Goal: Task Accomplishment & Management: Use online tool/utility

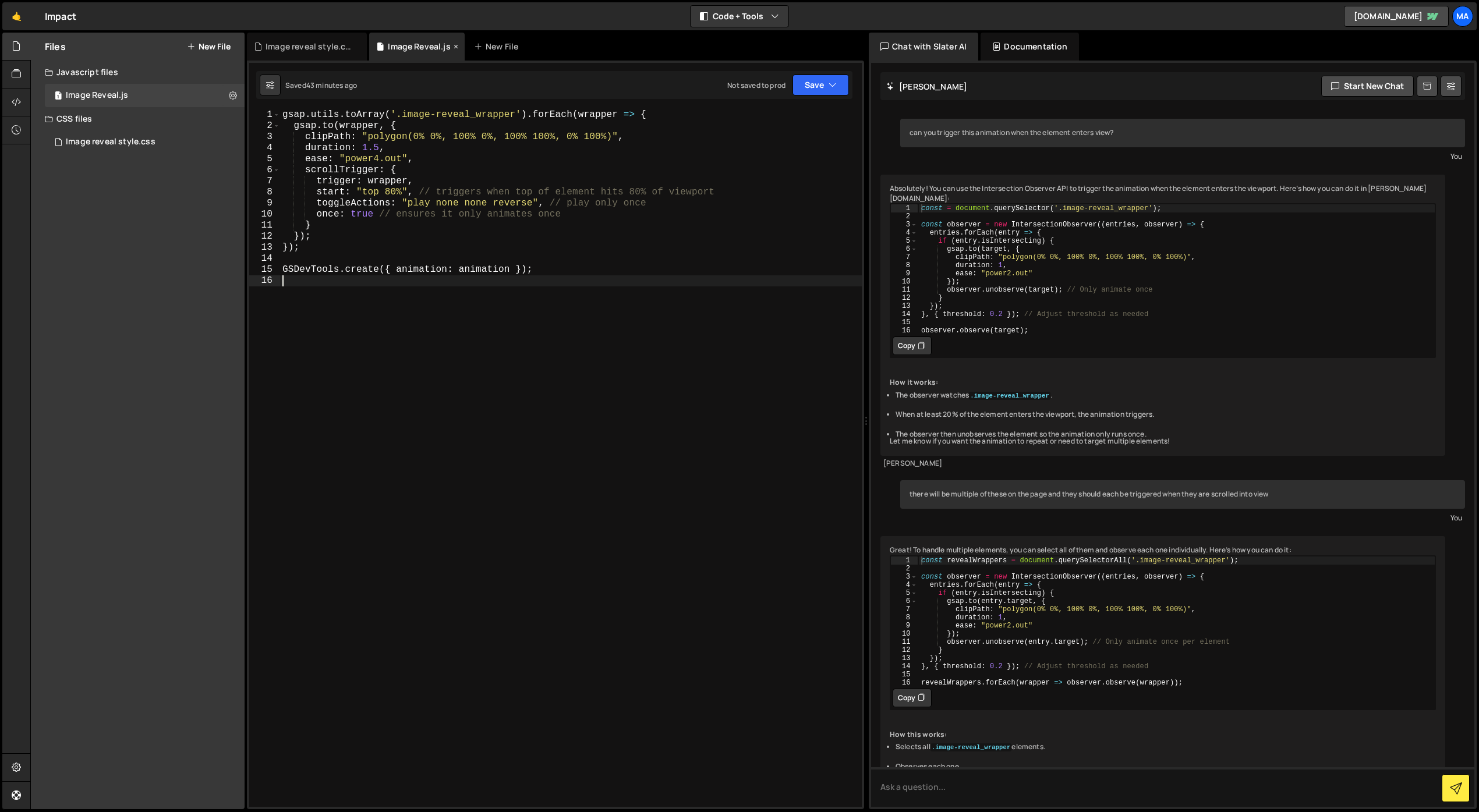
scroll to position [493, 0]
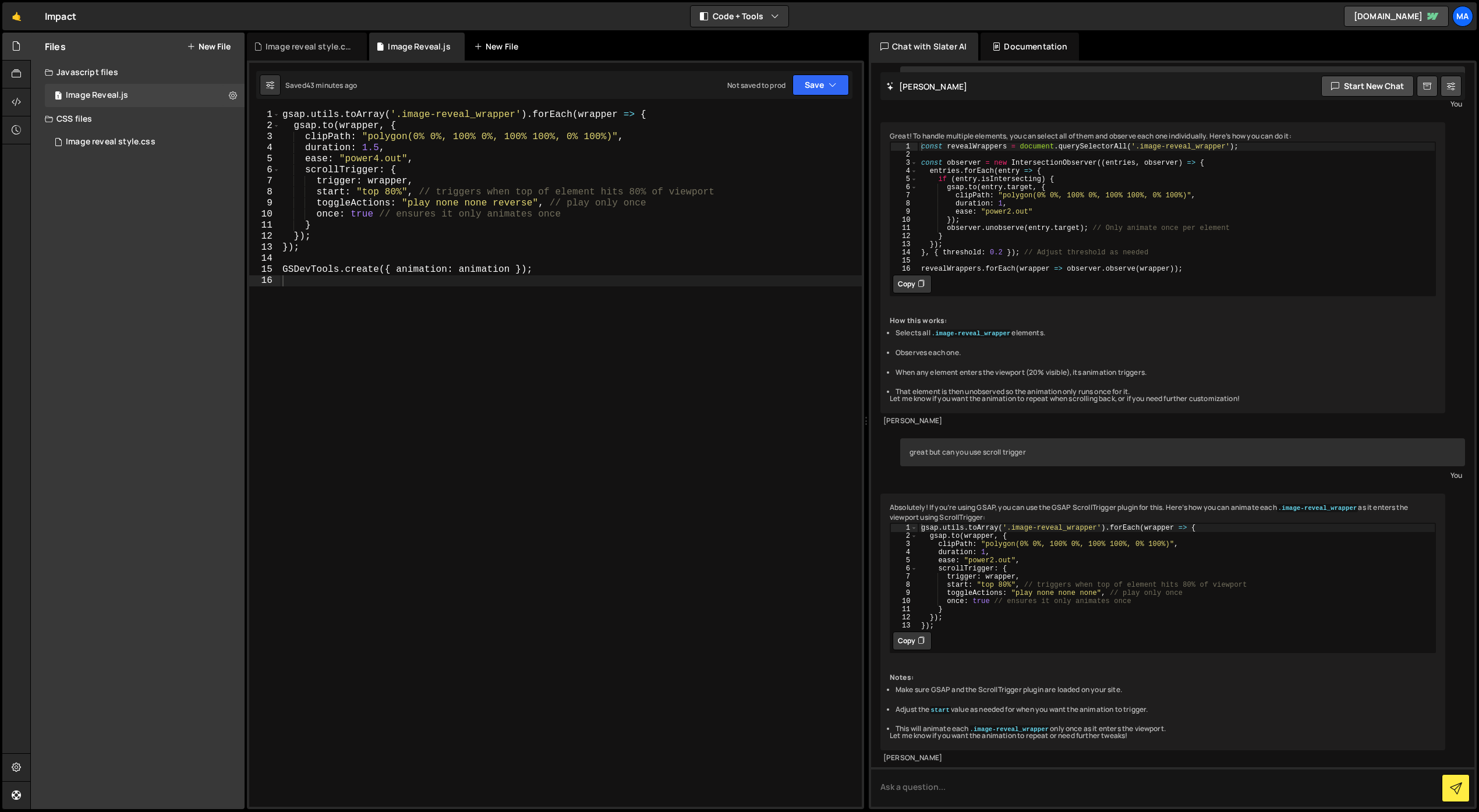
click at [497, 44] on div "New File" at bounding box center [499, 46] width 49 height 11
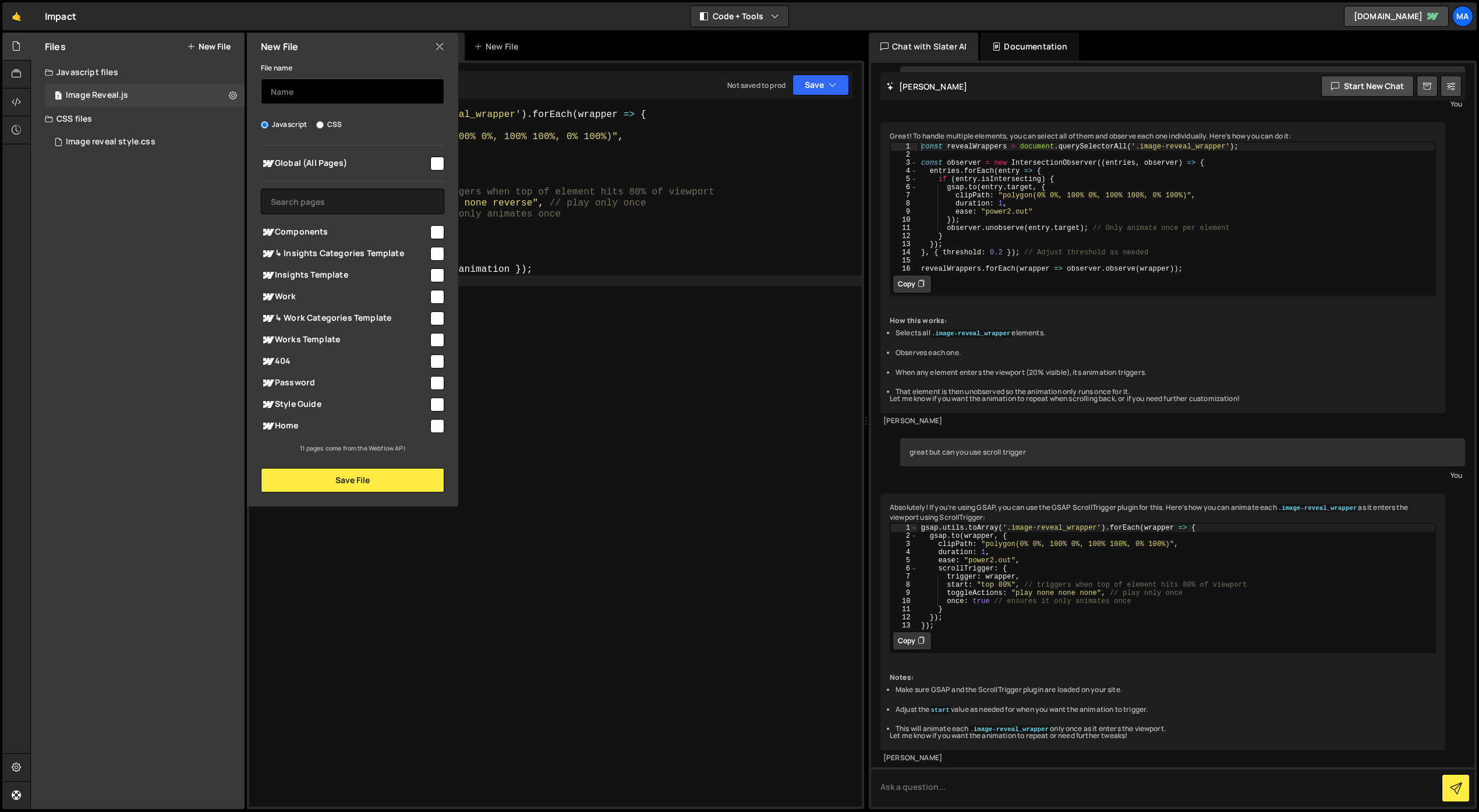
click at [368, 95] on input "text" at bounding box center [353, 91] width 184 height 26
type input "Button Styling"
click at [320, 124] on input "CSS" at bounding box center [320, 125] width 8 height 8
radio input "true"
click at [437, 167] on input "checkbox" at bounding box center [437, 163] width 14 height 14
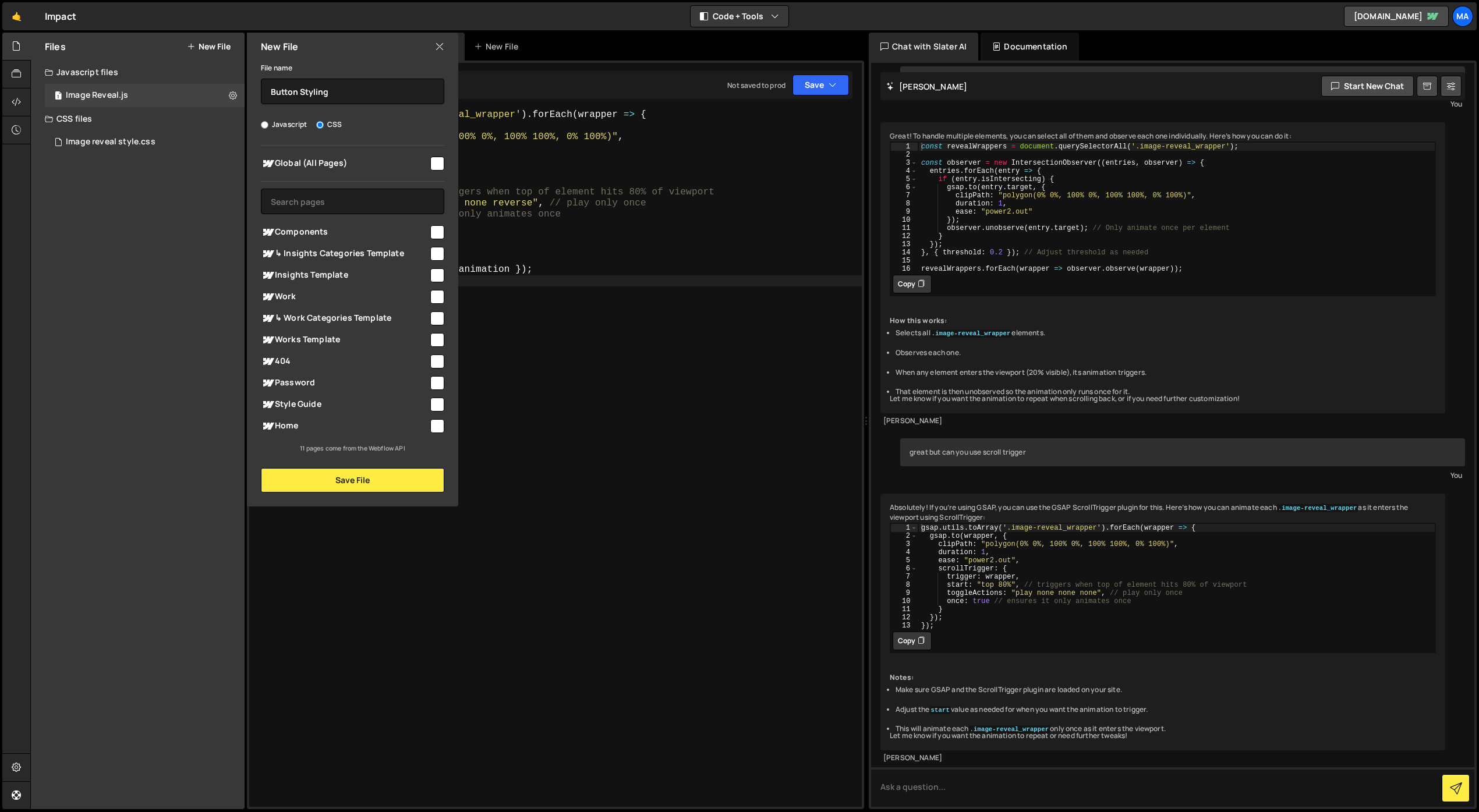
checkbox input "true"
click at [370, 488] on button "Save File" at bounding box center [353, 480] width 184 height 25
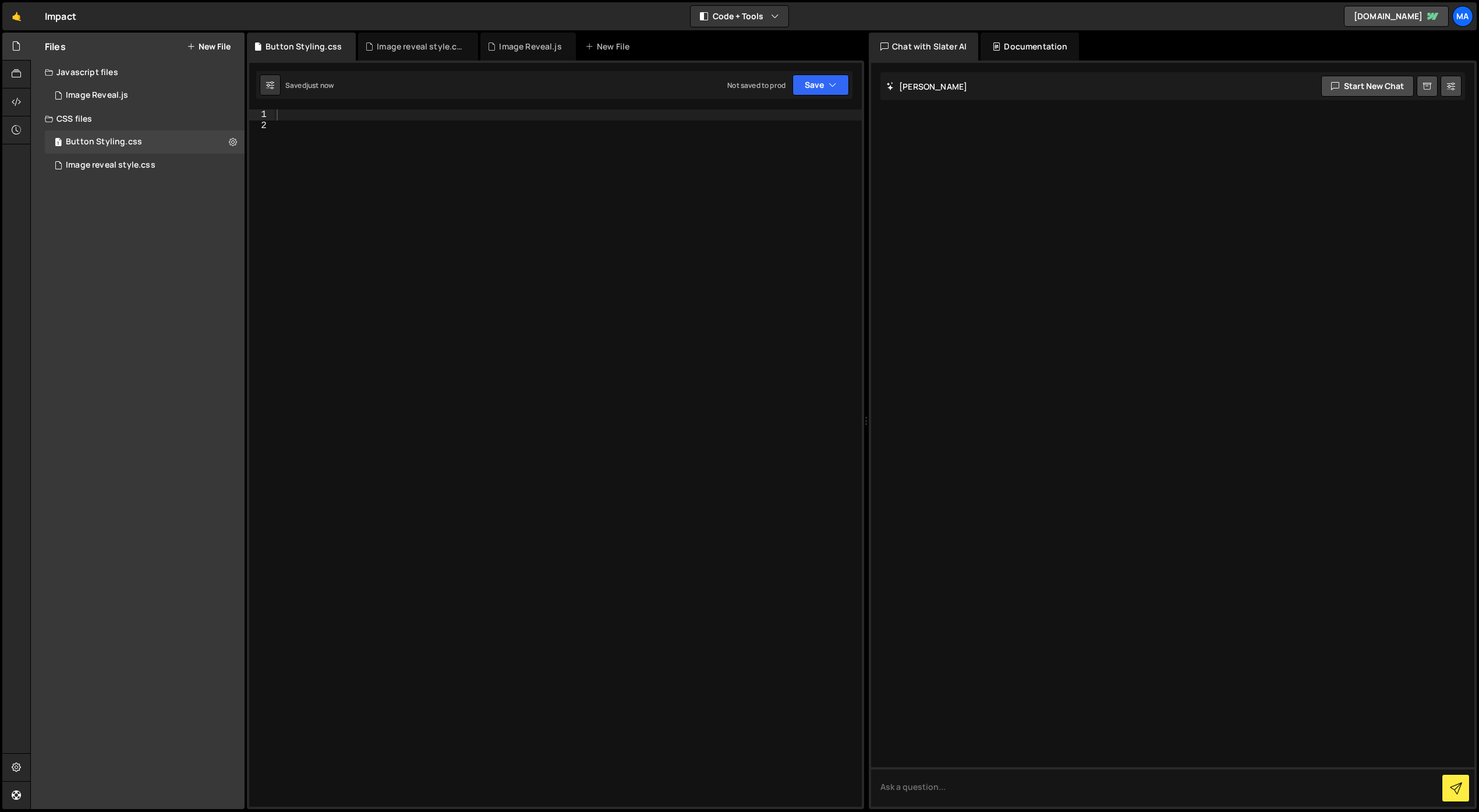
scroll to position [0, 0]
click at [380, 204] on div at bounding box center [568, 468] width 587 height 719
paste textarea "button"
paste textarea "button_dot"
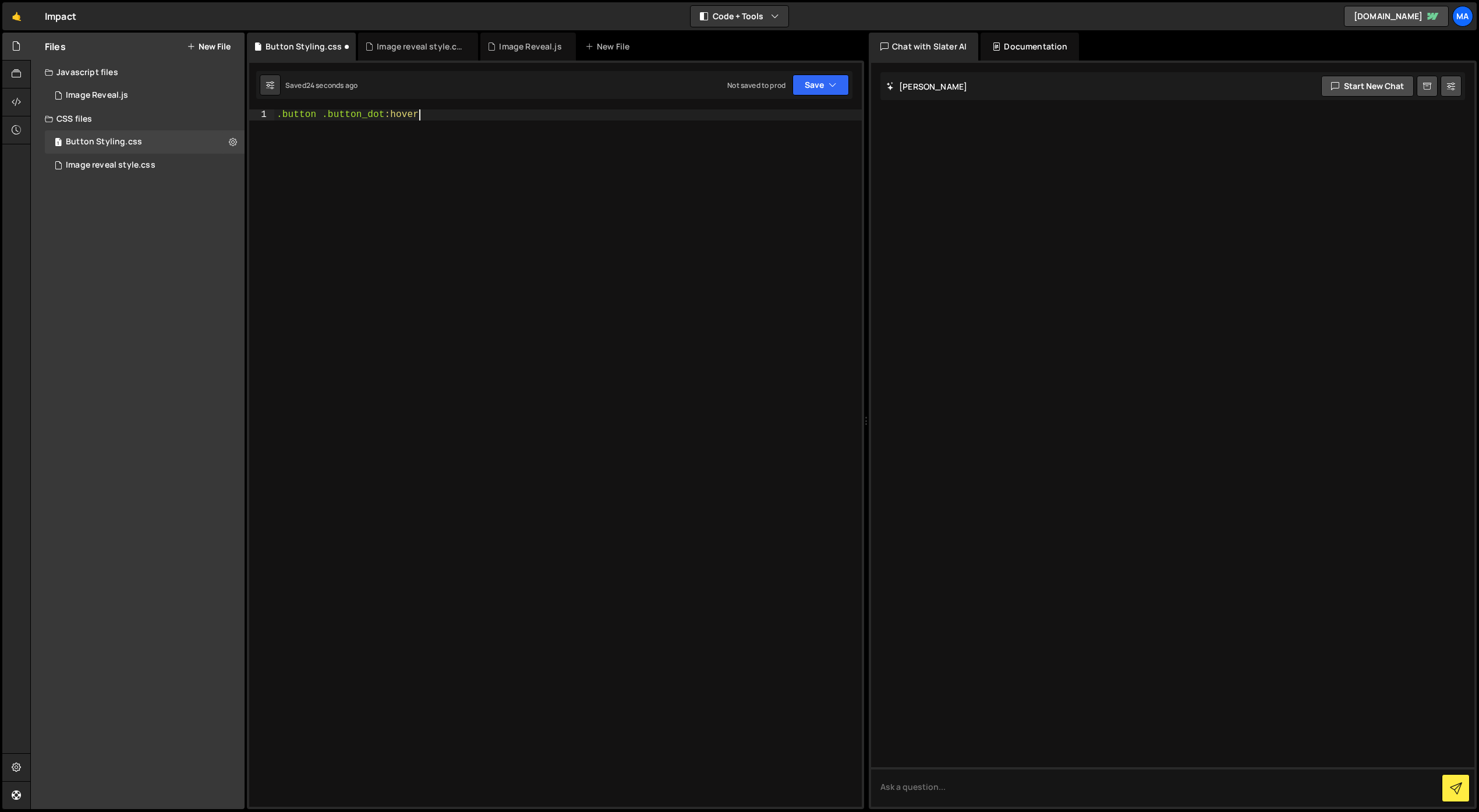
scroll to position [0, 8]
click at [319, 114] on div ".button .button_dot :hover" at bounding box center [568, 468] width 587 height 719
click at [481, 112] on div ".button :hover < .button_dot :hover" at bounding box center [568, 468] width 587 height 719
type textarea ".button:hover < .button_dot {"
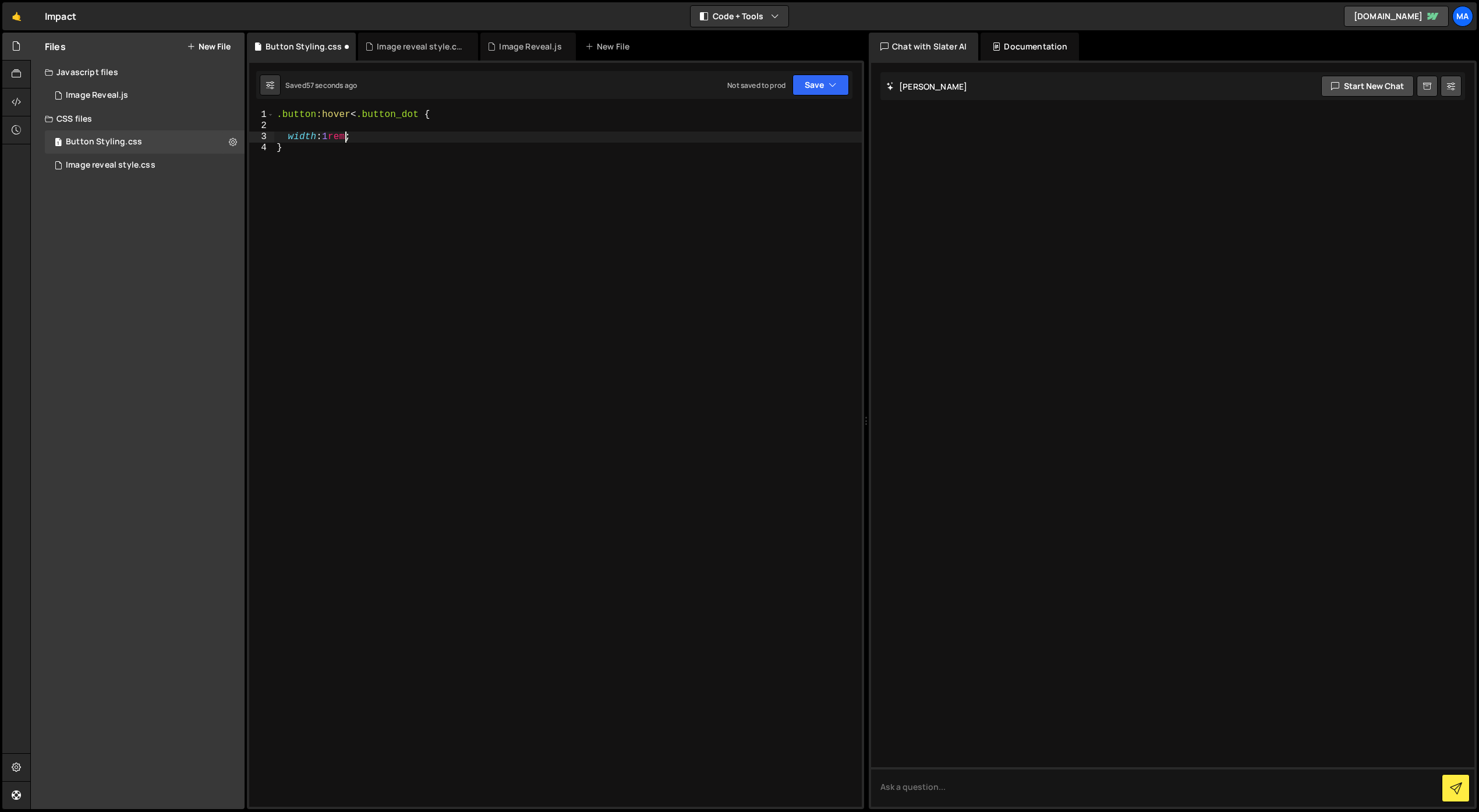
scroll to position [0, 4]
type textarea "width: 1rem;"
click at [995, 792] on textarea at bounding box center [1172, 787] width 603 height 40
click at [517, 387] on div ".button :hover < .button_dot { width : 1 rem ; }" at bounding box center [568, 468] width 587 height 719
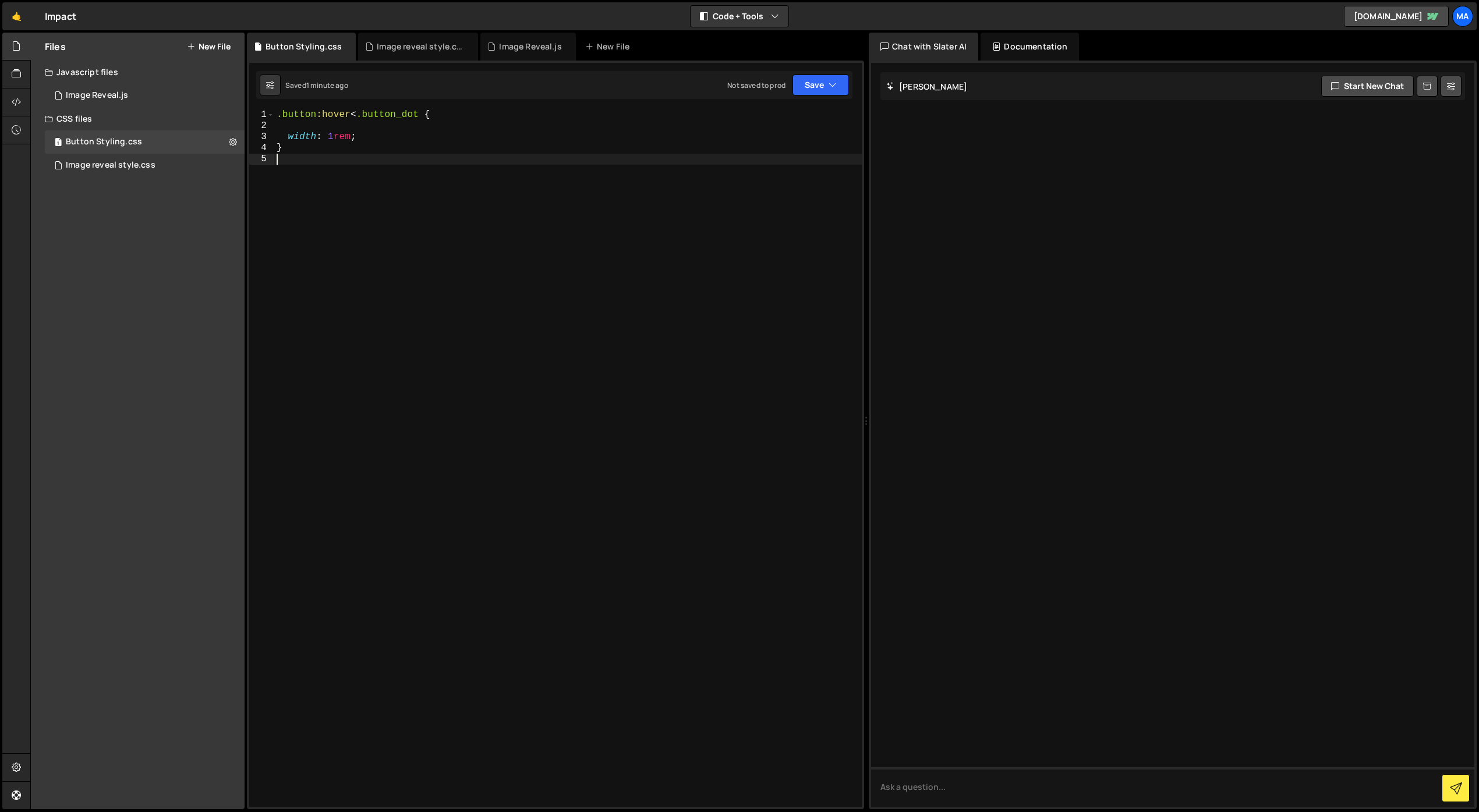
type textarea "}"
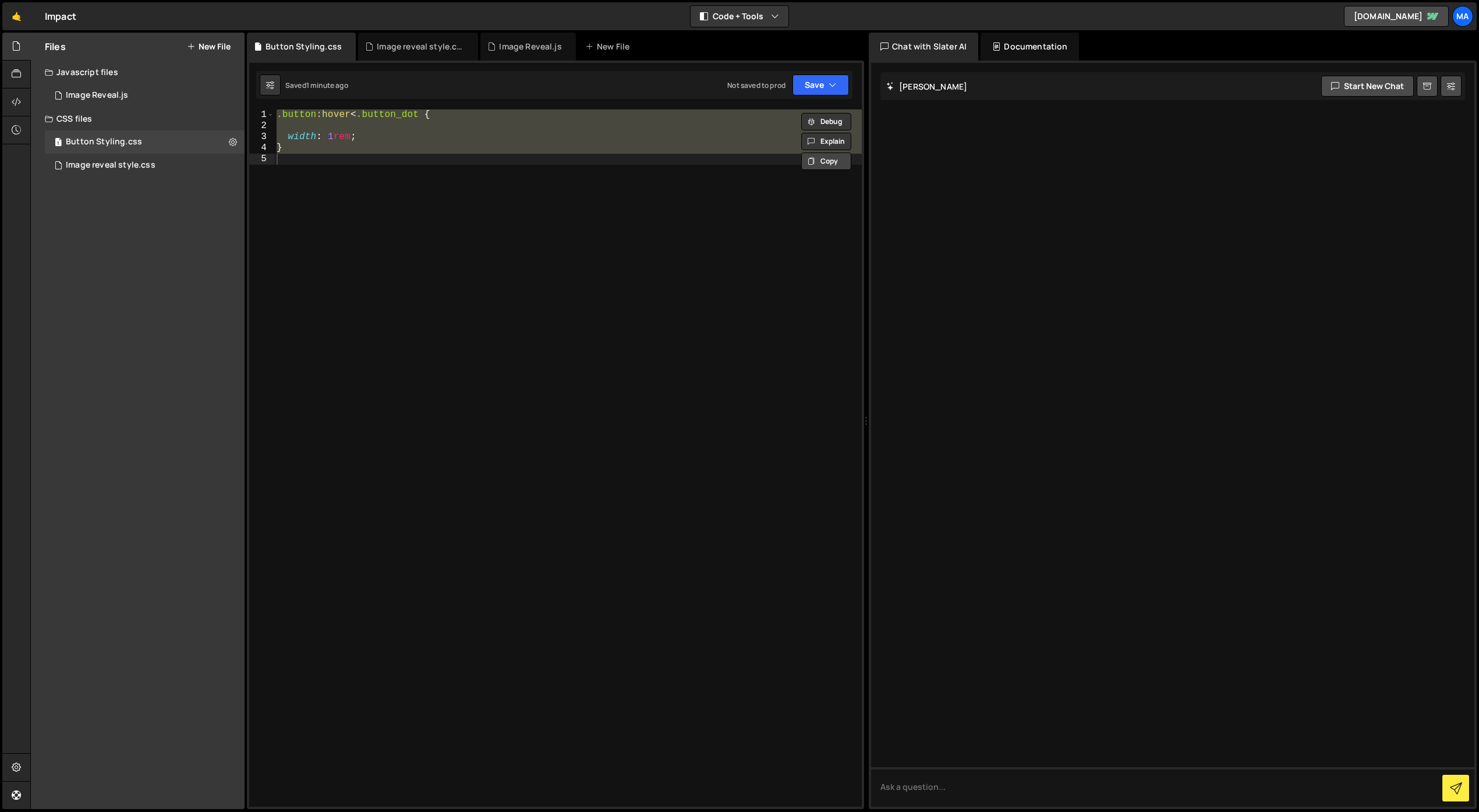
click at [837, 160] on button "Copy" at bounding box center [826, 161] width 50 height 17
click at [815, 227] on div ".button :hover < .button_dot { width : 1 rem ; }" at bounding box center [568, 458] width 587 height 697
click at [829, 115] on button "Debug" at bounding box center [826, 121] width 50 height 17
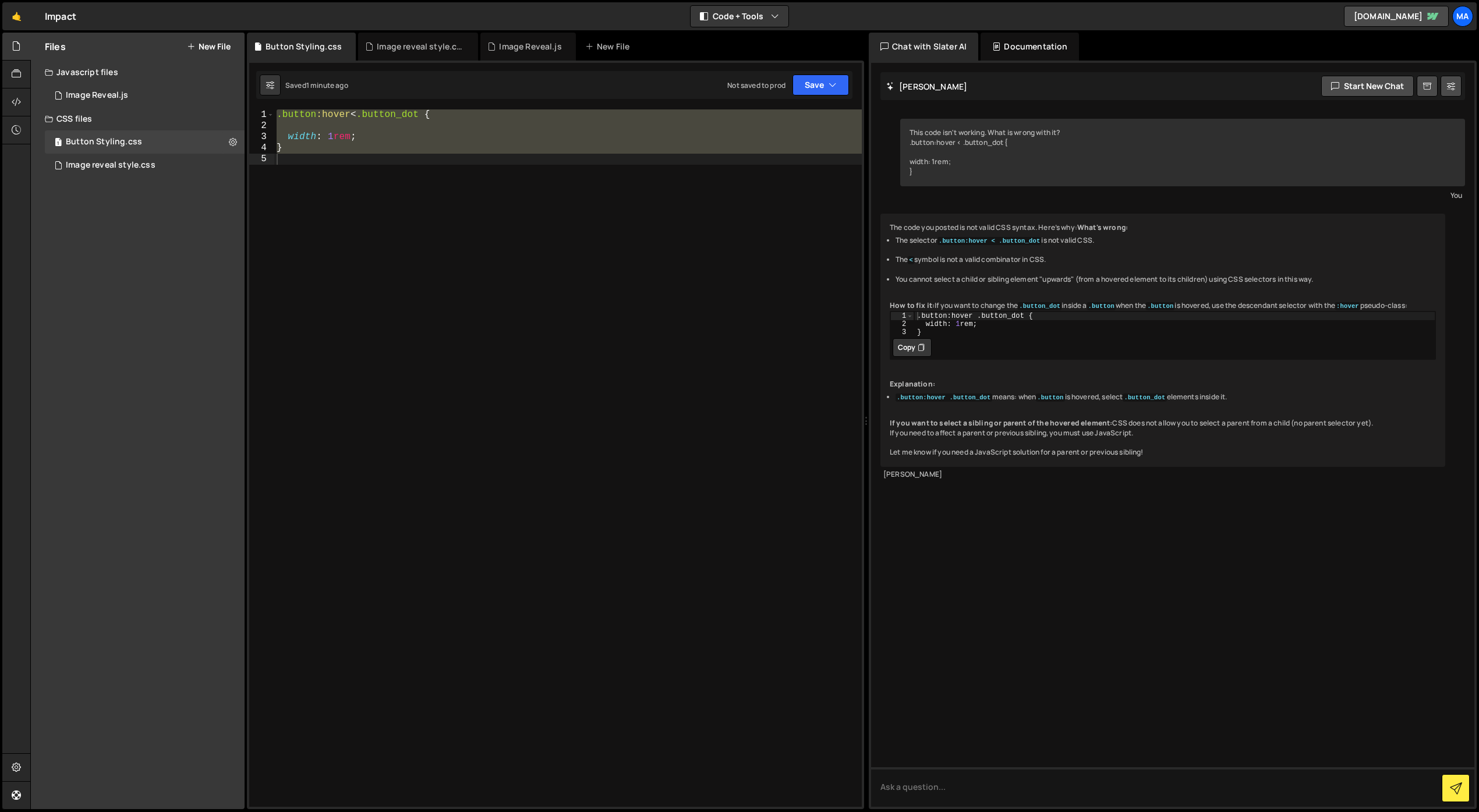
click at [362, 116] on div ".button :hover < .button_dot { width : 1 rem ; }" at bounding box center [568, 458] width 587 height 697
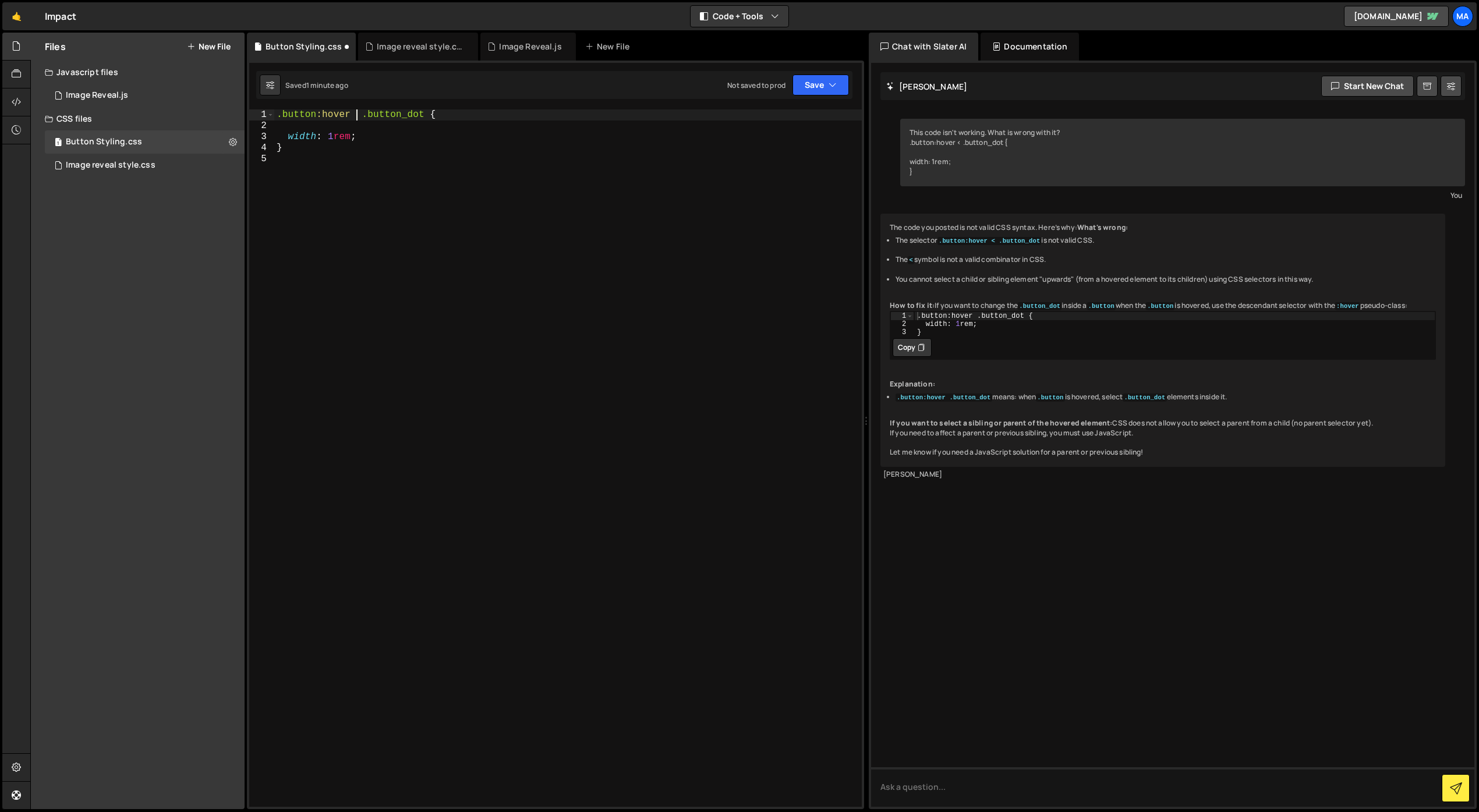
type textarea ".button:hover .button_dot {"
click at [424, 46] on div "Image reveal style.css" at bounding box center [421, 46] width 88 height 11
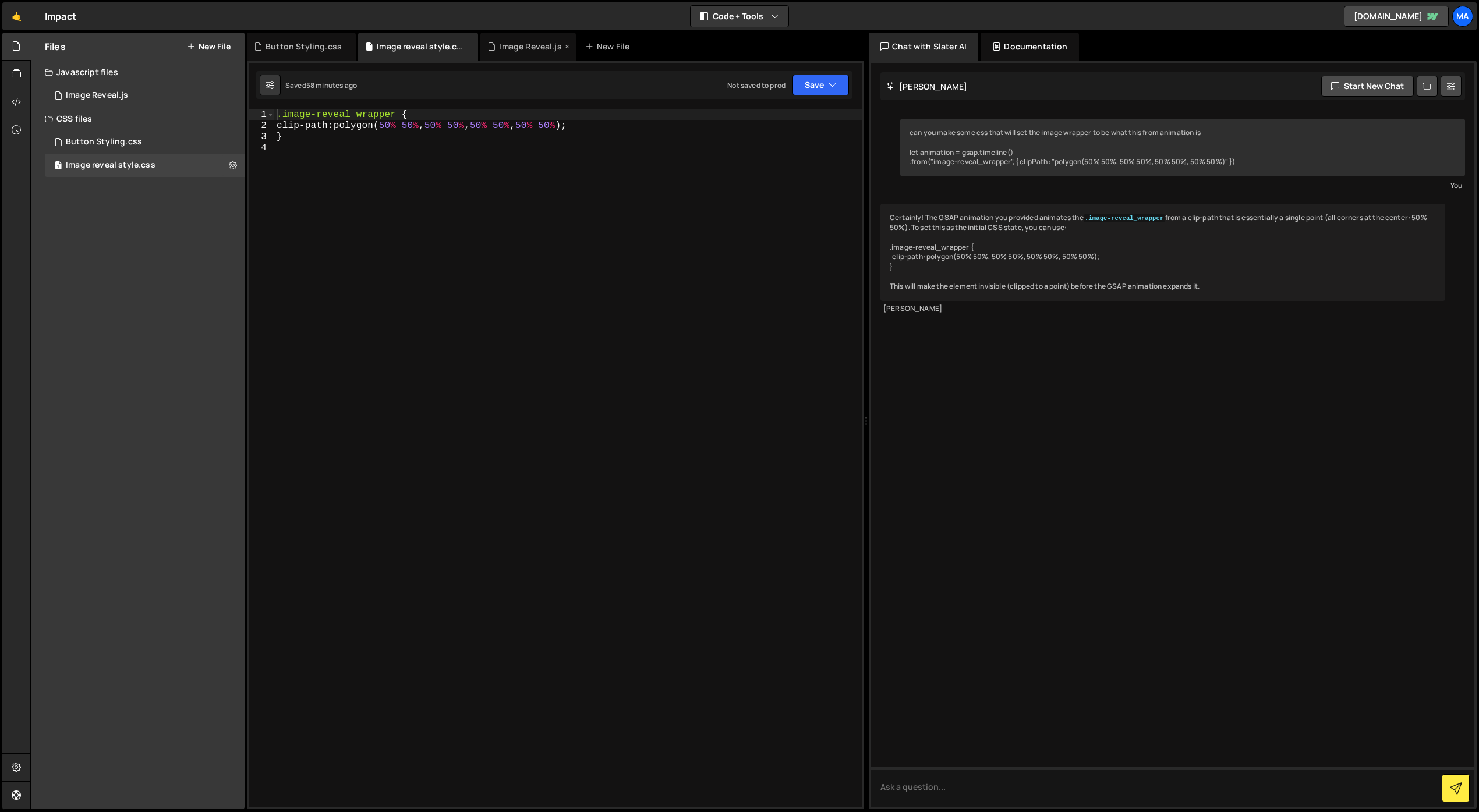
click at [515, 46] on div "Image Reveal.js" at bounding box center [530, 46] width 62 height 11
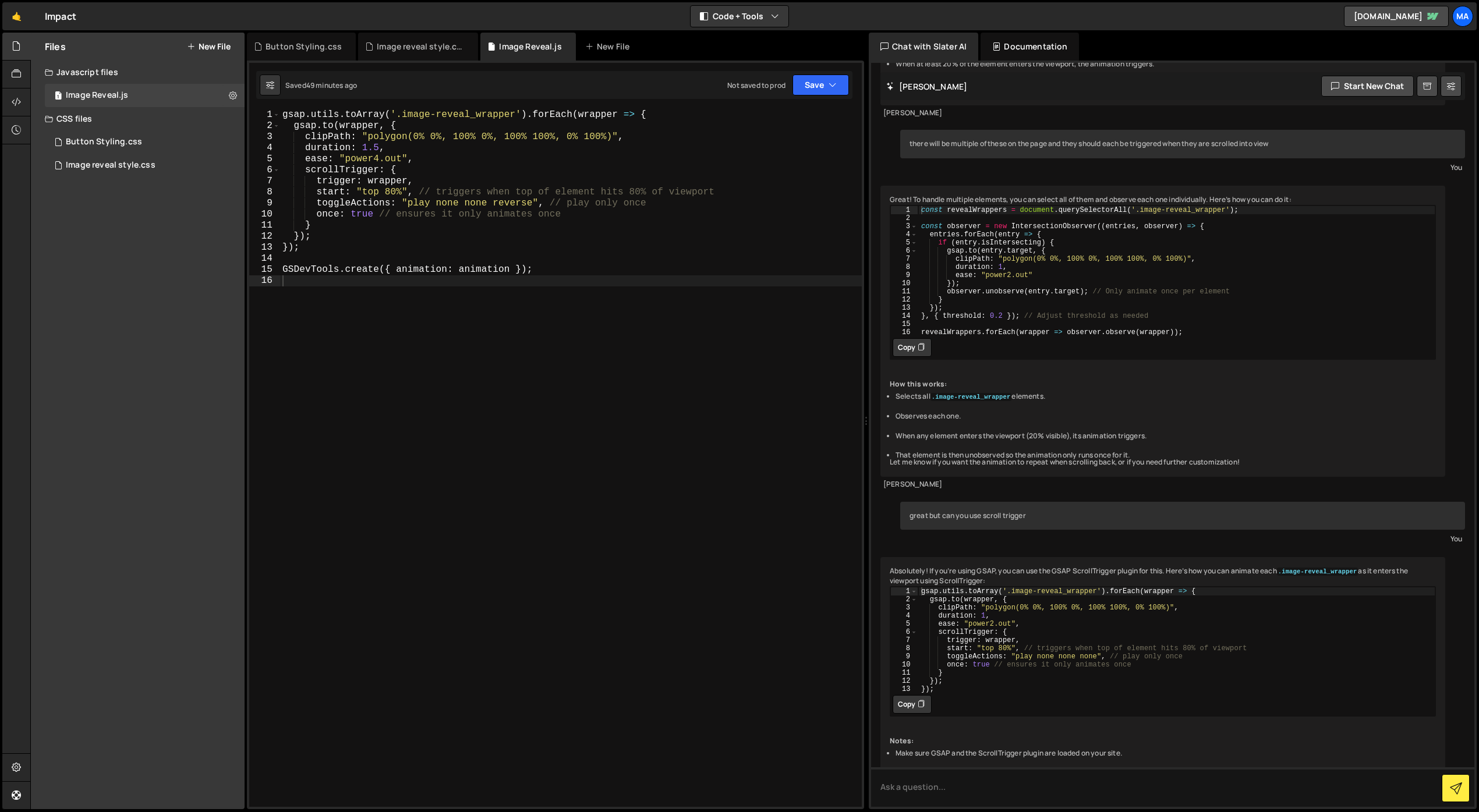
scroll to position [493, 0]
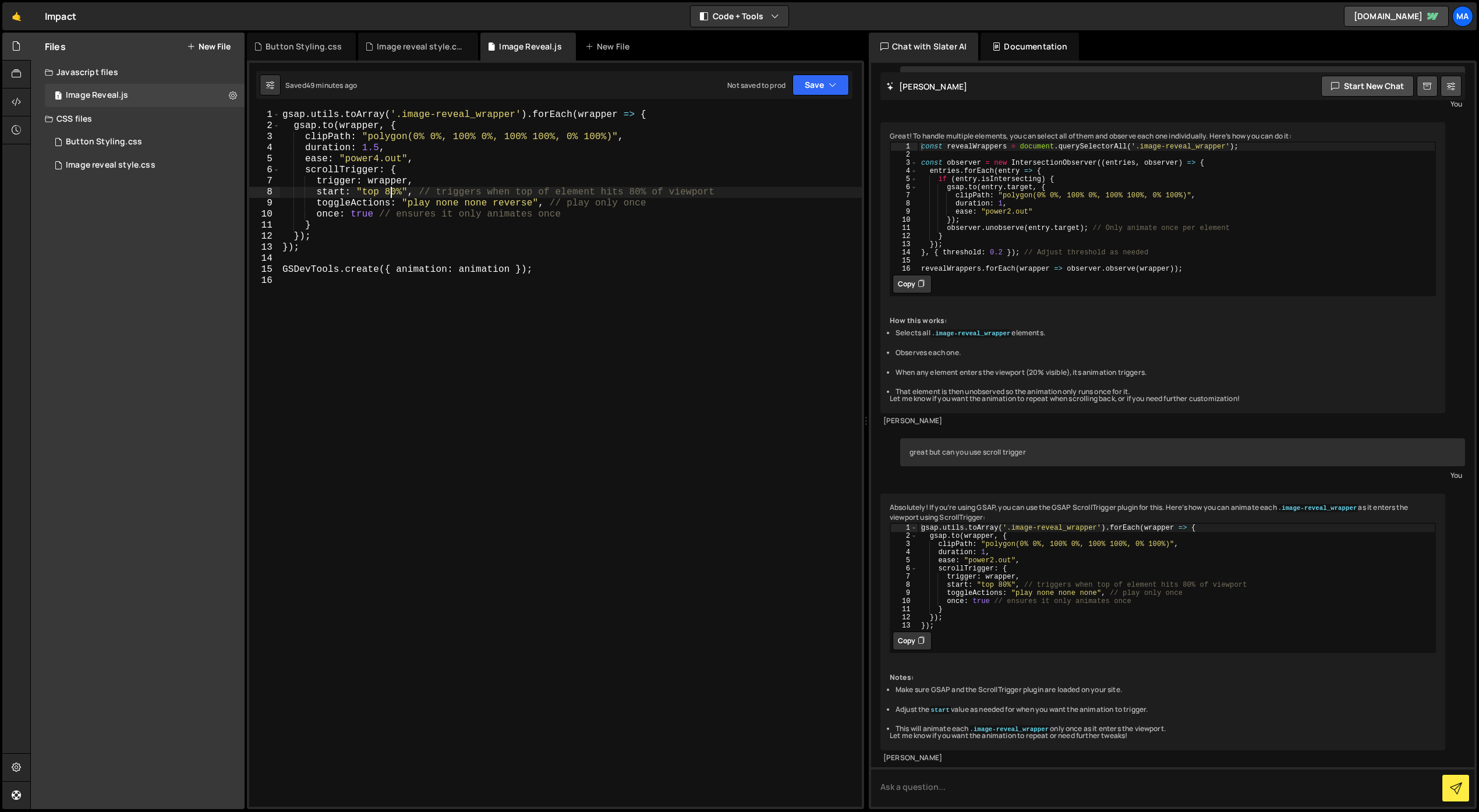
click at [392, 187] on div "gsap . utils . toArray ( '.image-reveal_wrapper' ) . forEach ( wrapper => { gsa…" at bounding box center [571, 468] width 581 height 719
type textarea "start: "top 90%", // triggers when top of element hits 80% of viewport"
click at [584, 358] on div "gsap . utils . toArray ( '.image-reveal_wrapper' ) . forEach ( wrapper => { gsa…" at bounding box center [571, 468] width 581 height 719
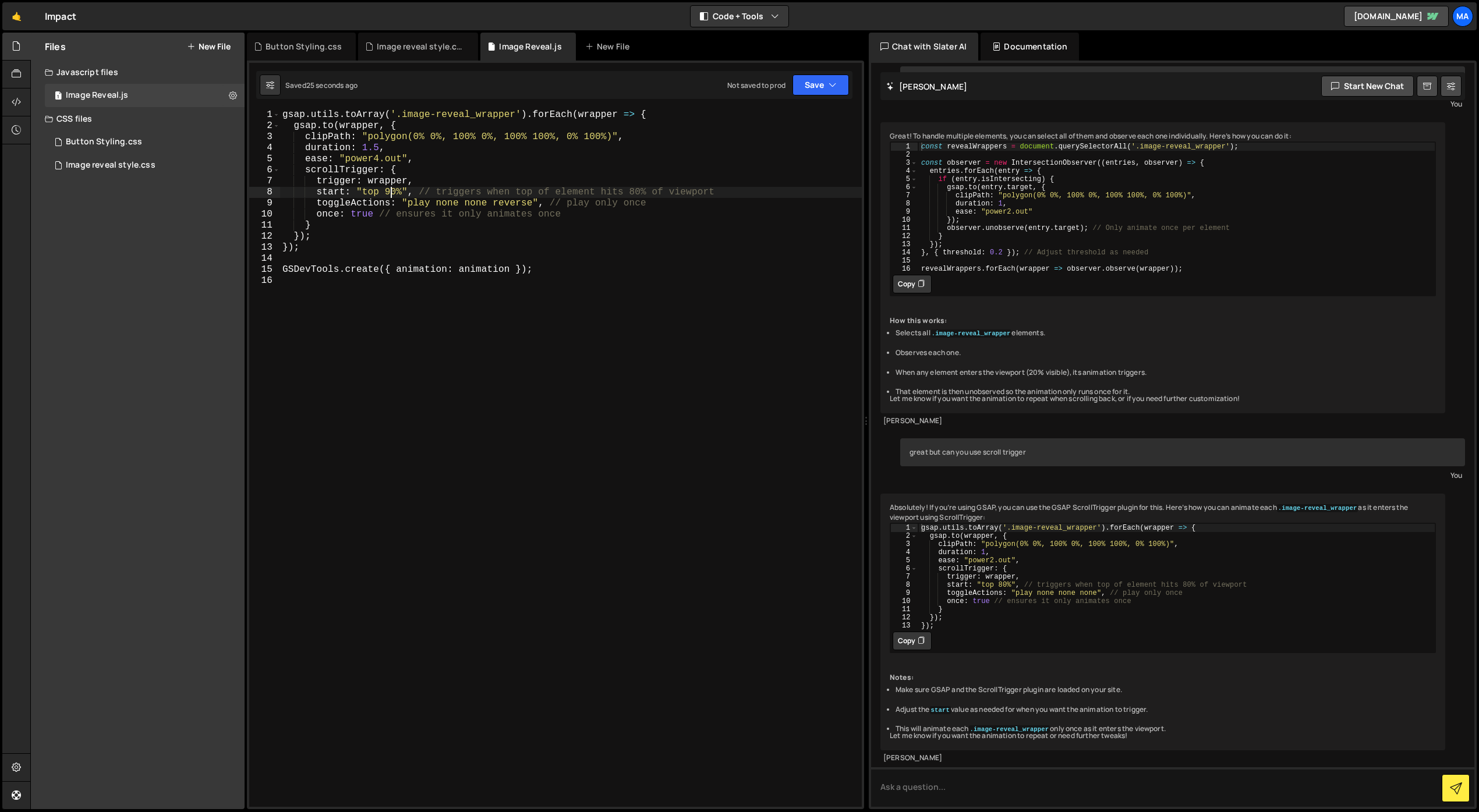
click at [391, 192] on div "gsap . utils . toArray ( '.image-reveal_wrapper' ) . forEach ( wrapper => { gsa…" at bounding box center [571, 468] width 581 height 719
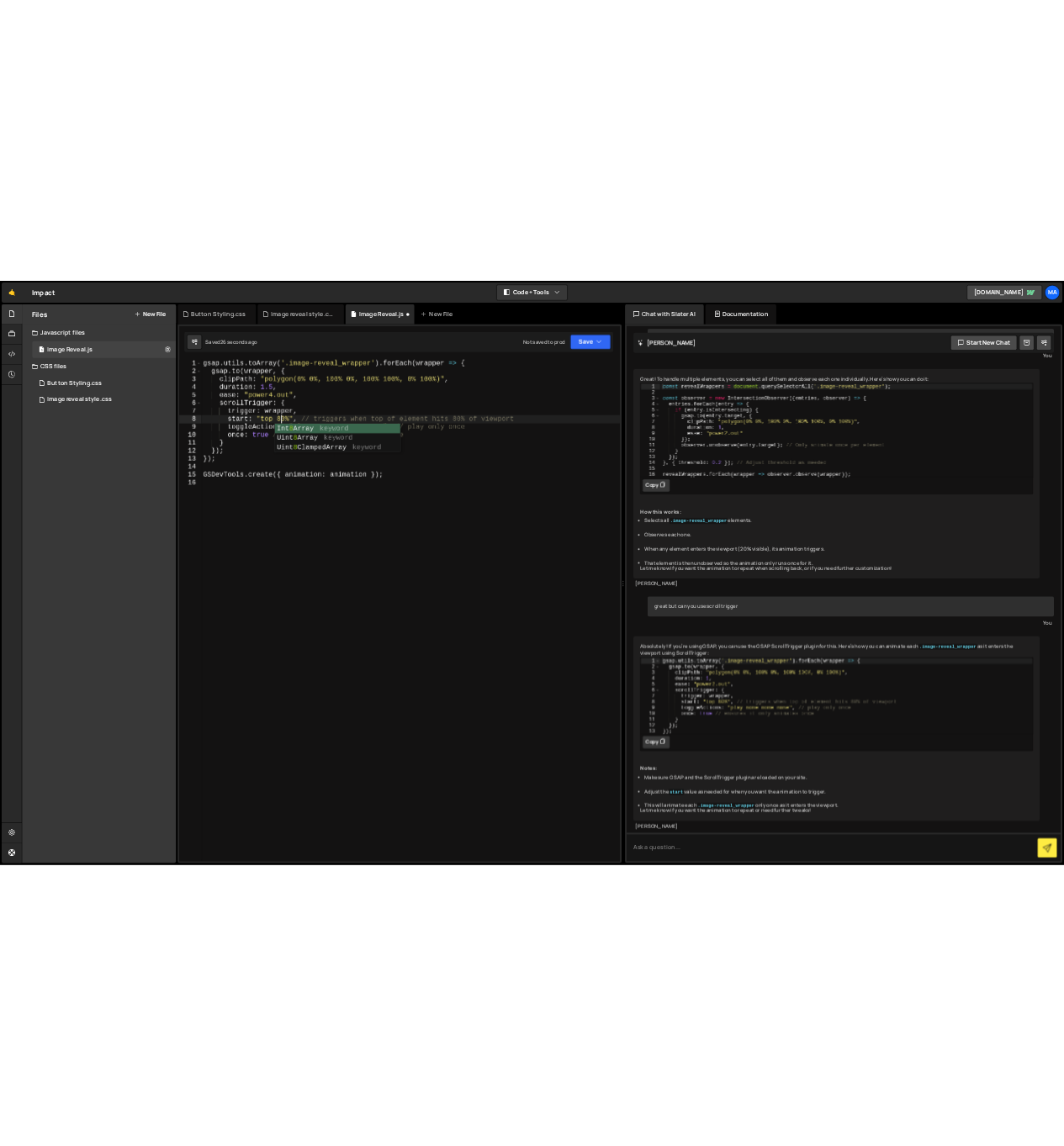
scroll to position [0, 10]
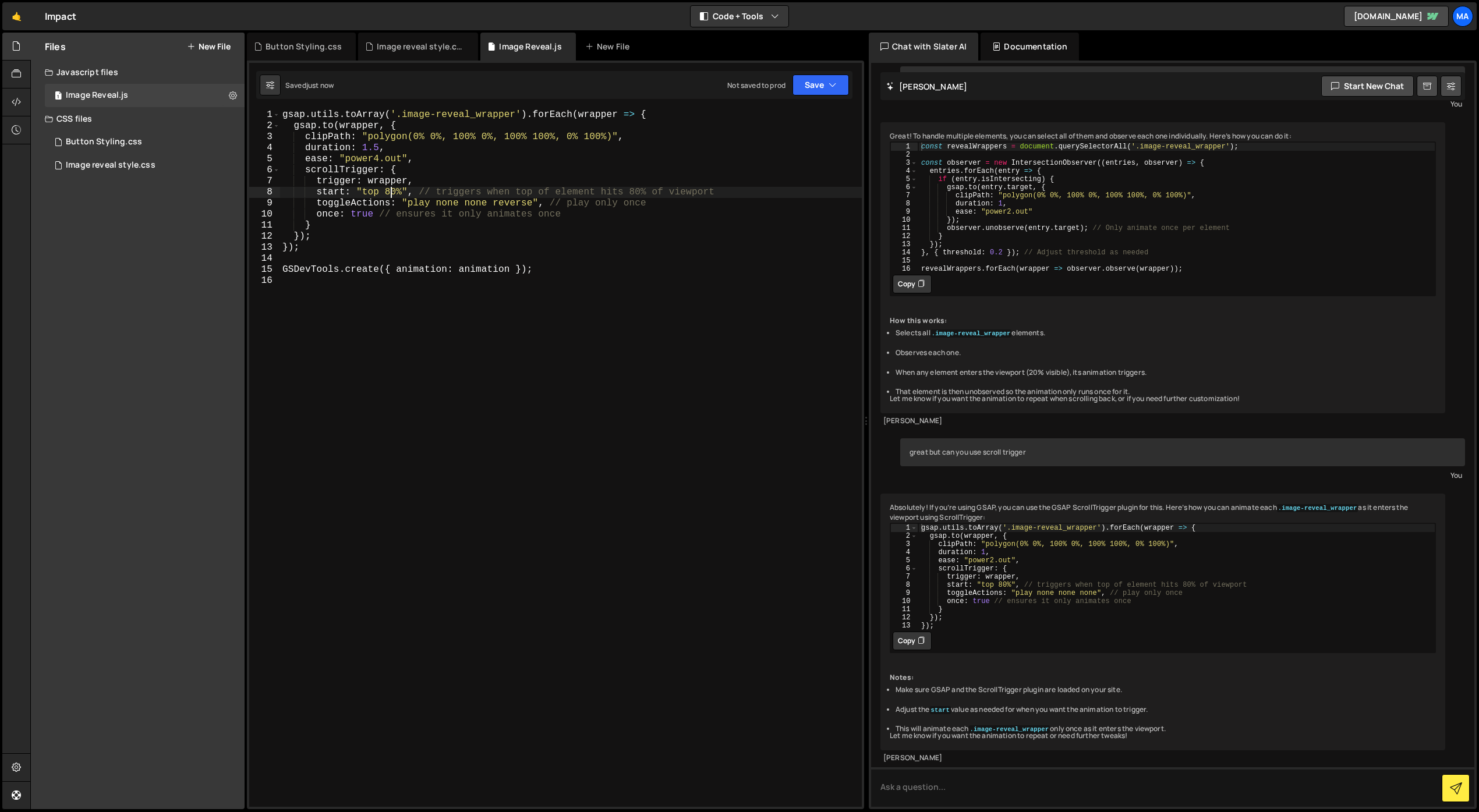
type textarea "start: "top 80%", // triggers when top of element hits 80% of viewport"
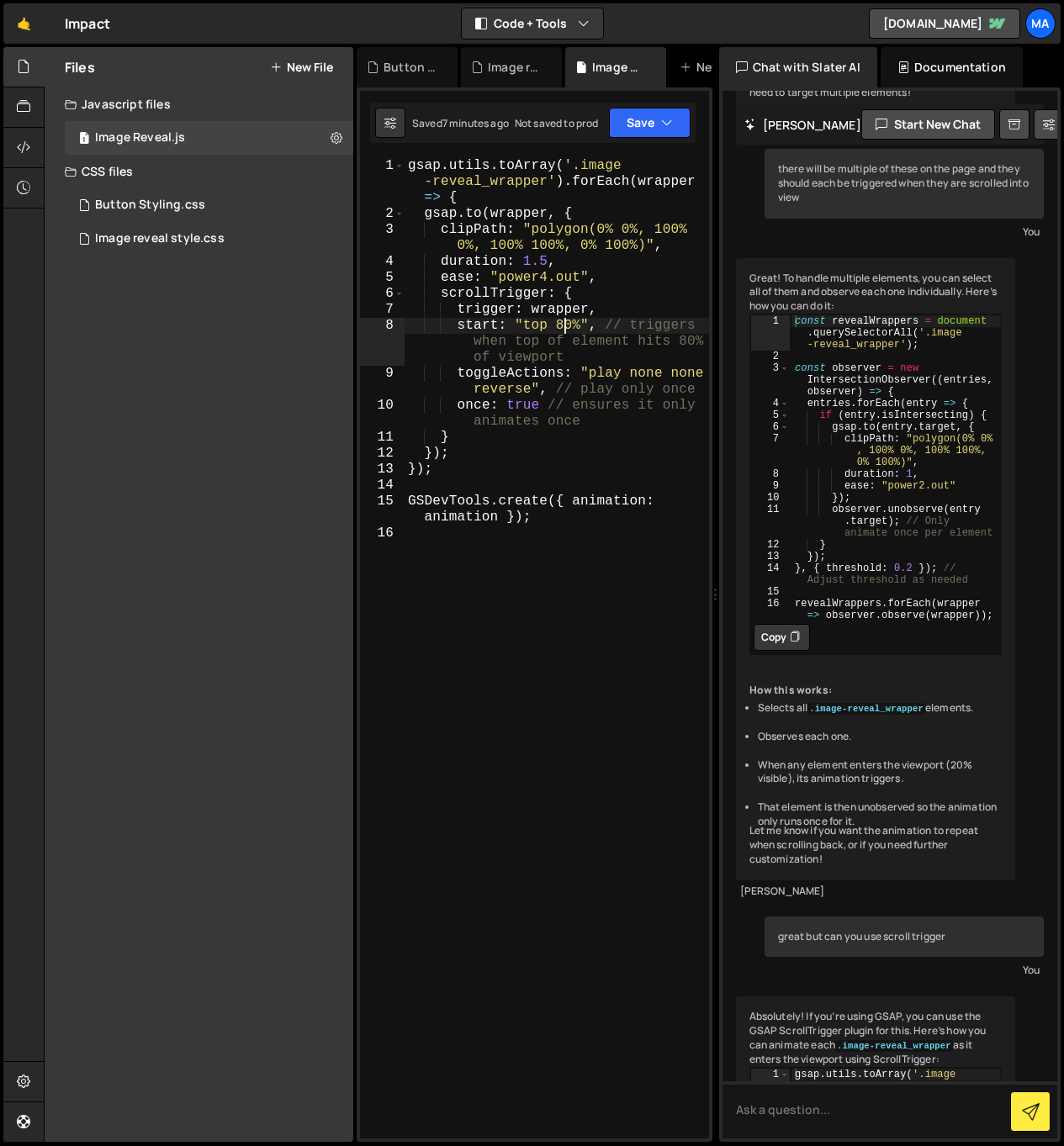
scroll to position [922, 0]
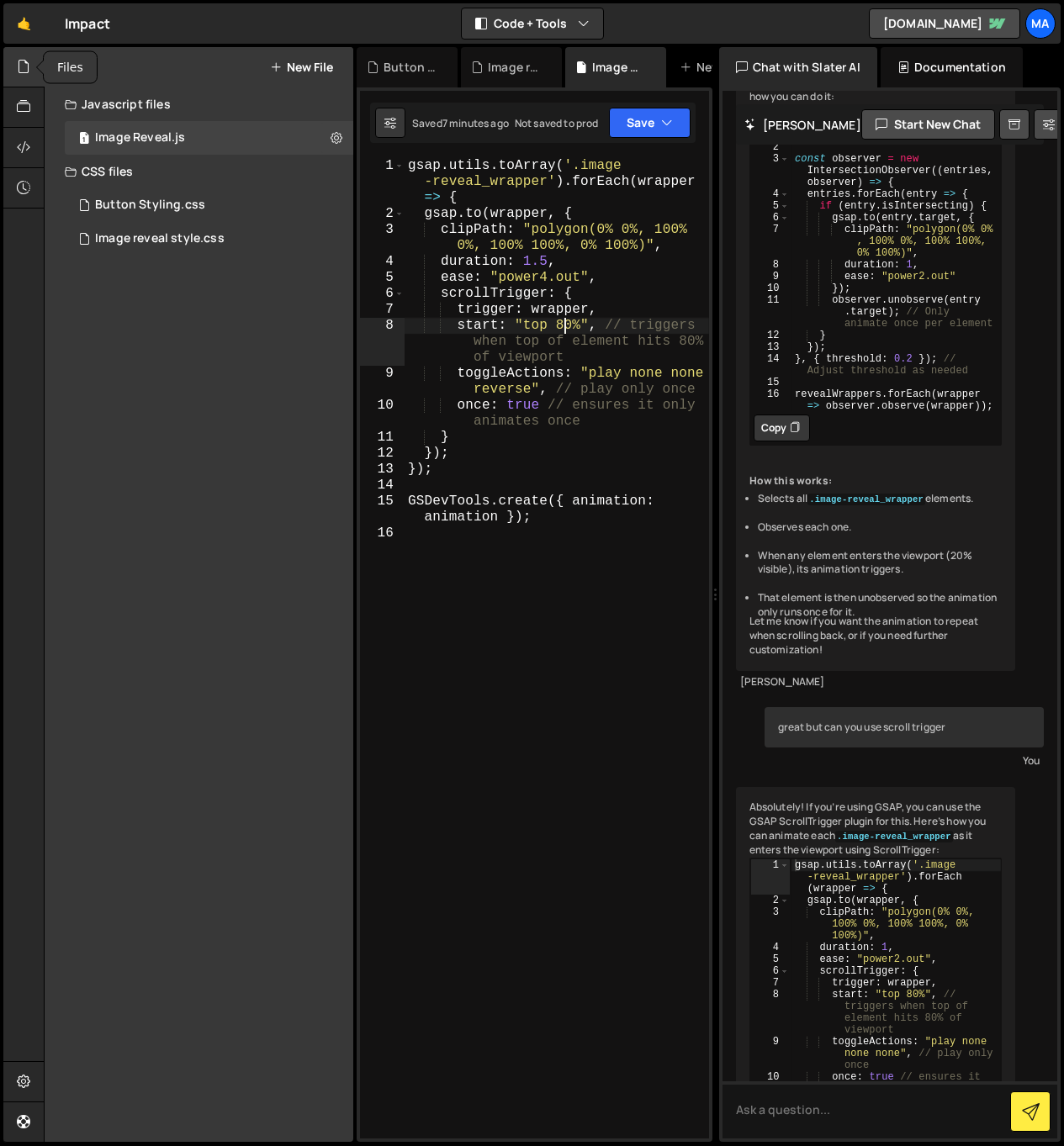
click at [14, 71] on div at bounding box center [24, 67] width 42 height 41
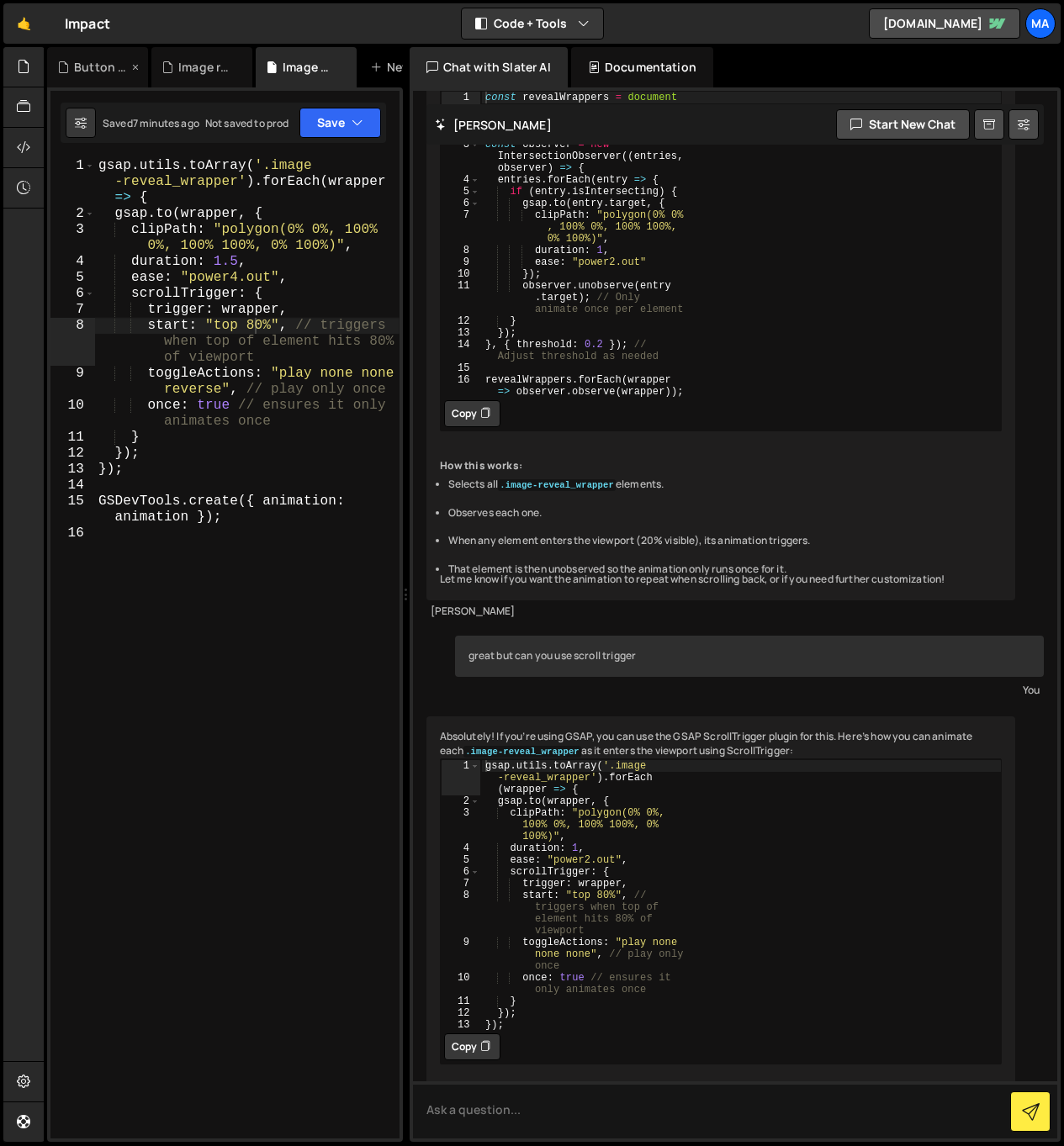
click at [85, 67] on div "Button Styling.css" at bounding box center [101, 67] width 54 height 16
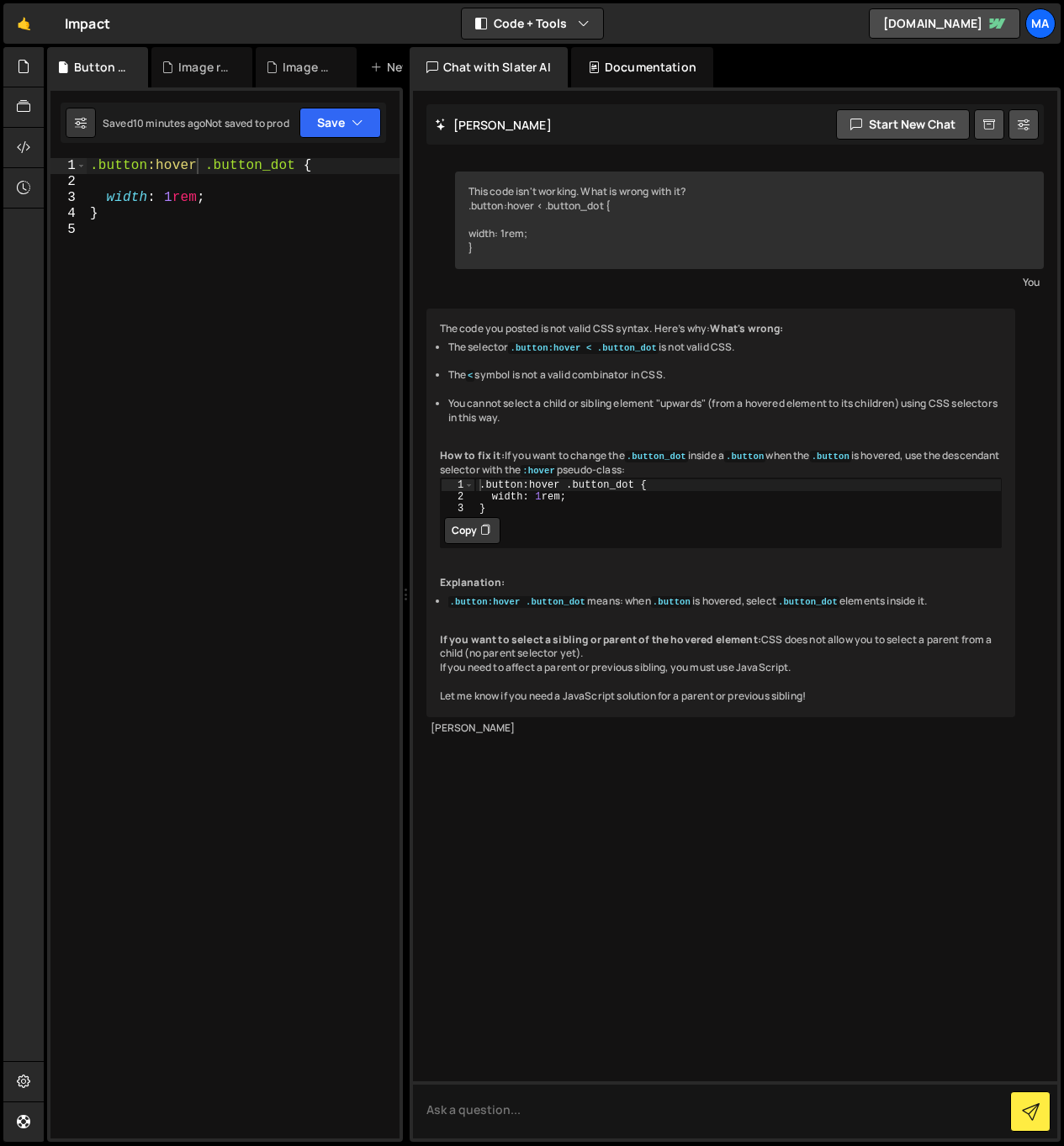
click at [224, 283] on div ".button :hover .button_dot { width : 1 rem ; }" at bounding box center [510, 677] width 848 height 1039
paste textarea "text-link-button"
click at [294, 248] on div ".button :hover .button_dot { width : 1 rem ; } .text-link-button :hover" at bounding box center [243, 664] width 313 height 1012
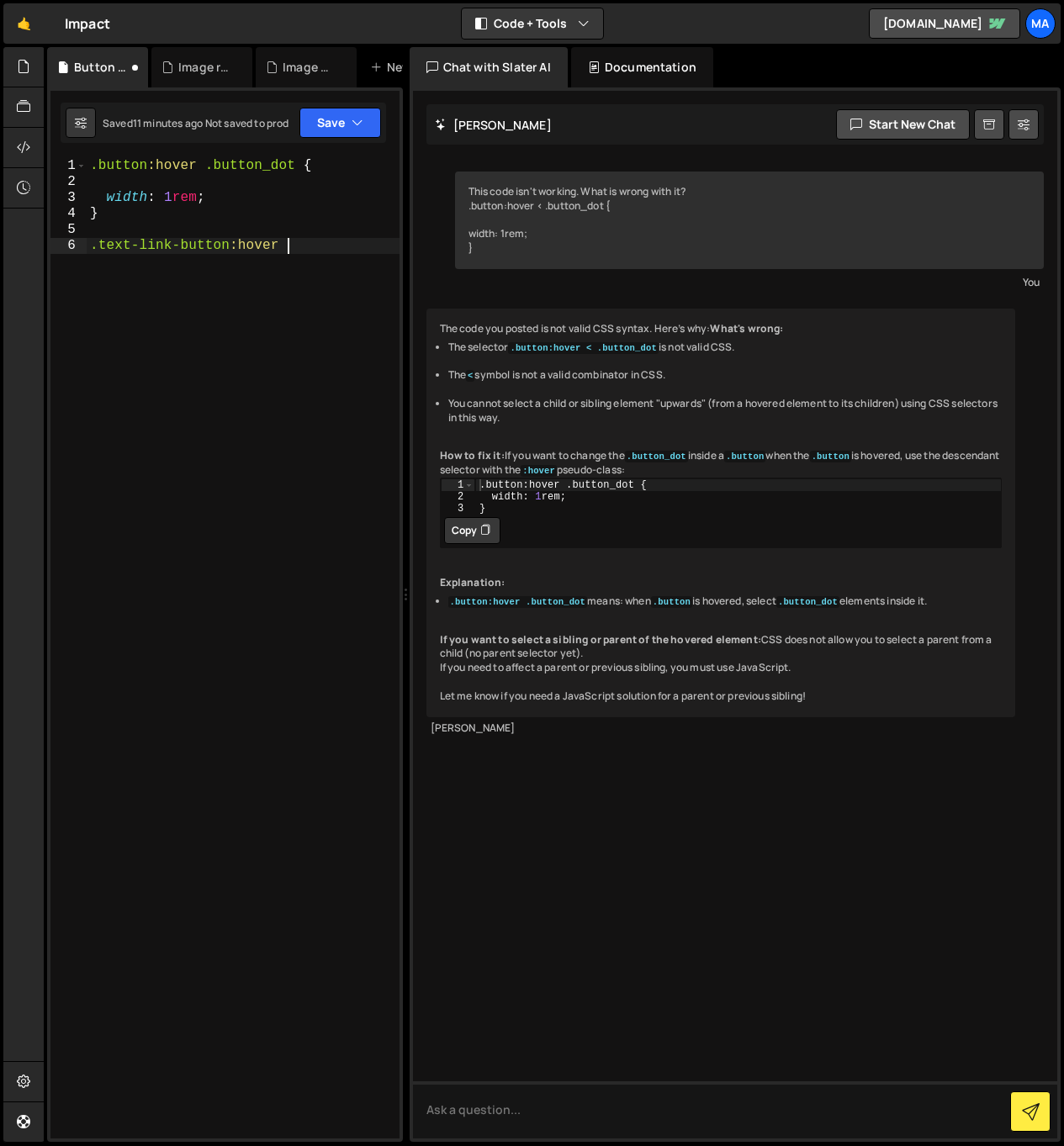
paste textarea "link-arrow_container"
type textarea ".text-link-button:hover .link-arrow_container"
click at [276, 264] on div ".button :hover .button_dot { width : 1 rem ; } .text-link-button :hover .link -…" at bounding box center [243, 671] width 313 height 1028
click at [254, 403] on div ".button :hover .button_dot { width : 1 rem ; } .text-link-button :hover .link -…" at bounding box center [243, 671] width 313 height 1028
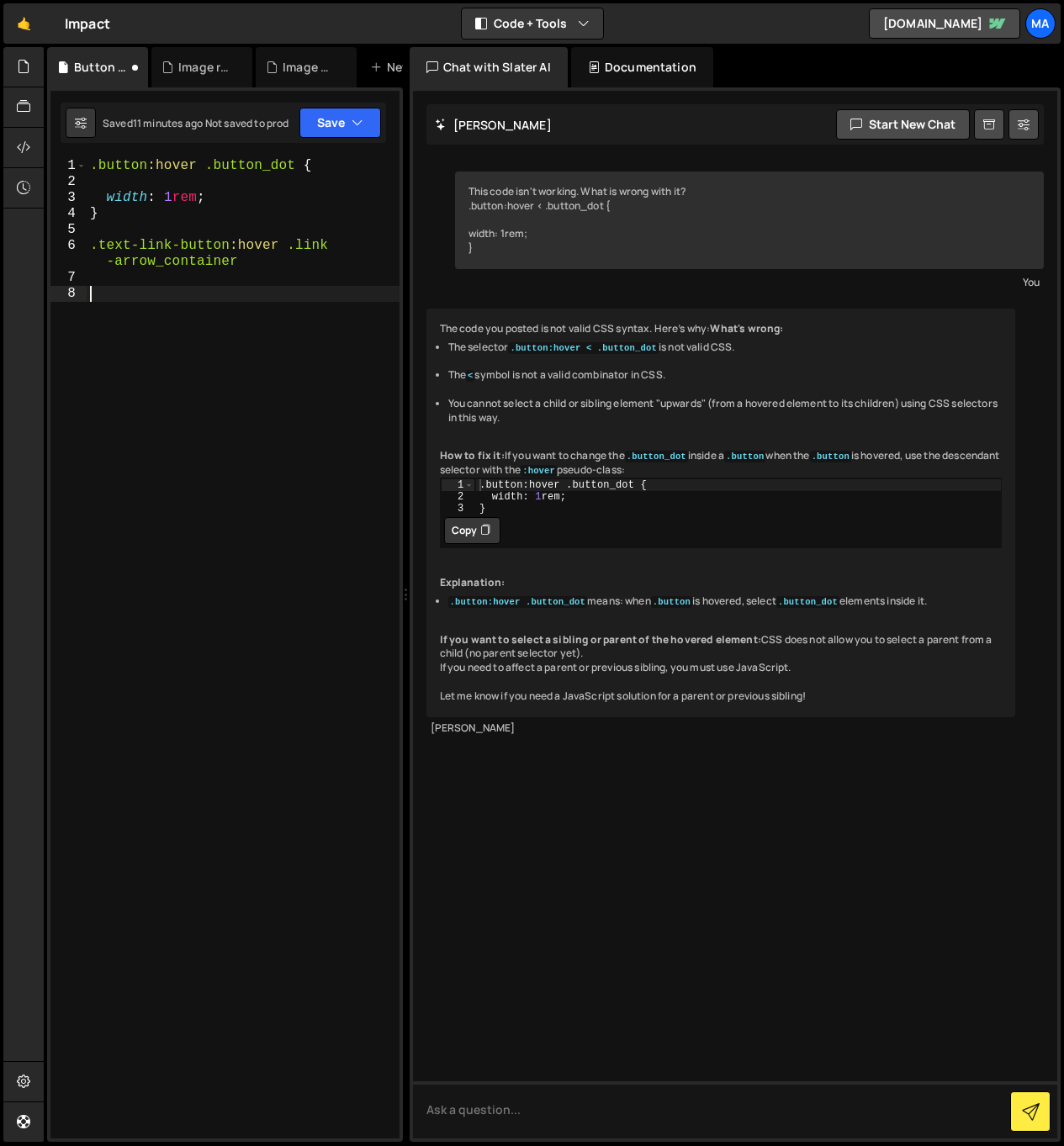
paste textarea "}"
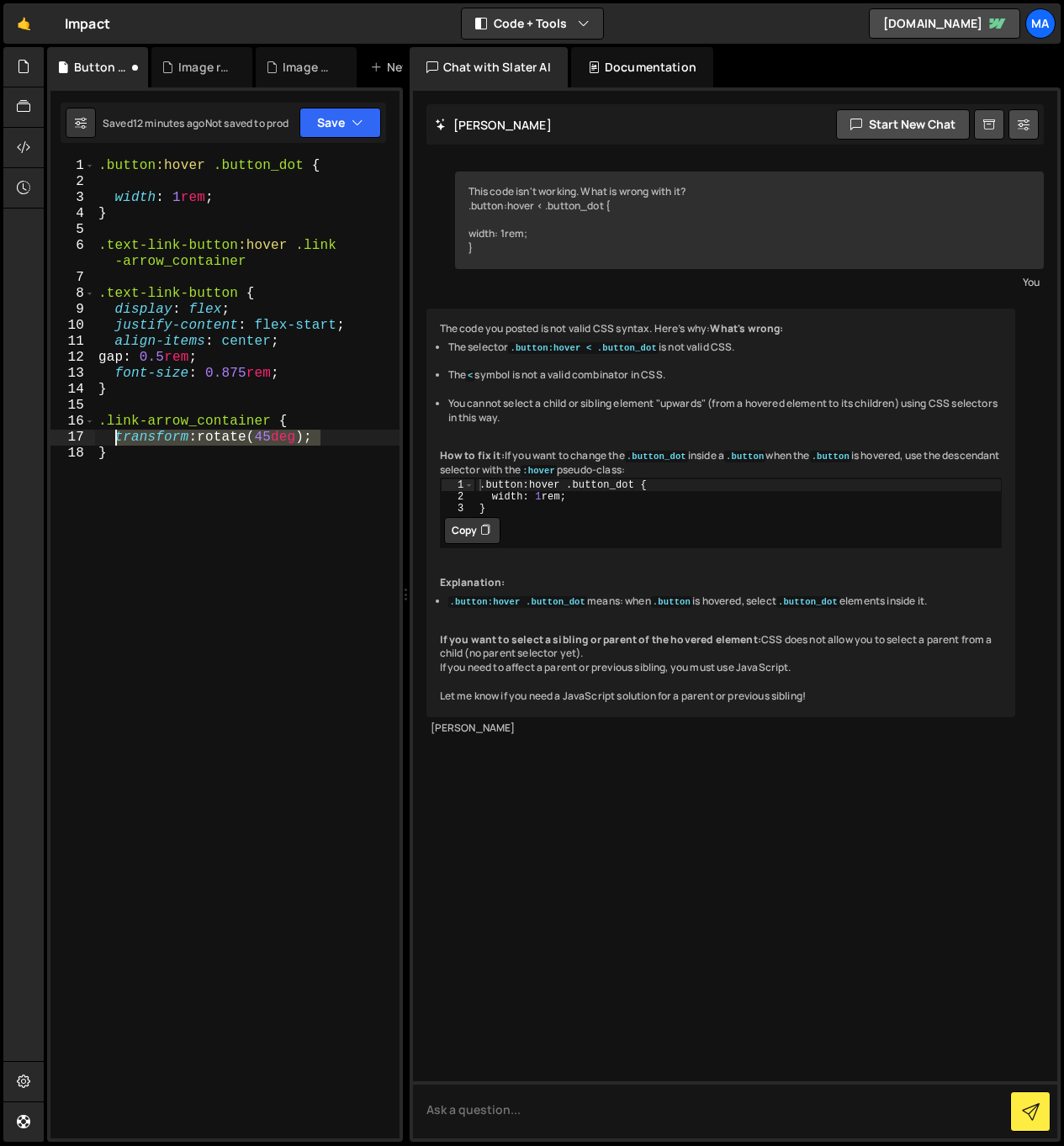
drag, startPoint x: 329, startPoint y: 437, endPoint x: 115, endPoint y: 435, distance: 214.0
click at [115, 435] on div ".button :hover .button_dot { width : 1 rem ; } .text-link-button :hover .link -…" at bounding box center [247, 664] width 304 height 1012
click at [262, 263] on div ".button :hover .button_dot { width : 1 rem ; } .text-link-button :hover .link -…" at bounding box center [247, 664] width 304 height 1012
type textarea ".text-link-button:hover .link-arrow_container {"
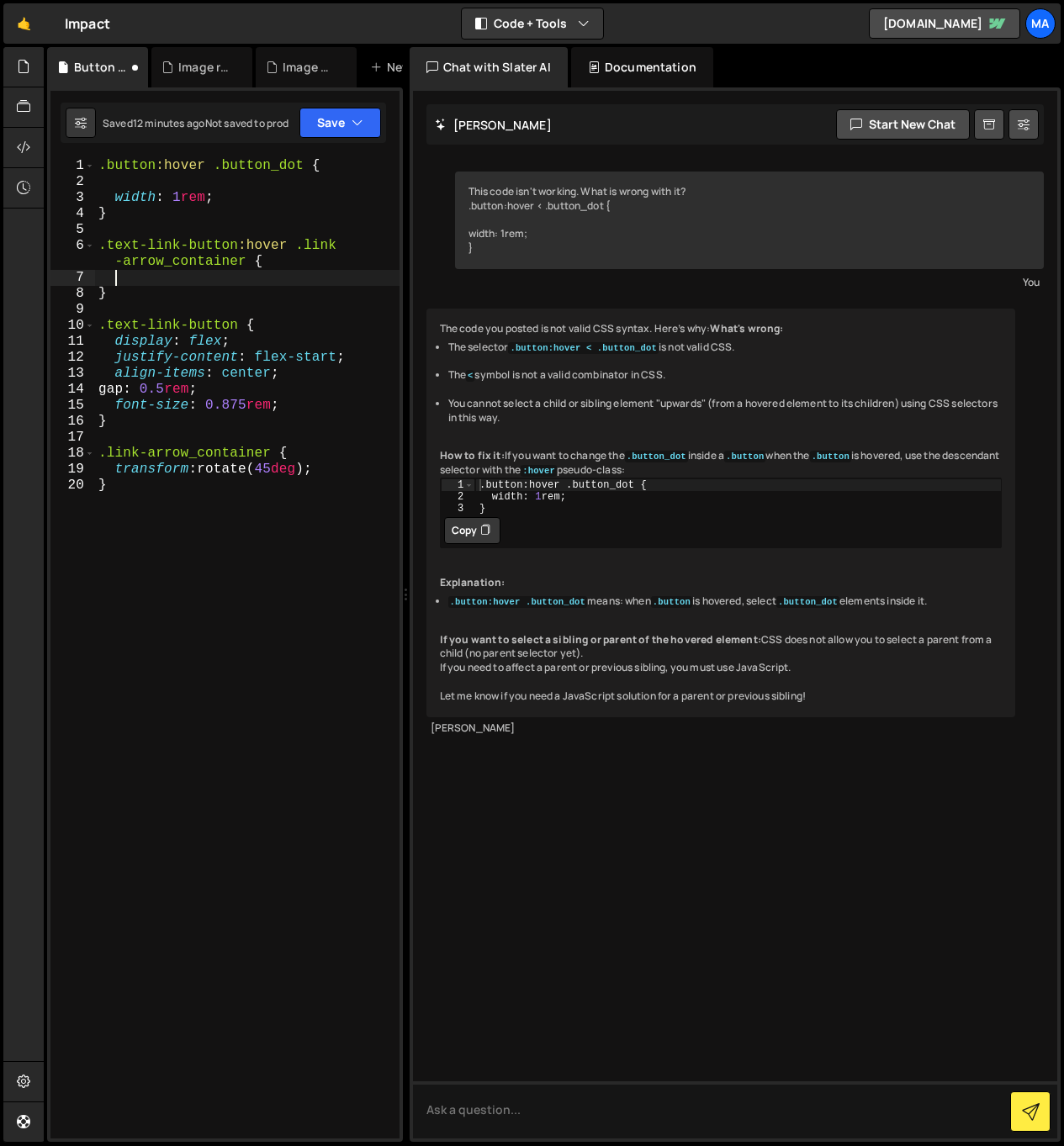
paste textarea "transform: rotate(45deg);"
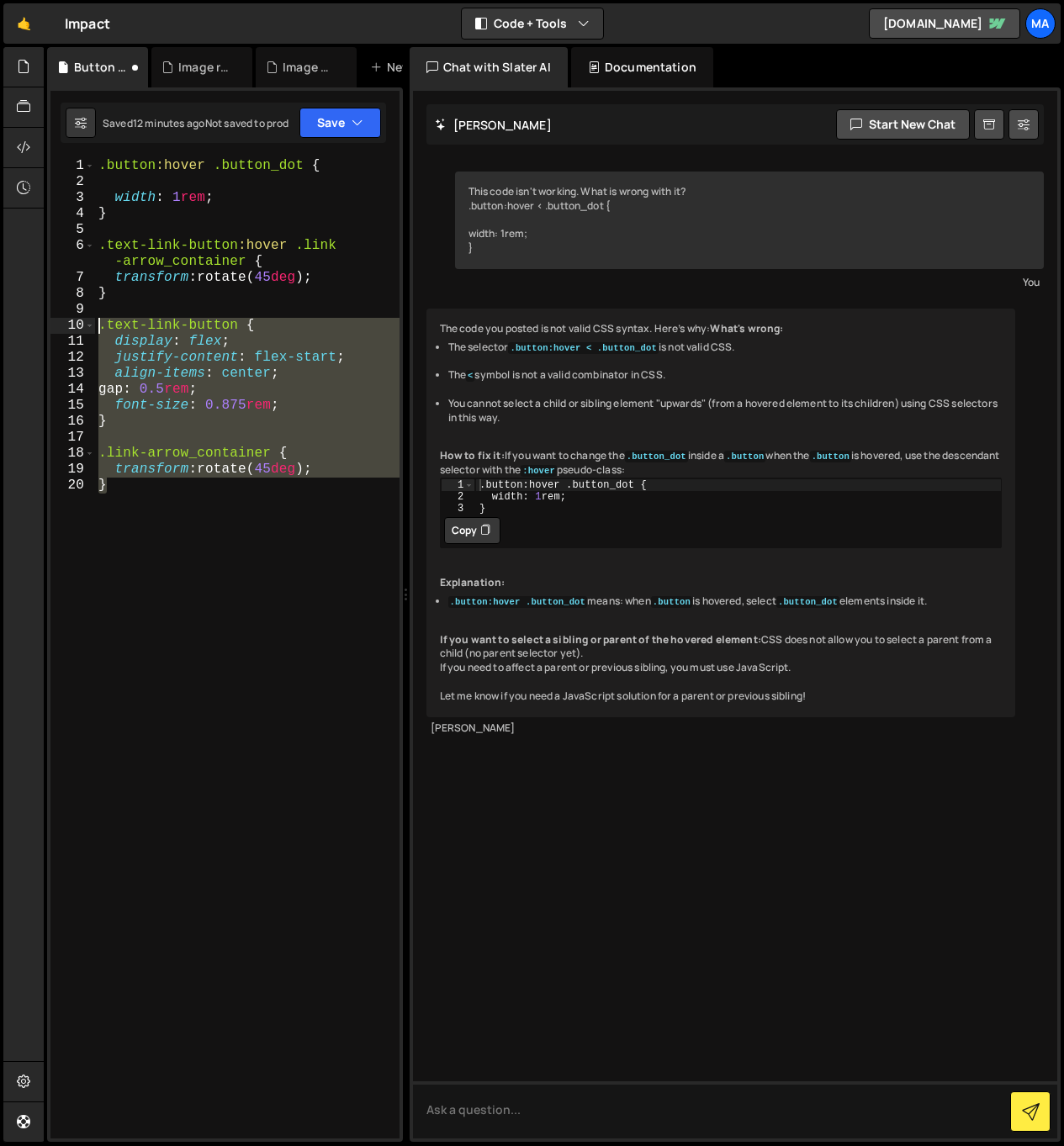
drag, startPoint x: 163, startPoint y: 498, endPoint x: 79, endPoint y: 324, distance: 193.2
click at [79, 324] on div "transform: rotate(45deg); 1 2 3 4 5 6 7 8 9 10 11 12 13 14 15 16 17 18 19 20 .b…" at bounding box center [224, 648] width 349 height 981
type textarea ".text-link-button { display: flex;"
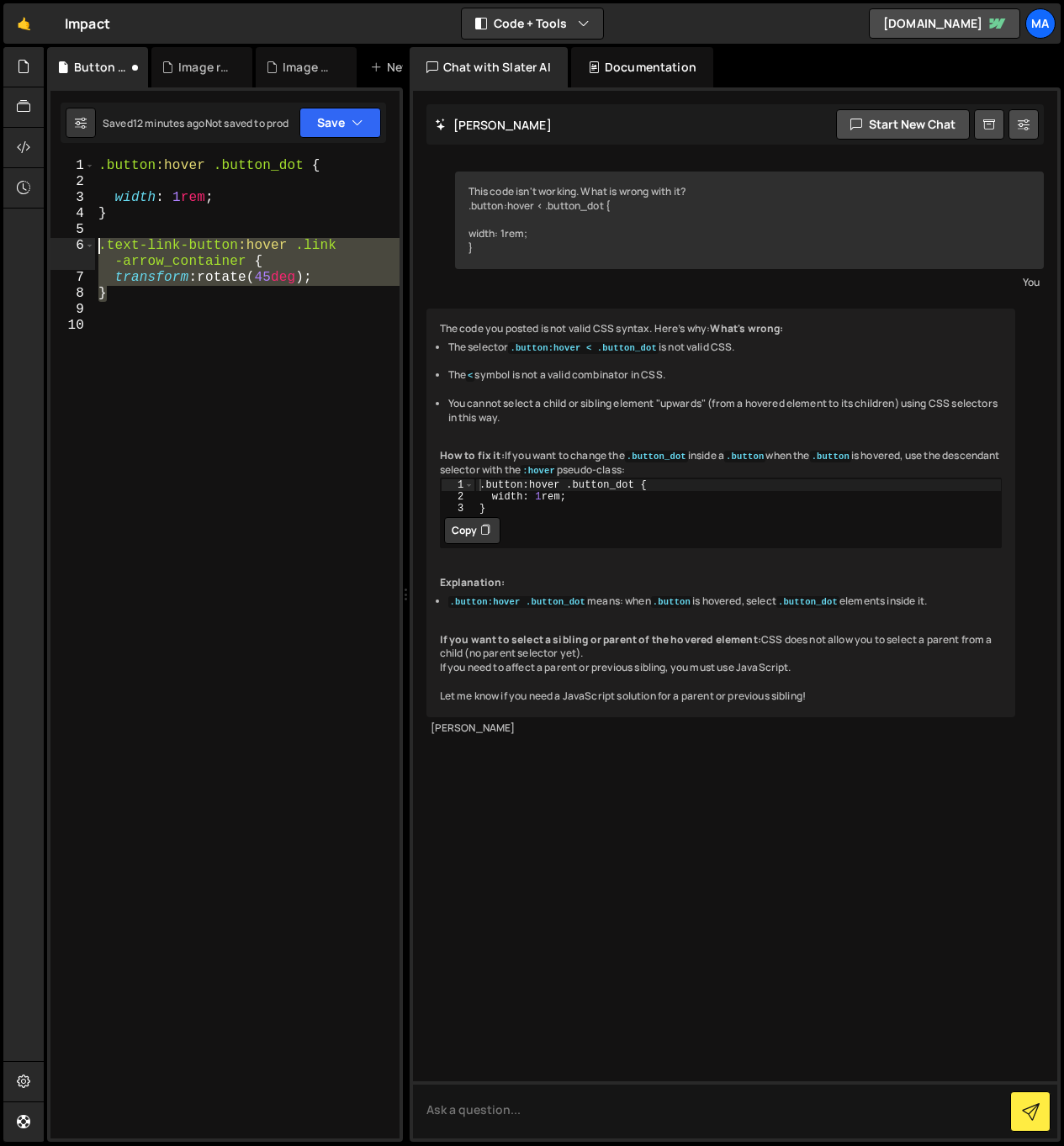
drag, startPoint x: 157, startPoint y: 288, endPoint x: 96, endPoint y: 246, distance: 74.1
click at [96, 246] on div ".button :hover .button_dot { width : 1 rem ; } .text-link-button :hover .link -…" at bounding box center [247, 664] width 304 height 1012
type textarea ".text-link-button:hover .link-arrow_container { transform: rotate(45deg);"
click at [119, 333] on div ".button :hover .button_dot { width : 1 rem ; } .text-link-button :hover .link -…" at bounding box center [247, 664] width 304 height 1012
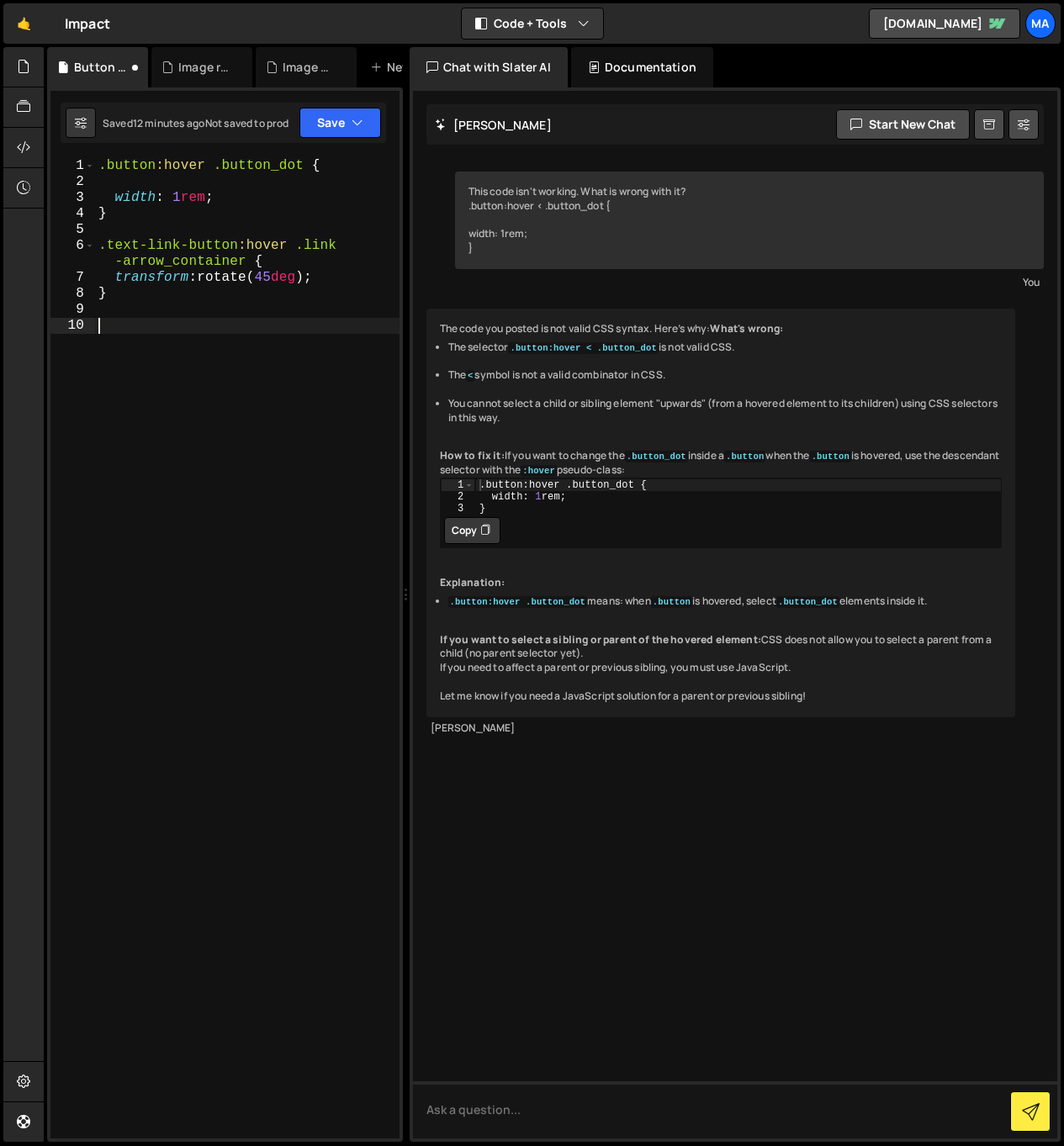
paste textarea "}"
click at [238, 348] on div ".button :hover .button_dot { width : 1 rem ; } .text-link-button :hover .link -…" at bounding box center [247, 664] width 304 height 1012
drag, startPoint x: 244, startPoint y: 346, endPoint x: 303, endPoint y: 330, distance: 61.1
click at [303, 330] on div ".button :hover .button_dot { width : 1 rem ; } .text-link-button :hover .link -…" at bounding box center [247, 664] width 304 height 1012
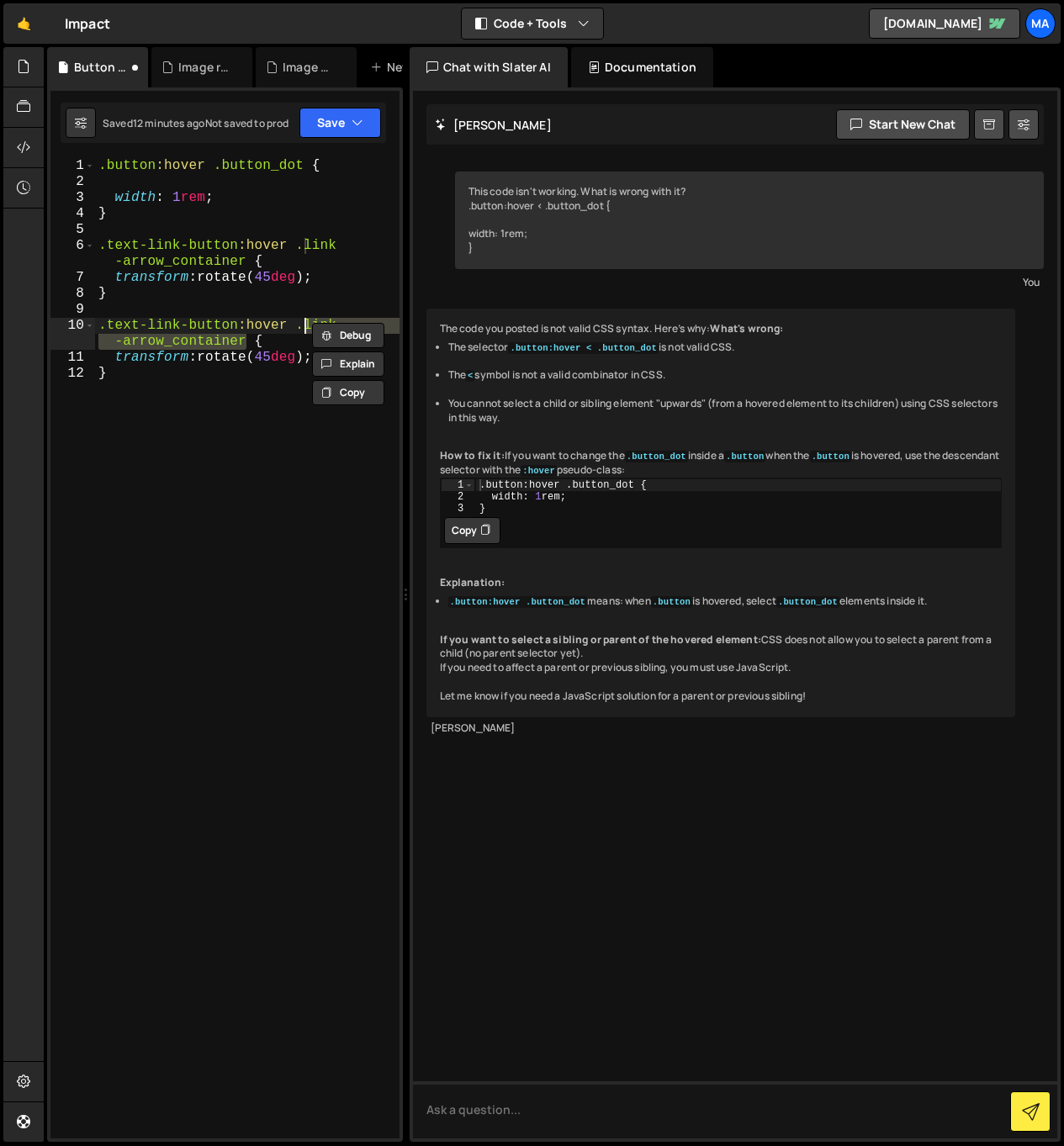
paste textarea "wrapp"
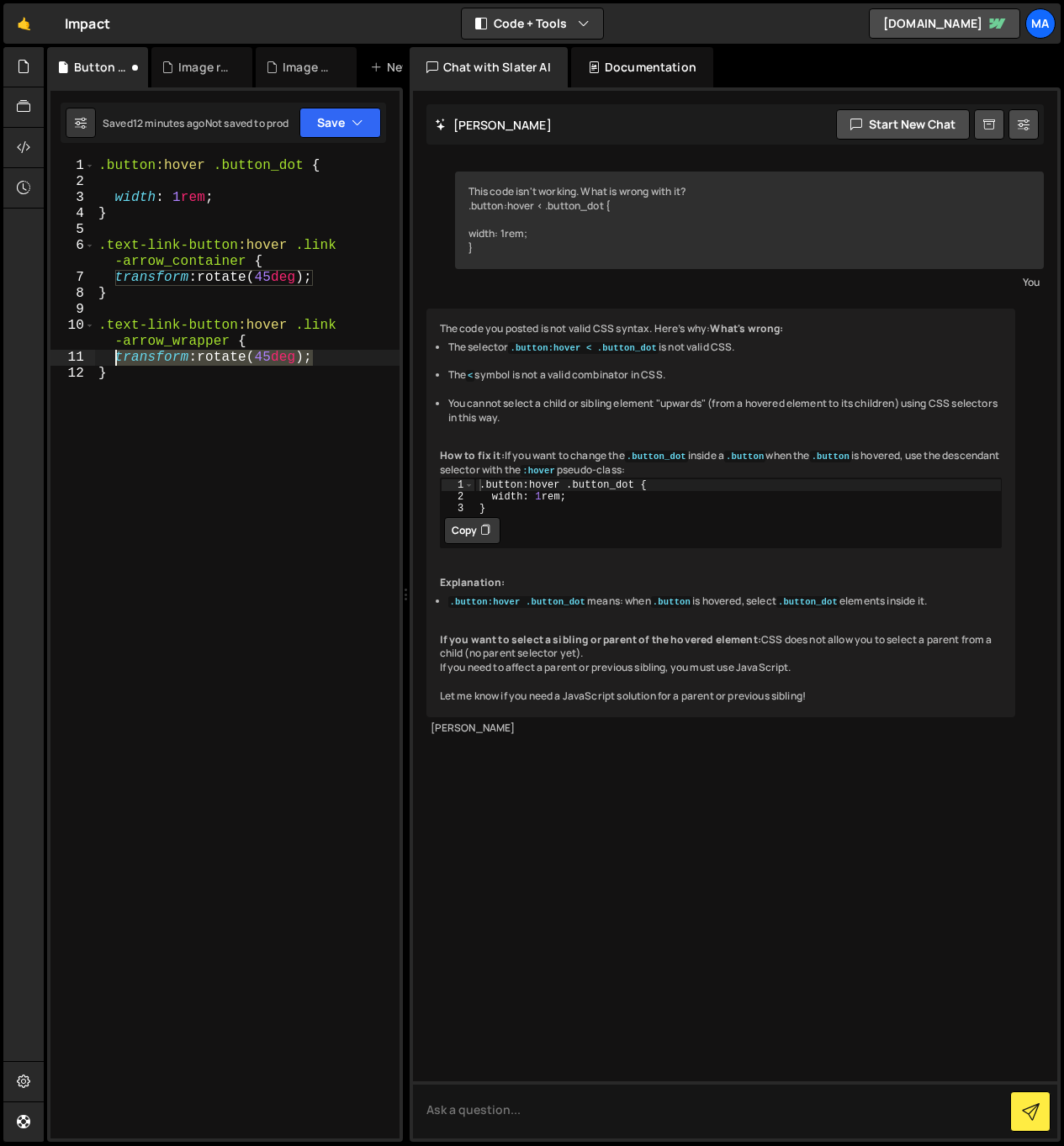
drag, startPoint x: 297, startPoint y: 358, endPoint x: 114, endPoint y: 360, distance: 183.0
click at [114, 360] on div ".button :hover .button_dot { width : 1 rem ; } .text-link-button :hover .link -…" at bounding box center [247, 664] width 304 height 1012
click at [209, 426] on div ".button :hover .button_dot { width : 1 rem ; } .text-link-button :hover .link -…" at bounding box center [247, 664] width 304 height 1012
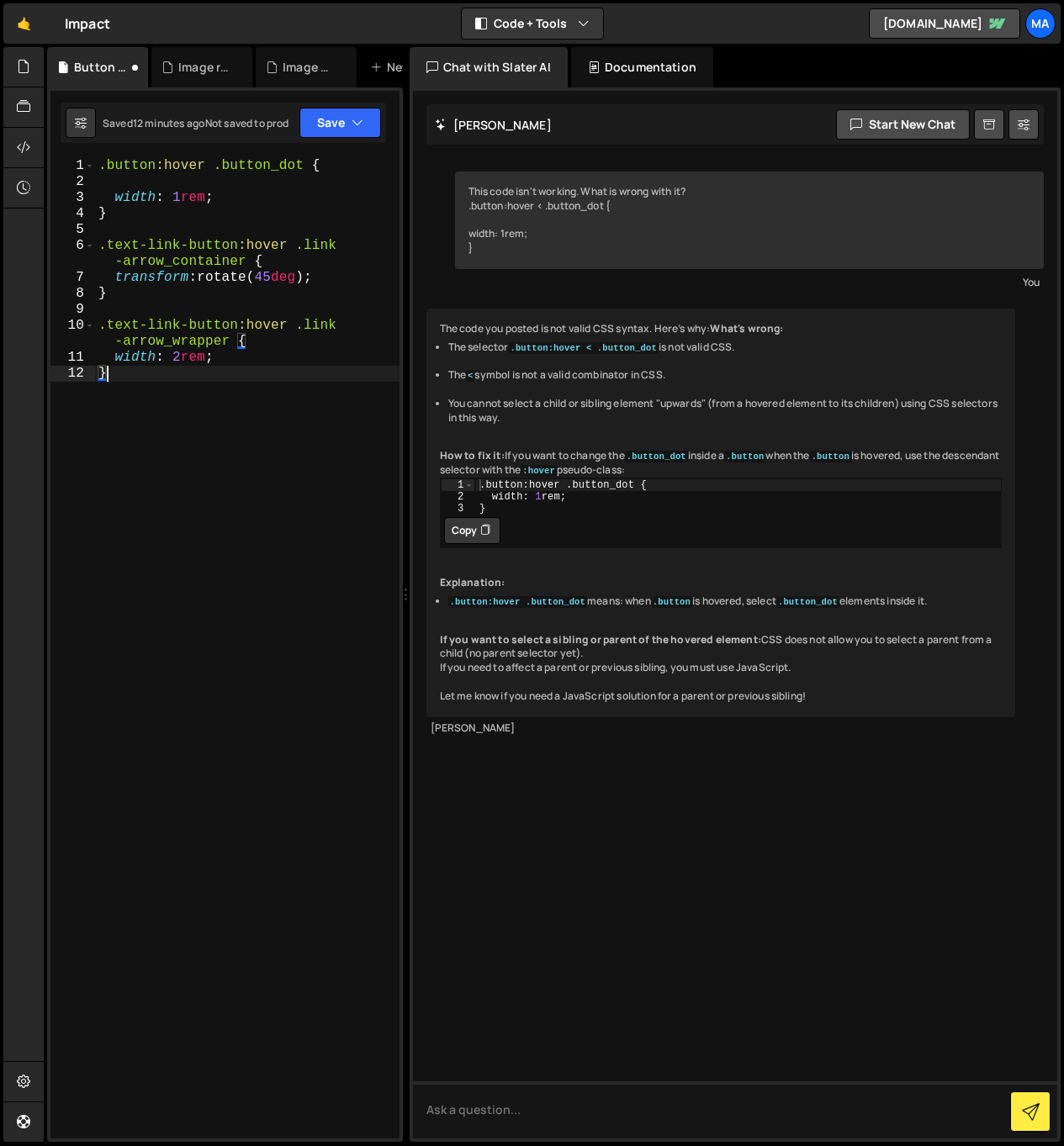
type textarea "}"
click at [261, 413] on div ".button :hover .button_dot { width : 1 rem ; } .text-link-button :hover .link -…" at bounding box center [247, 664] width 304 height 1012
paste textarea "}"
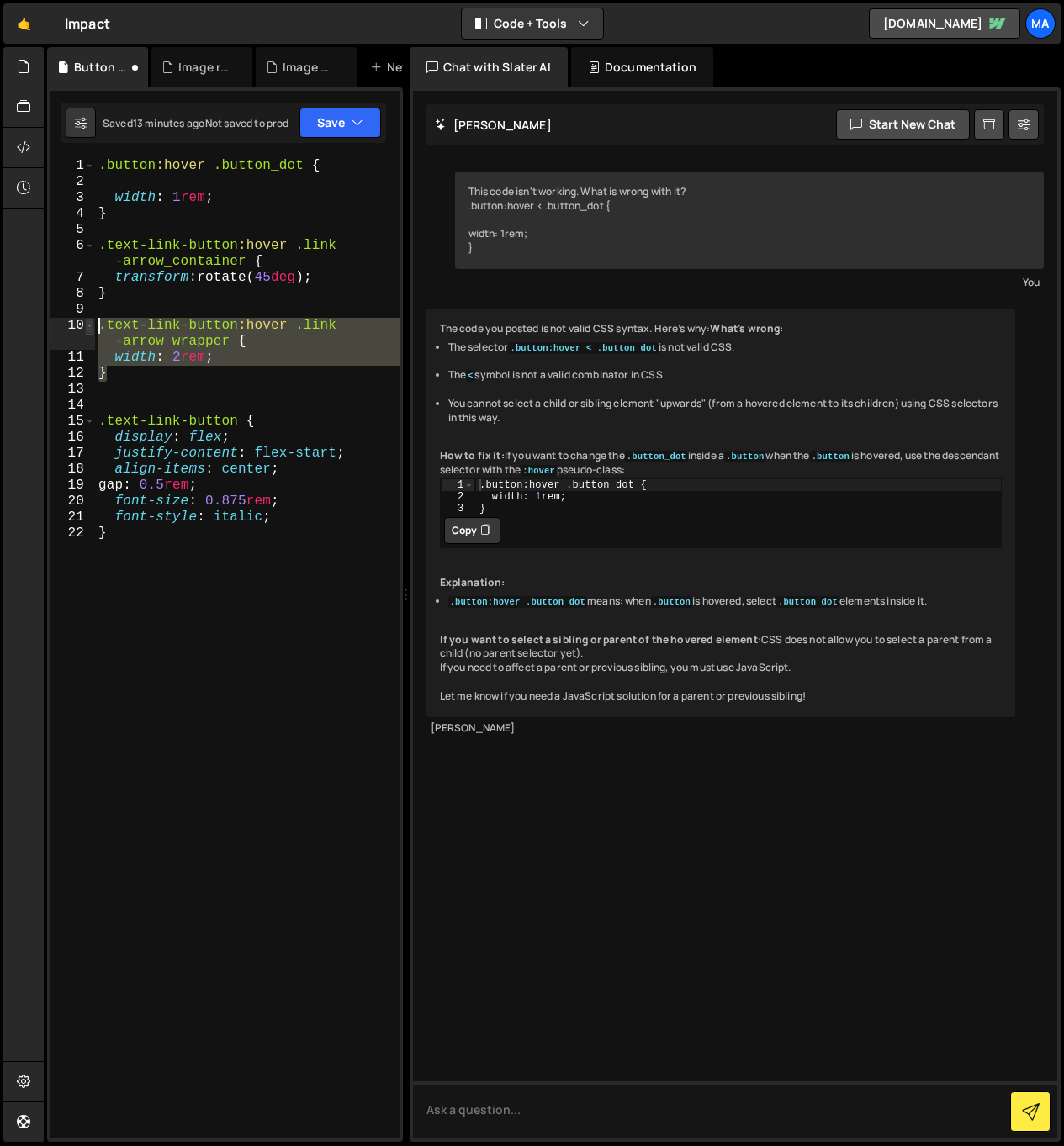
drag, startPoint x: 125, startPoint y: 375, endPoint x: 89, endPoint y: 327, distance: 60.0
click at [89, 327] on div "} 1 2 3 4 5 6 7 8 9 10 11 12 13 14 15 16 17 18 19 20 21 22 .button :hover .butt…" at bounding box center [224, 648] width 349 height 981
click at [123, 378] on div ".button :hover .button_dot { width : 1 rem ; } .text-link-button :hover .link -…" at bounding box center [247, 648] width 304 height 981
type textarea "}"
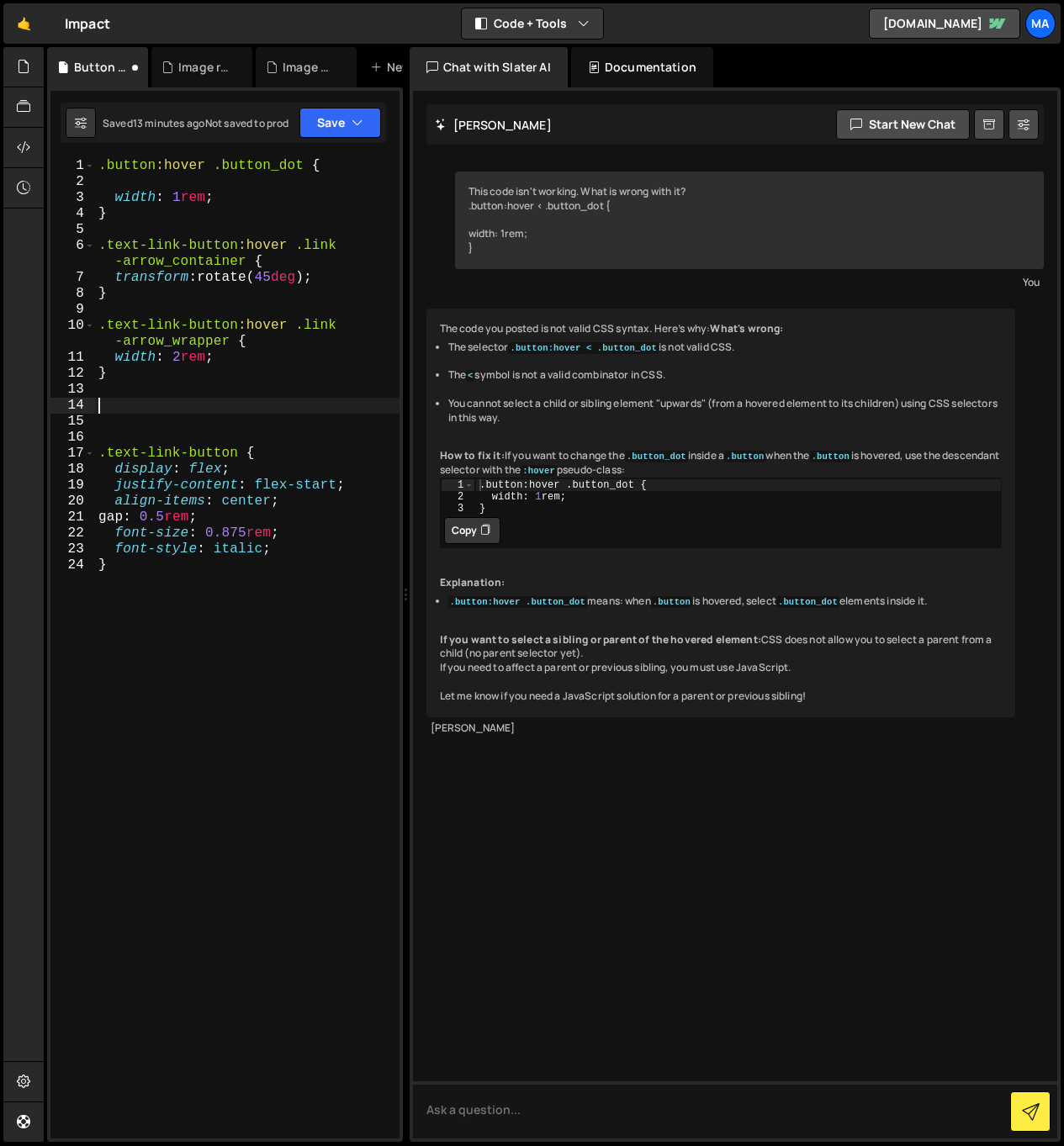
paste textarea "}"
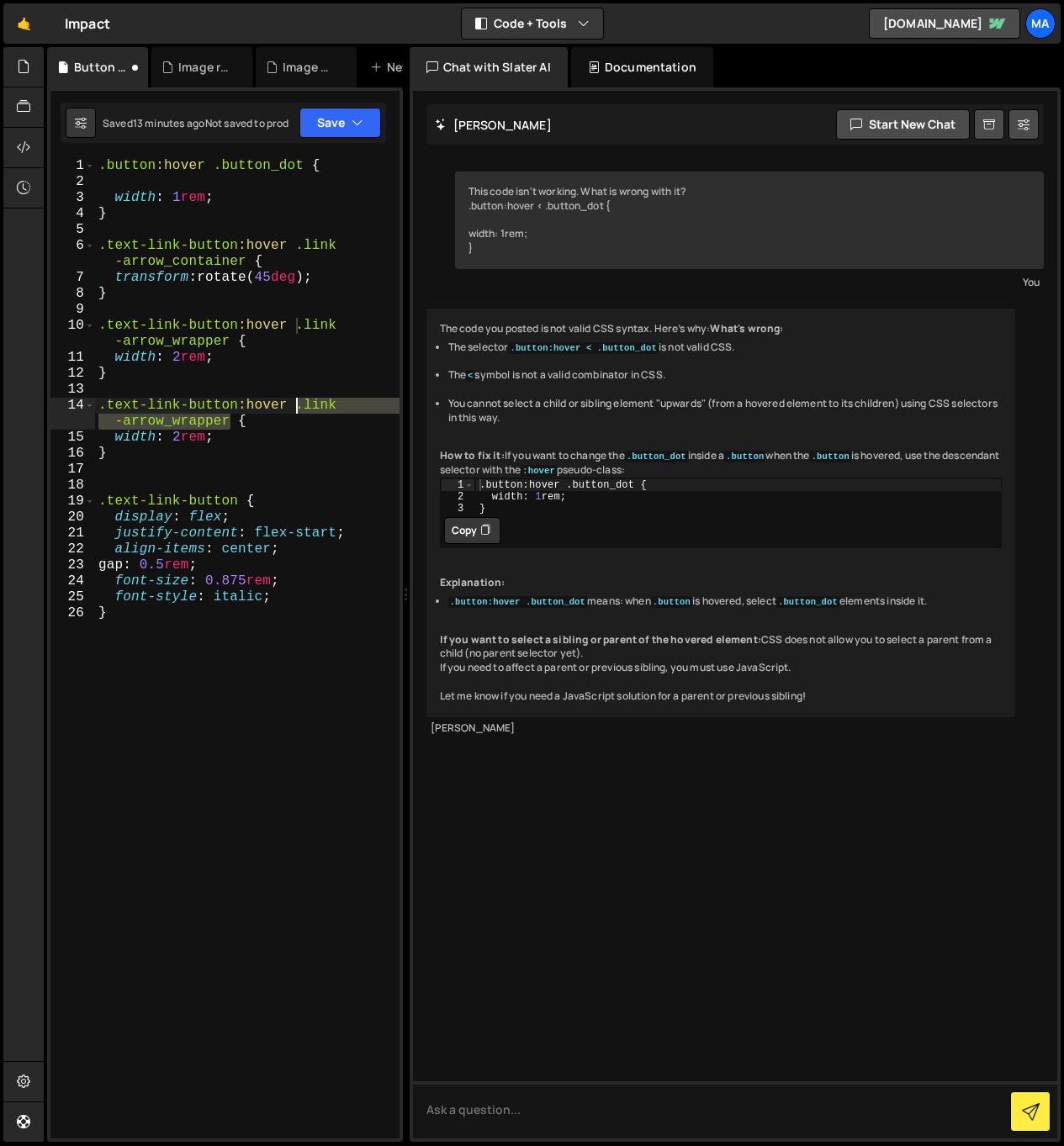
drag, startPoint x: 234, startPoint y: 422, endPoint x: 293, endPoint y: 404, distance: 61.7
click at [293, 404] on div ".button :hover .button_dot { width : 1 rem ; } .text-link-button :hover .link -…" at bounding box center [247, 664] width 304 height 1012
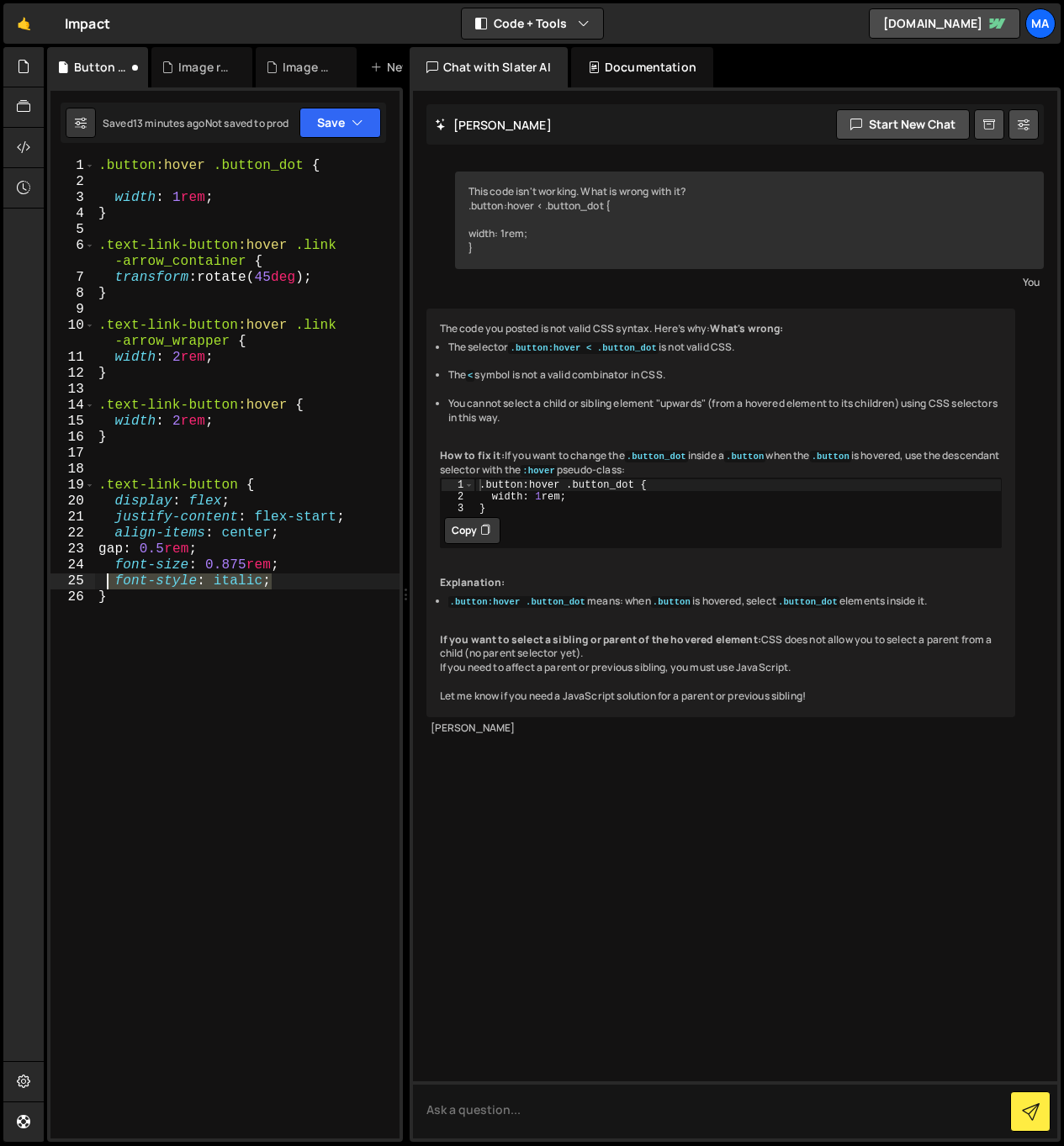
drag, startPoint x: 270, startPoint y: 580, endPoint x: 110, endPoint y: 580, distance: 160.0
click at [110, 580] on div ".button :hover .button_dot { width : 1 rem ; } .text-link-button :hover .link -…" at bounding box center [247, 664] width 304 height 1012
drag, startPoint x: 241, startPoint y: 420, endPoint x: 115, endPoint y: 421, distance: 126.0
click at [115, 421] on div ".button :hover .button_dot { width : 1 rem ; } .text-link-button :hover .link -…" at bounding box center [247, 664] width 304 height 1012
paste textarea "font-style: italic"
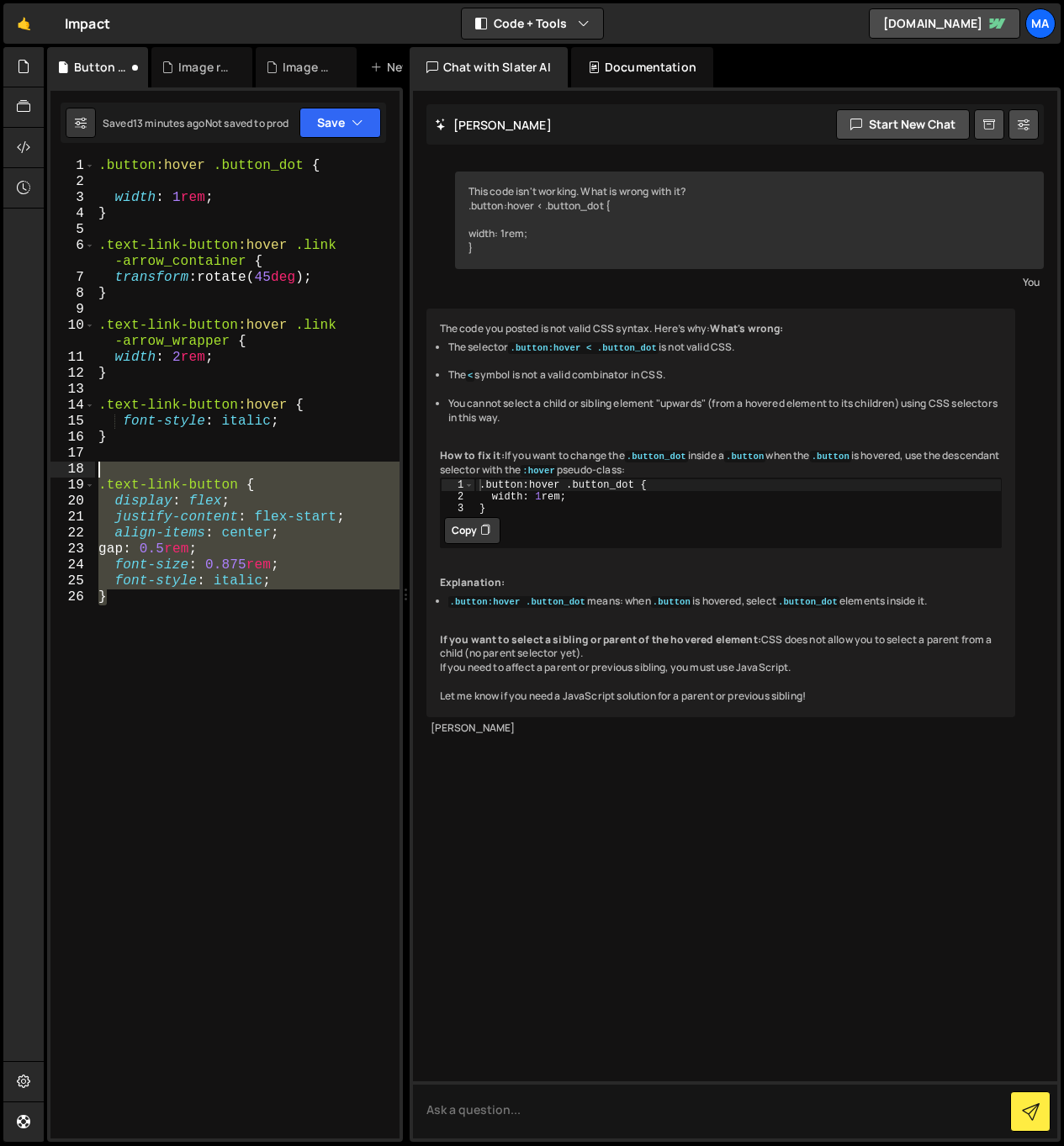
drag, startPoint x: 146, startPoint y: 618, endPoint x: 71, endPoint y: 472, distance: 164.1
click at [71, 472] on div "font-style: italic; 1 2 3 4 5 6 7 8 9 10 11 12 13 14 15 16 17 18 19 20 21 22 23…" at bounding box center [224, 648] width 349 height 981
type textarea ".text-link-button {"
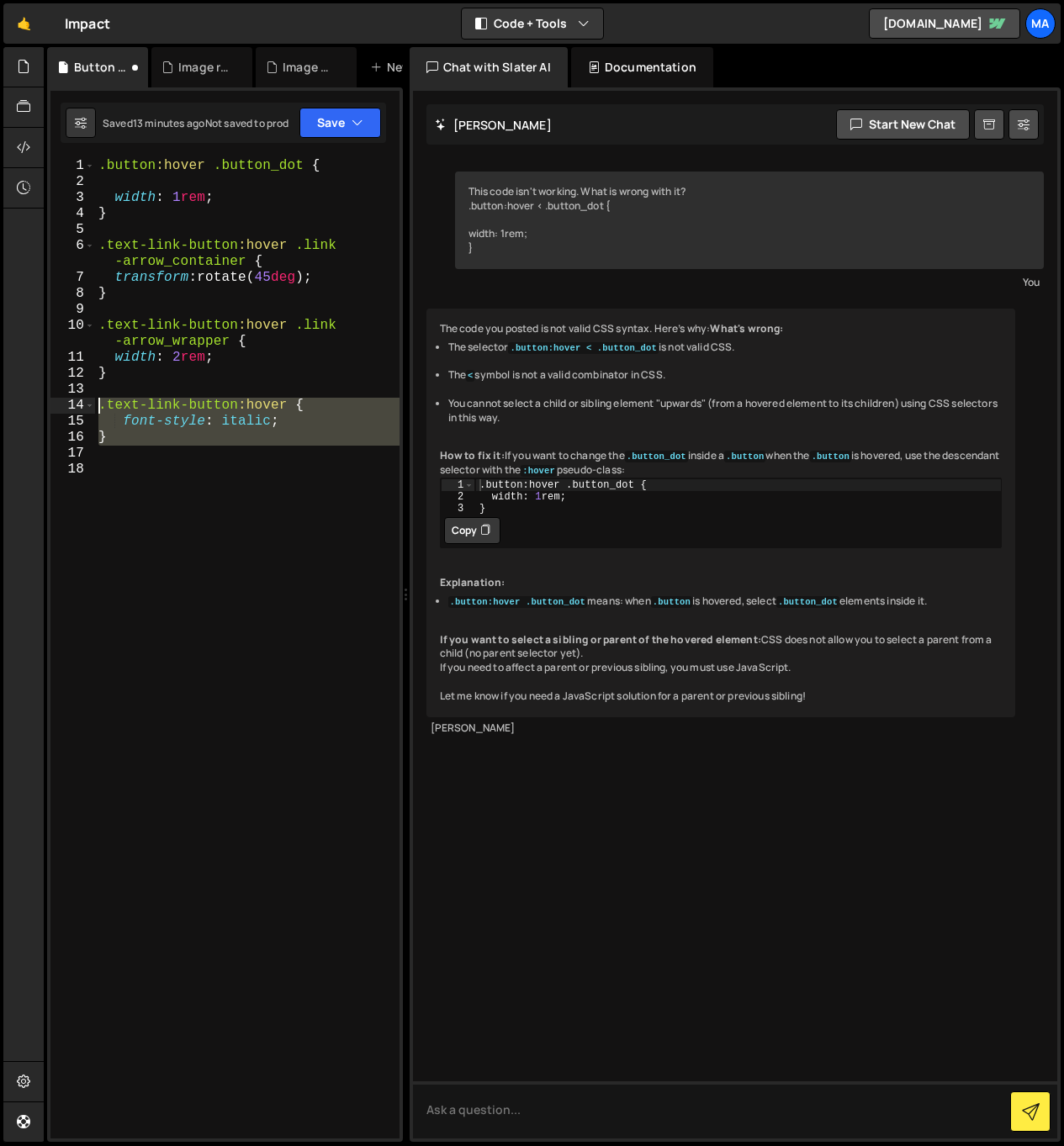
drag, startPoint x: 155, startPoint y: 460, endPoint x: 84, endPoint y: 406, distance: 89.2
click at [84, 406] on div "1 2 3 4 5 6 7 8 9 10 11 12 13 14 15 16 17 18 .button :hover .button_dot { width…" at bounding box center [224, 648] width 349 height 981
type textarea ".text-link-button:hover { font-style: italic;"
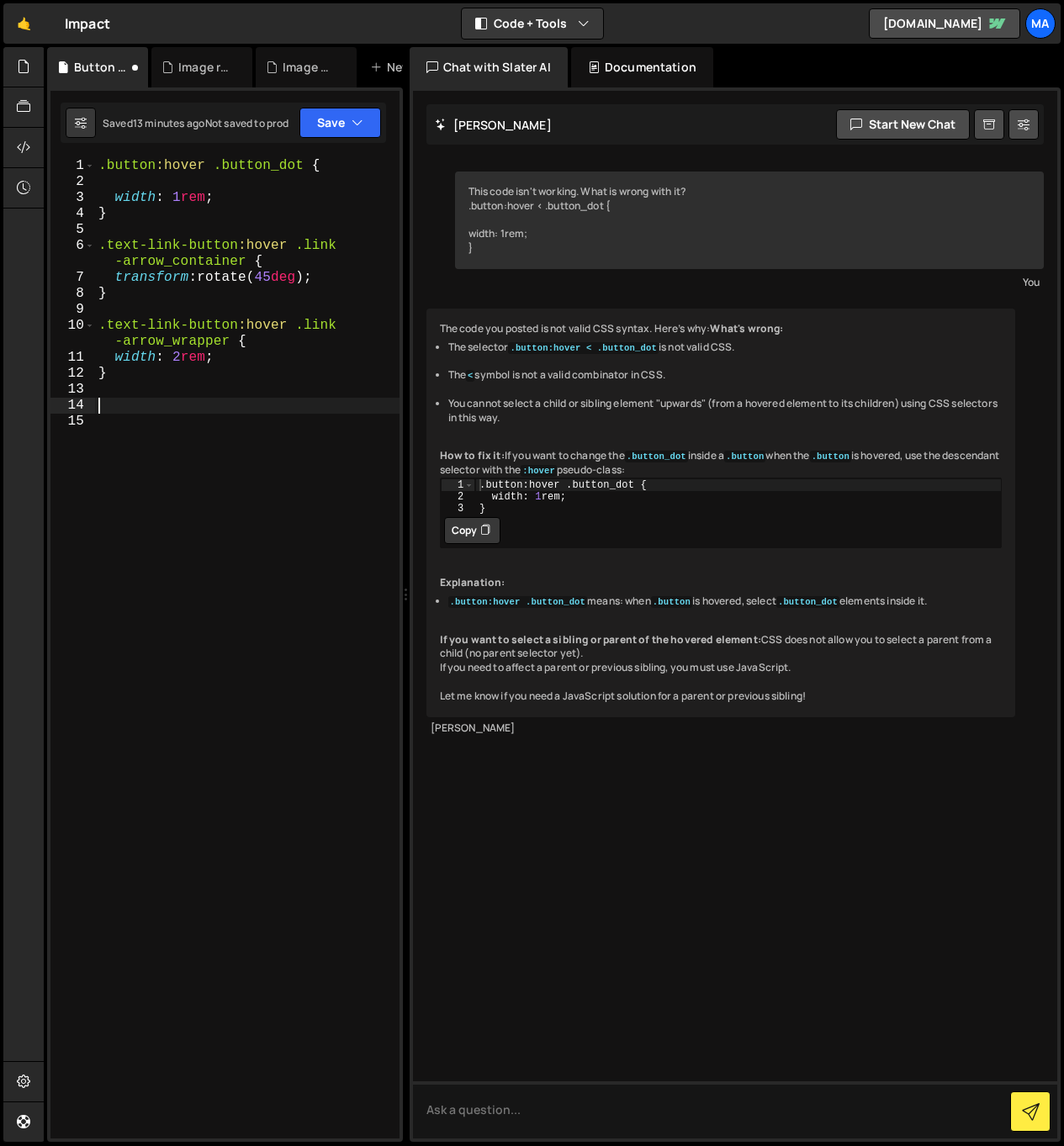
click at [157, 226] on div ".button :hover .button_dot { width : 1 rem ; } .text-link-button :hover .link -…" at bounding box center [247, 664] width 304 height 1012
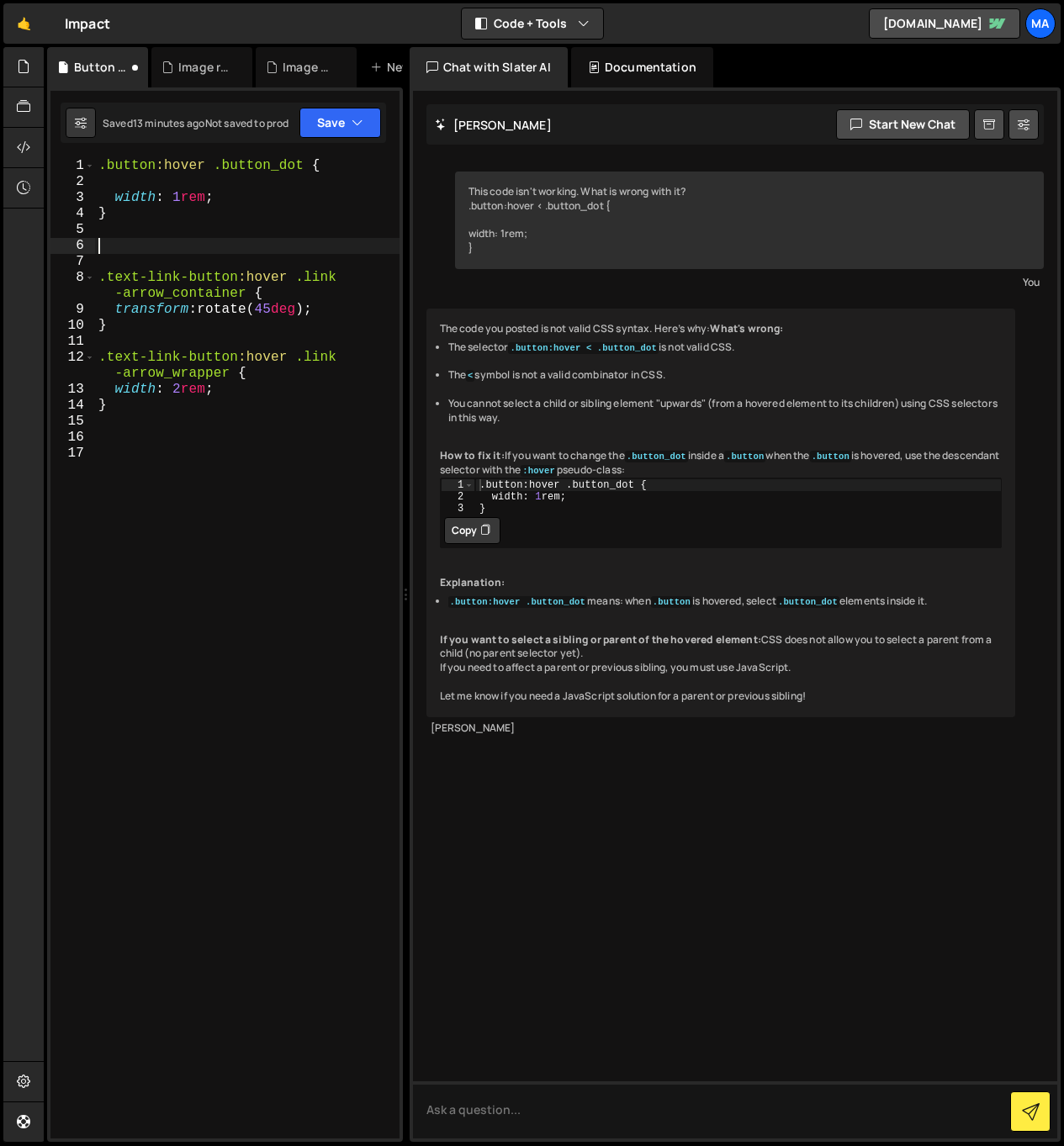
paste textarea "}"
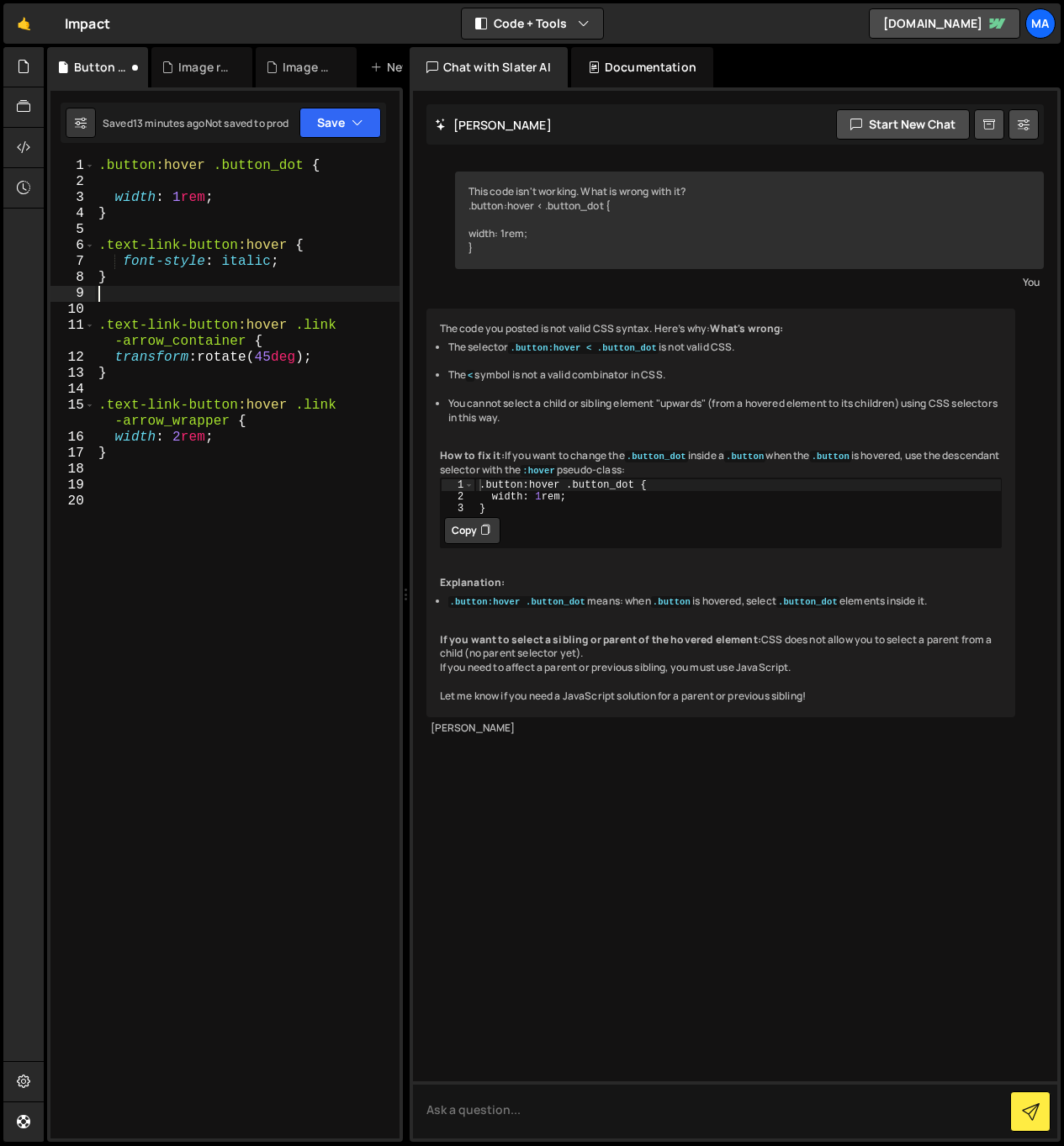
type textarea "}"
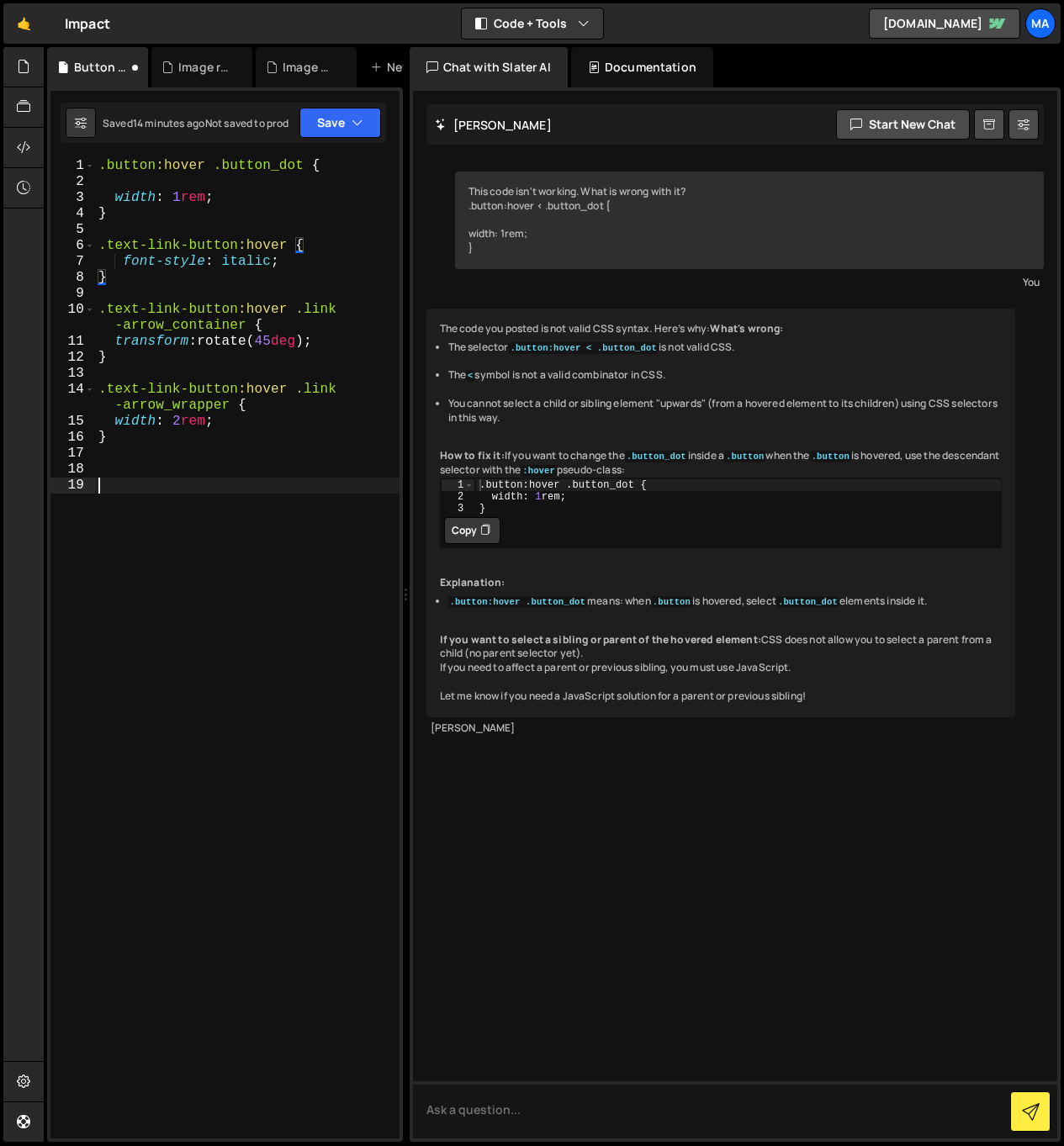
click at [344, 617] on div ".button :hover .button_dot { width : 1 rem ; } .text-link-button :hover { font-…" at bounding box center [247, 664] width 304 height 1012
drag, startPoint x: 278, startPoint y: 340, endPoint x: 266, endPoint y: 340, distance: 12.0
click at [266, 340] on div ".button :hover .button_dot { width : 1 rem ; } .text-link-button :hover { font-…" at bounding box center [247, 664] width 304 height 1012
type textarea "transform: rotate(0deg);"
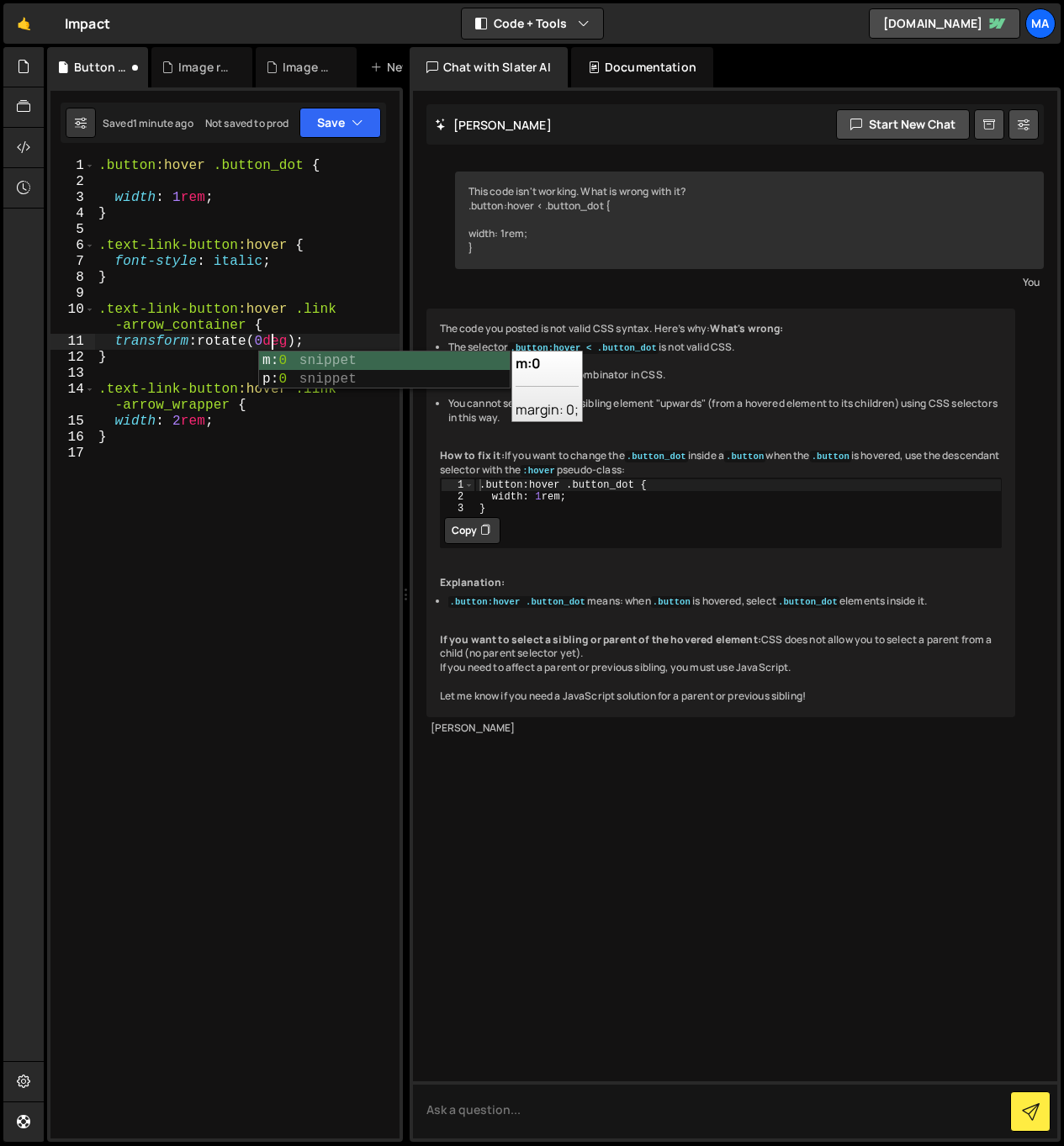
scroll to position [0, 10]
click at [226, 528] on div ".button :hover .button_dot { width : 1 rem ; } .text-link-button :hover { font-…" at bounding box center [247, 664] width 304 height 1012
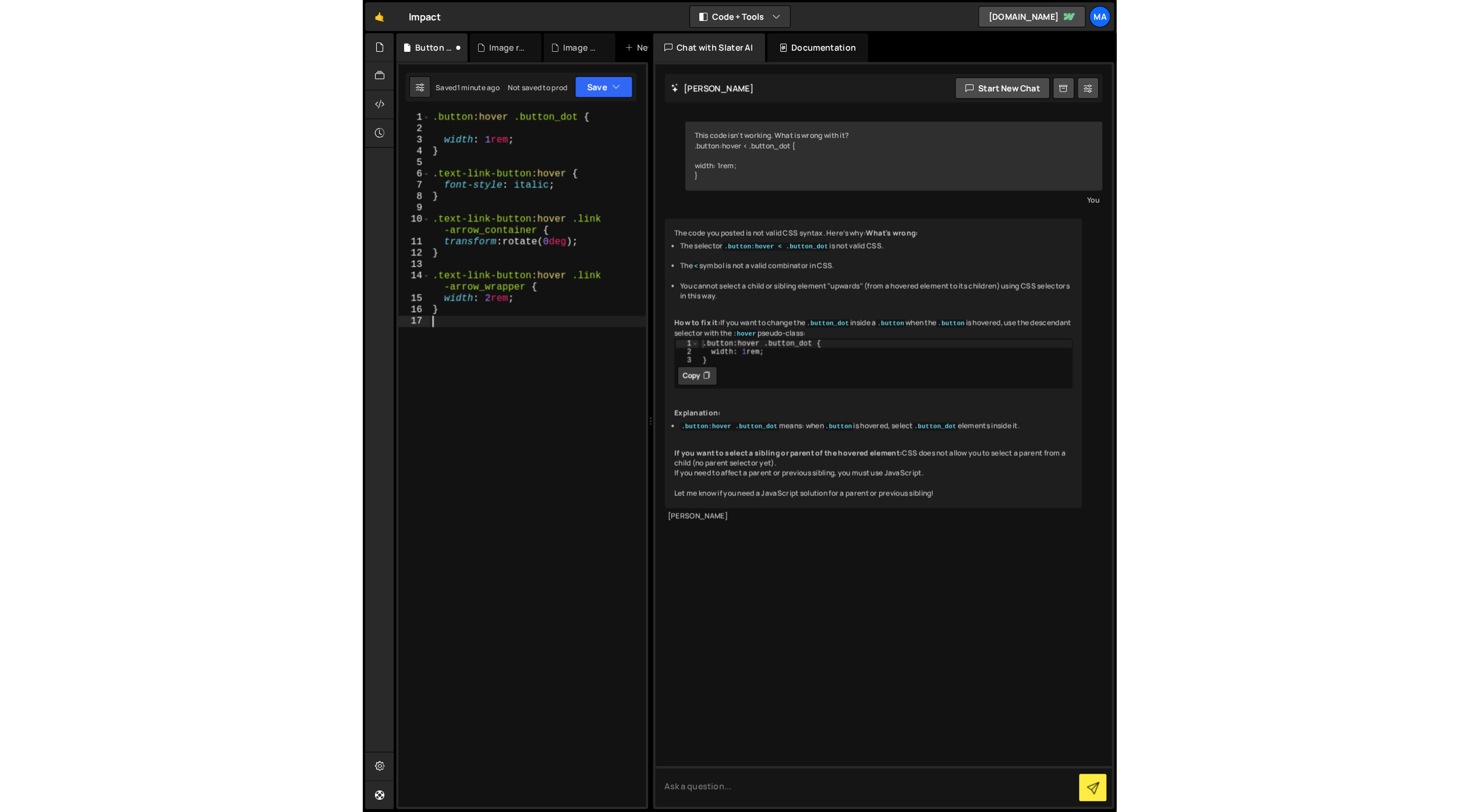
scroll to position [0, 0]
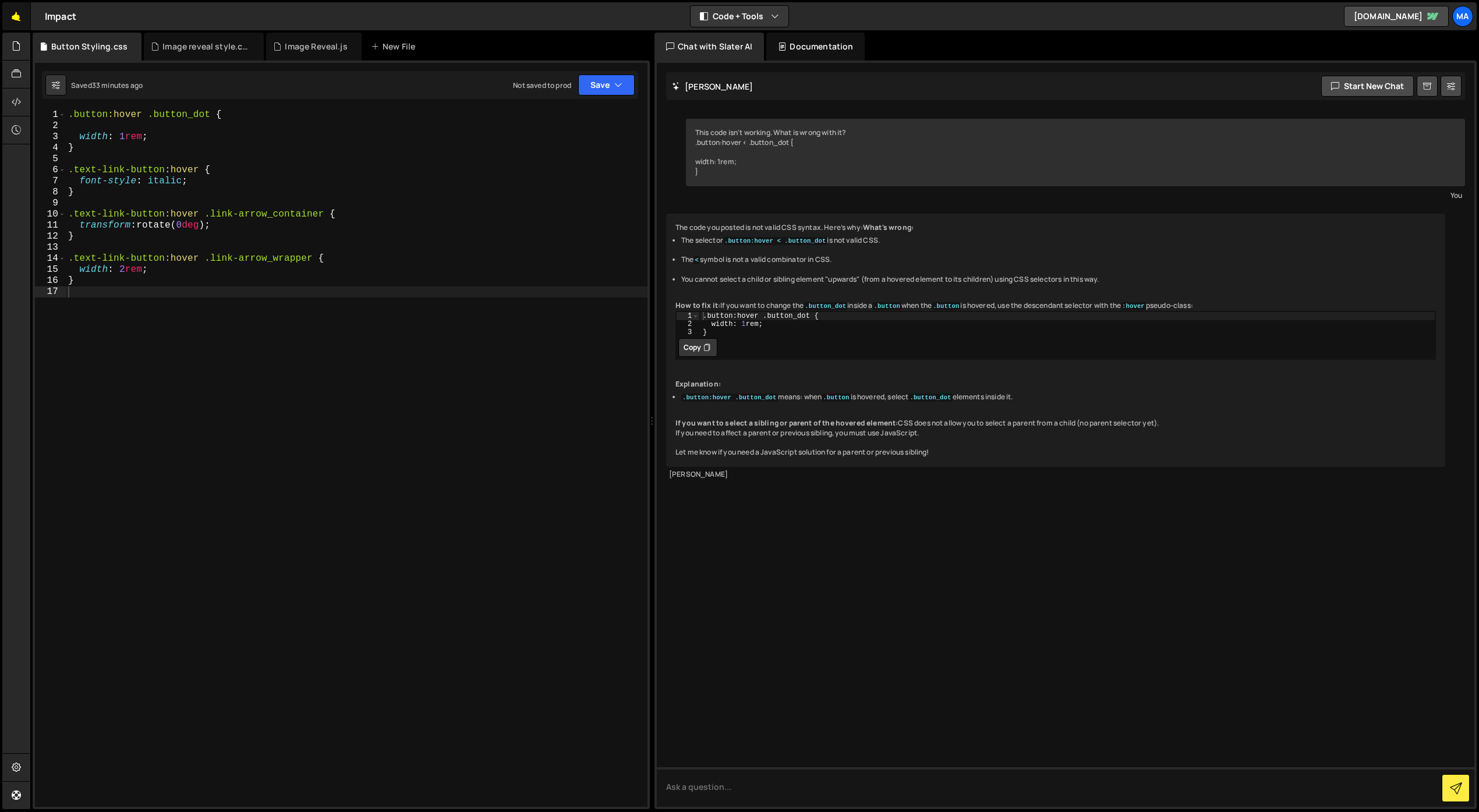
click at [14, 15] on link "🤙" at bounding box center [17, 16] width 29 height 28
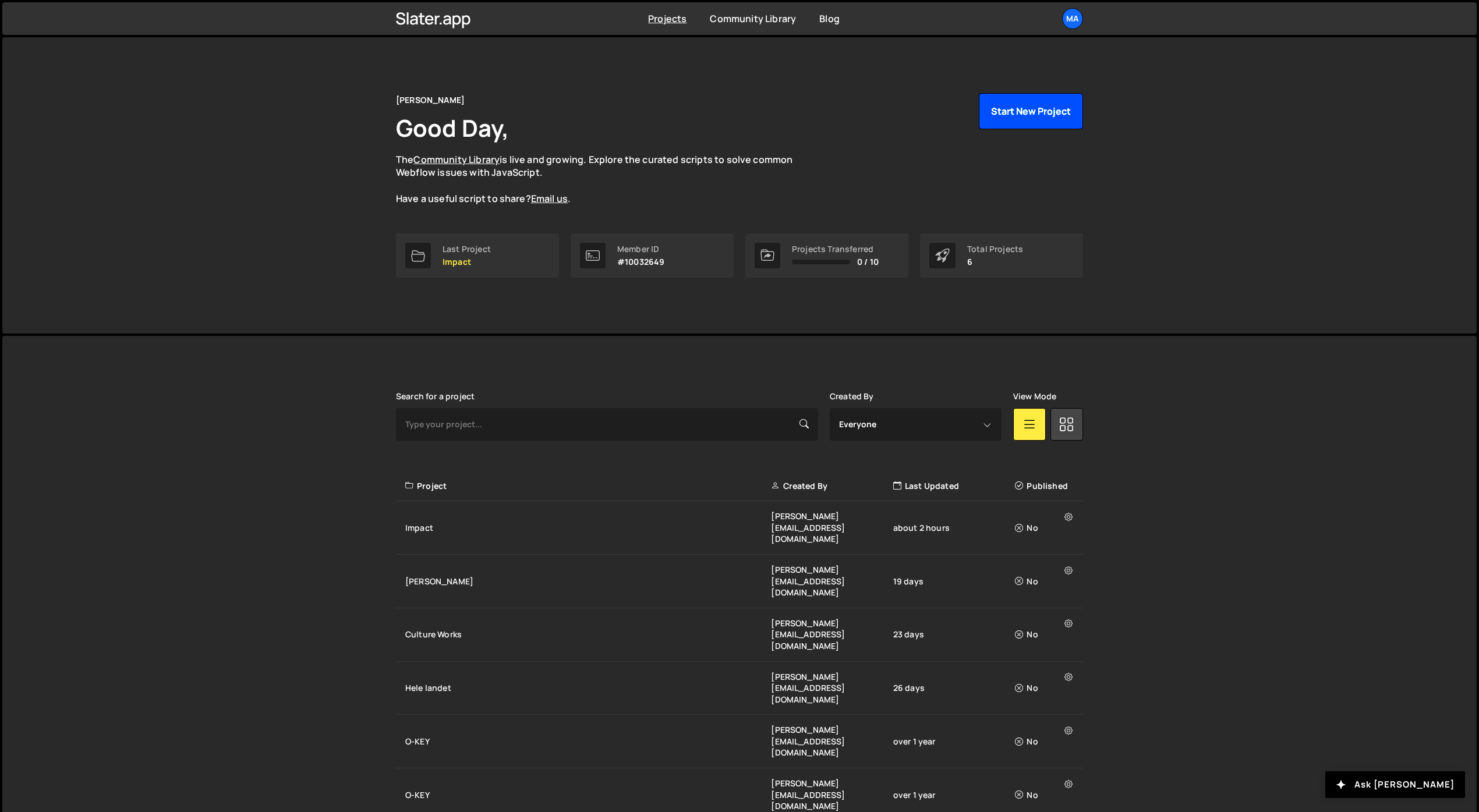
click at [1025, 109] on button "Start New Project" at bounding box center [1031, 111] width 104 height 36
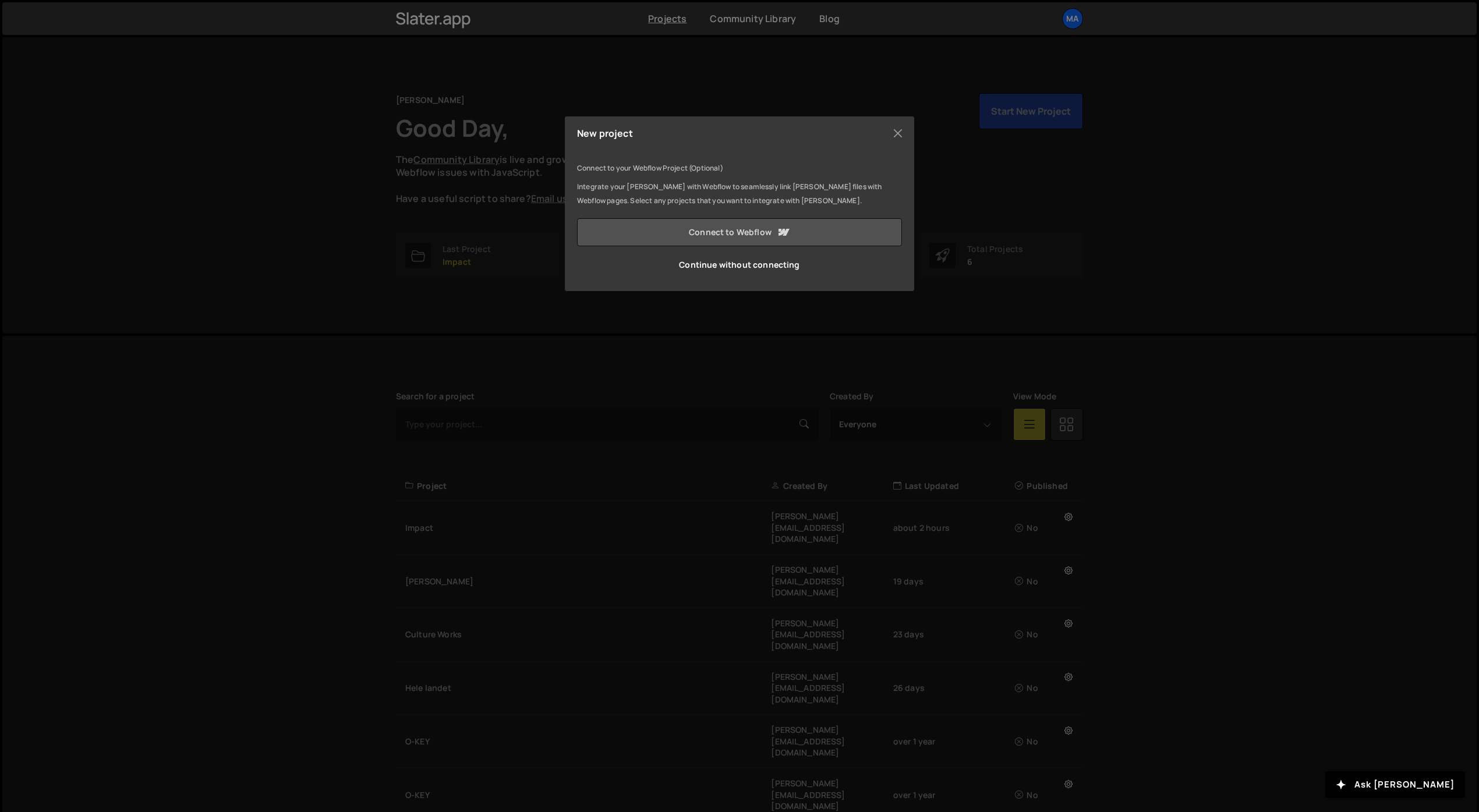
click at [718, 232] on link "Connect to Webflow" at bounding box center [740, 232] width 325 height 28
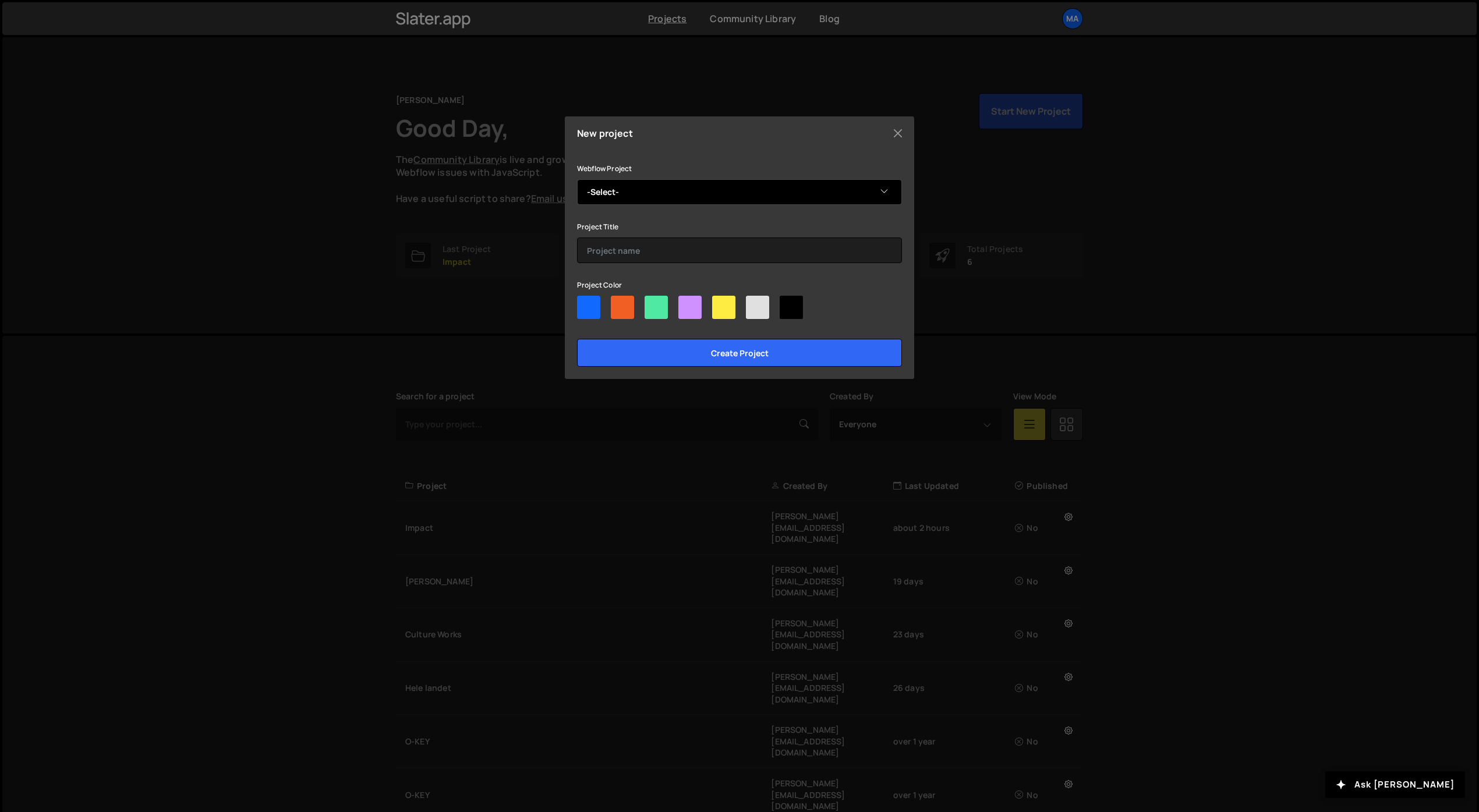
click at [688, 188] on select "-Select- FugeMads" at bounding box center [740, 192] width 325 height 26
select select "68b1b969522c1a9f0b96f6d6"
click at [577, 179] on select "-Select- FugeMads" at bounding box center [740, 192] width 325 height 26
click at [697, 249] on input "text" at bounding box center [740, 250] width 325 height 26
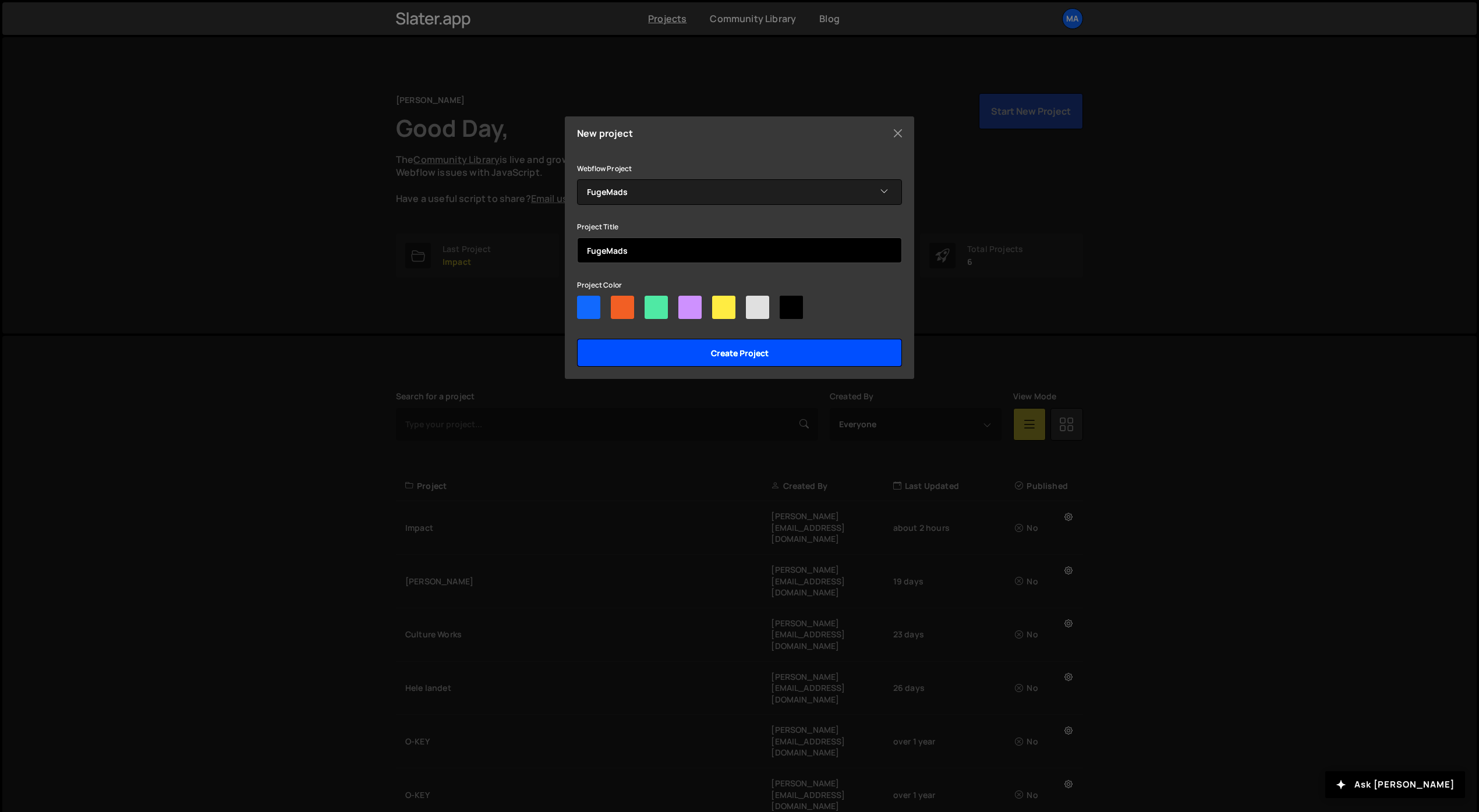
type input "FugeMads"
click at [775, 344] on input "Create project" at bounding box center [740, 353] width 325 height 28
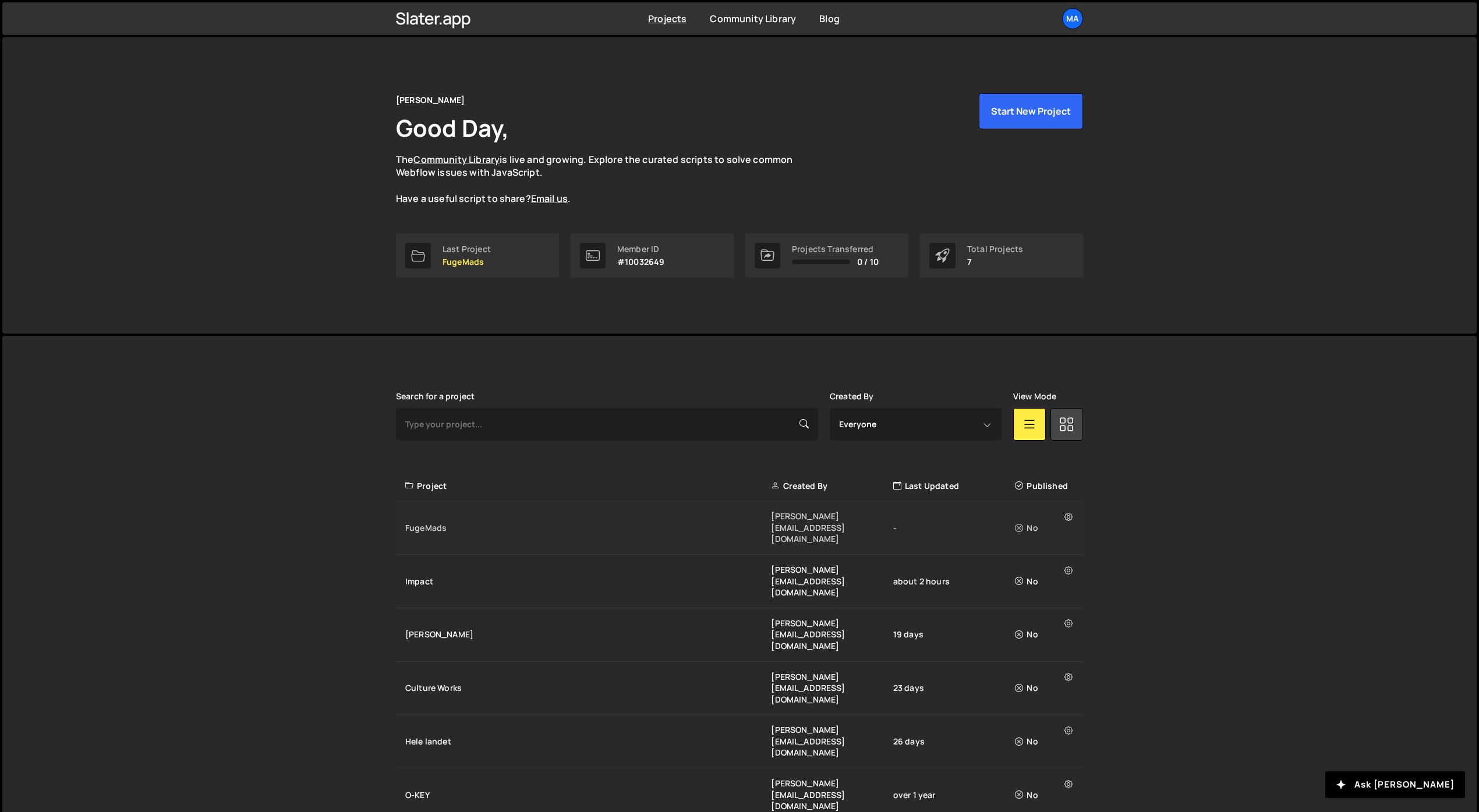
click at [610, 522] on div "FugeMads" at bounding box center [587, 527] width 365 height 11
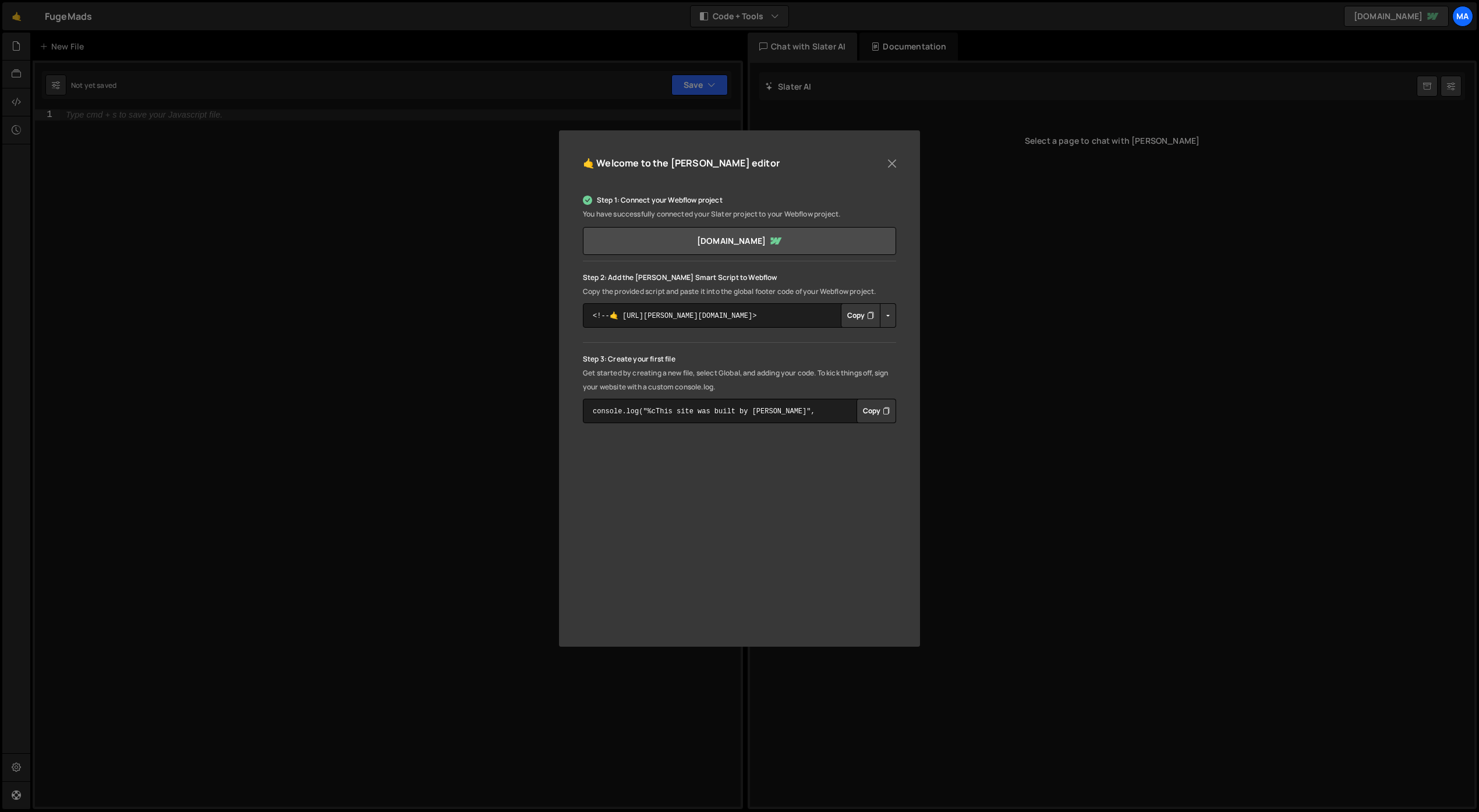
click at [847, 314] on button "Copy" at bounding box center [860, 315] width 40 height 25
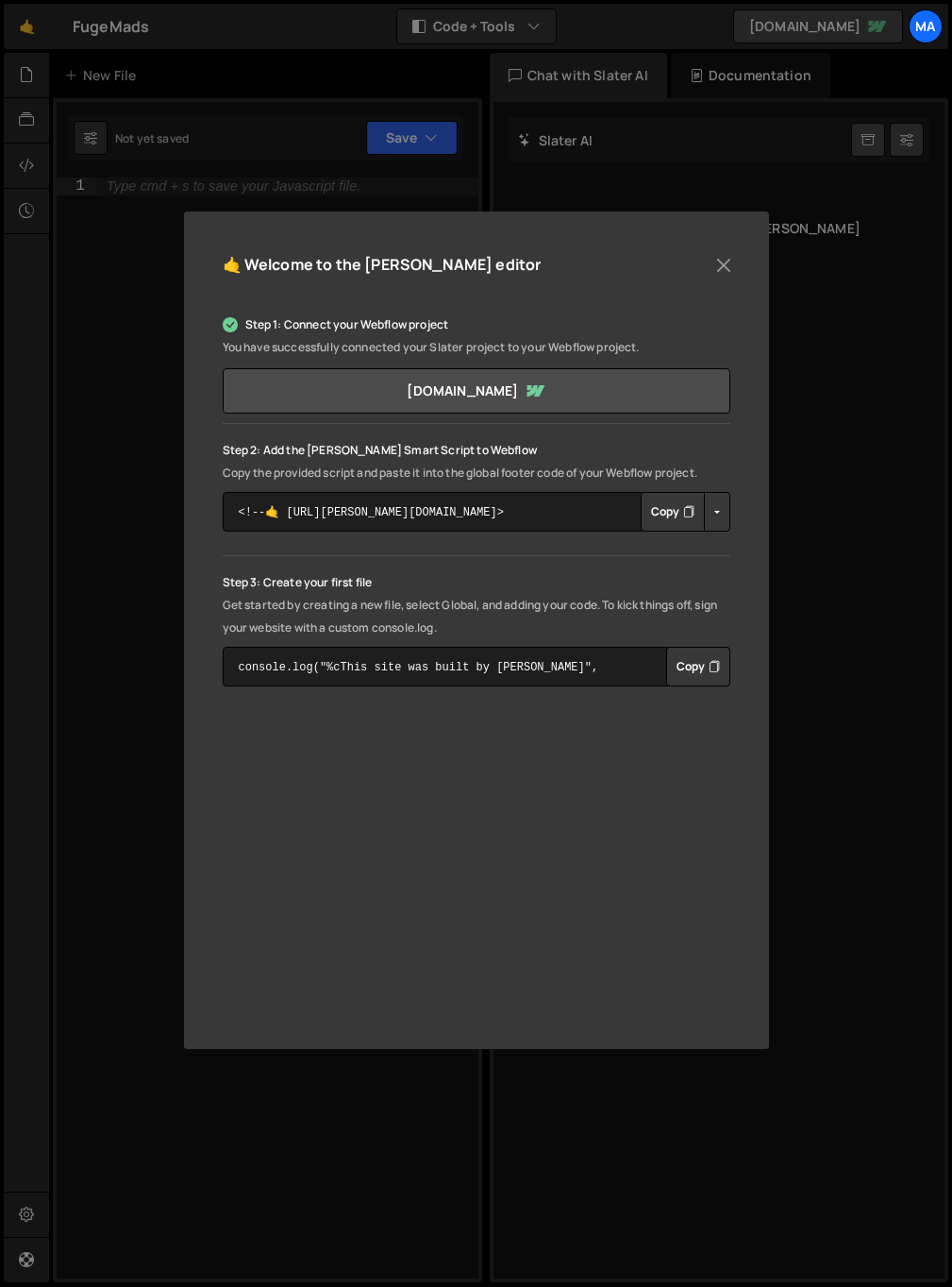
click at [688, 671] on button "Copy" at bounding box center [698, 666] width 64 height 40
click at [720, 273] on button "Close" at bounding box center [723, 265] width 28 height 28
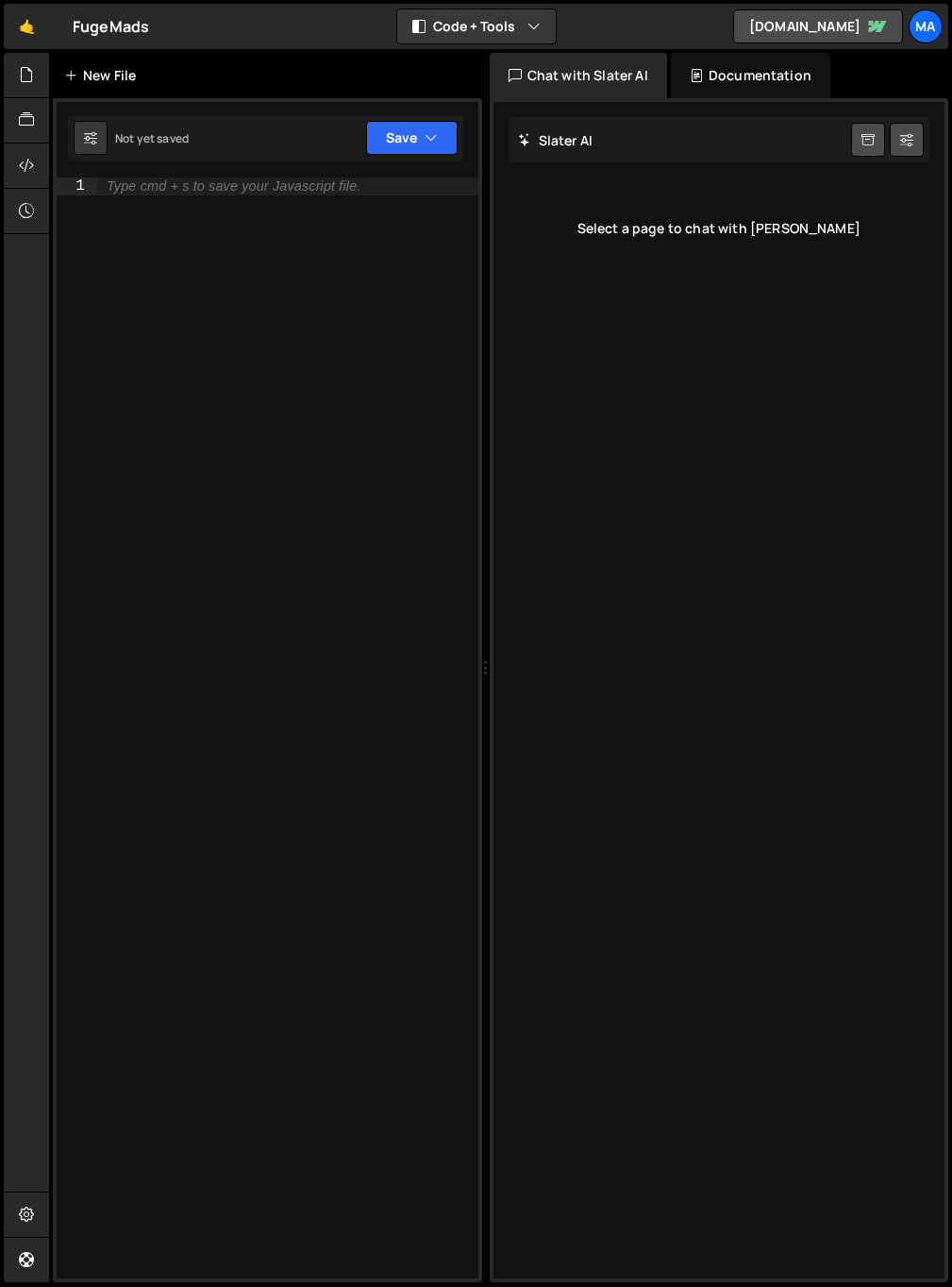
click at [112, 73] on div "New File" at bounding box center [104, 75] width 80 height 18
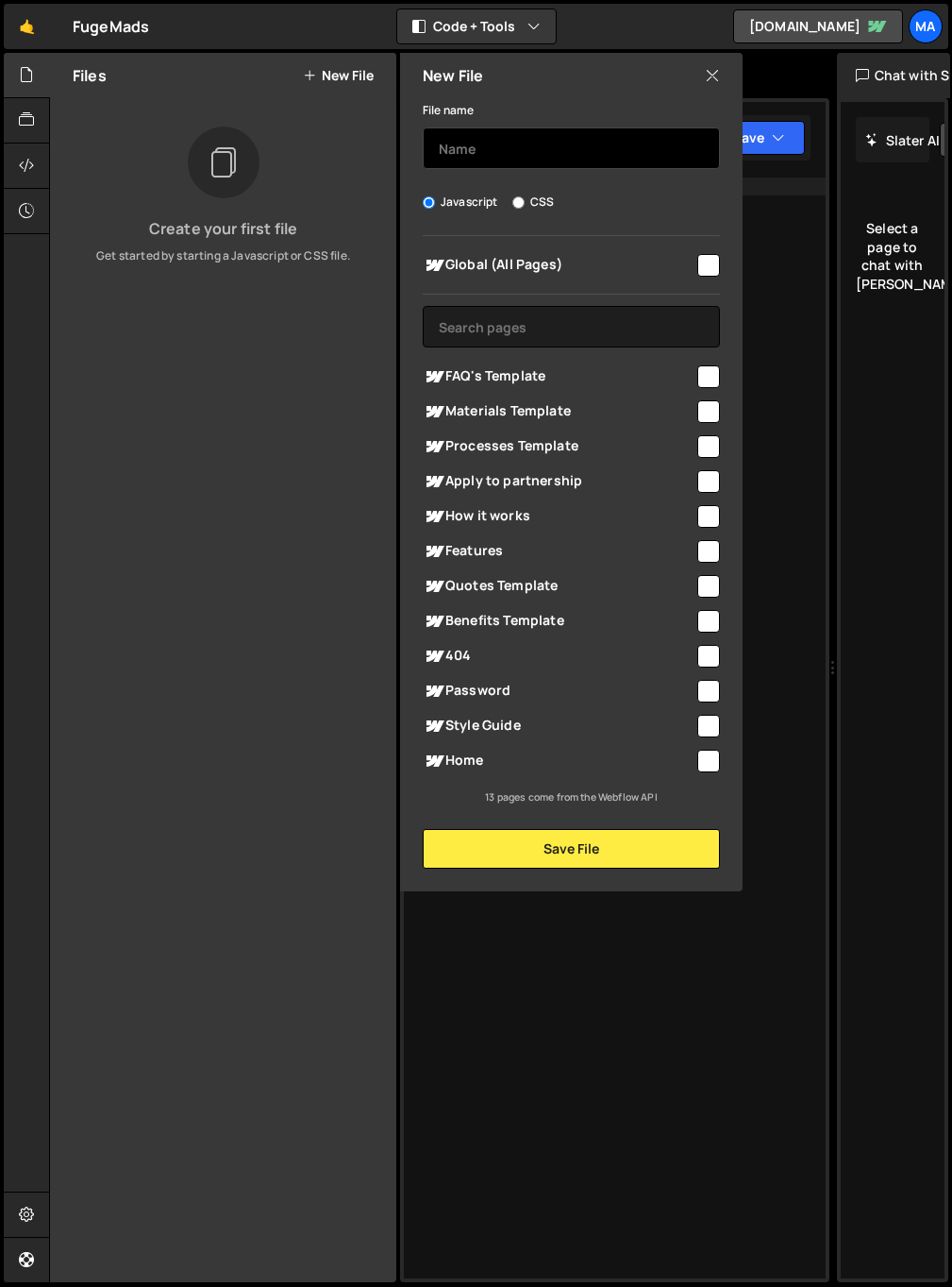
click at [556, 148] on input "text" at bounding box center [572, 148] width 298 height 42
type input "Benefits card"
click at [528, 203] on label "CSS" at bounding box center [533, 201] width 42 height 18
click at [525, 203] on input "CSS" at bounding box center [518, 202] width 13 height 13
radio input "true"
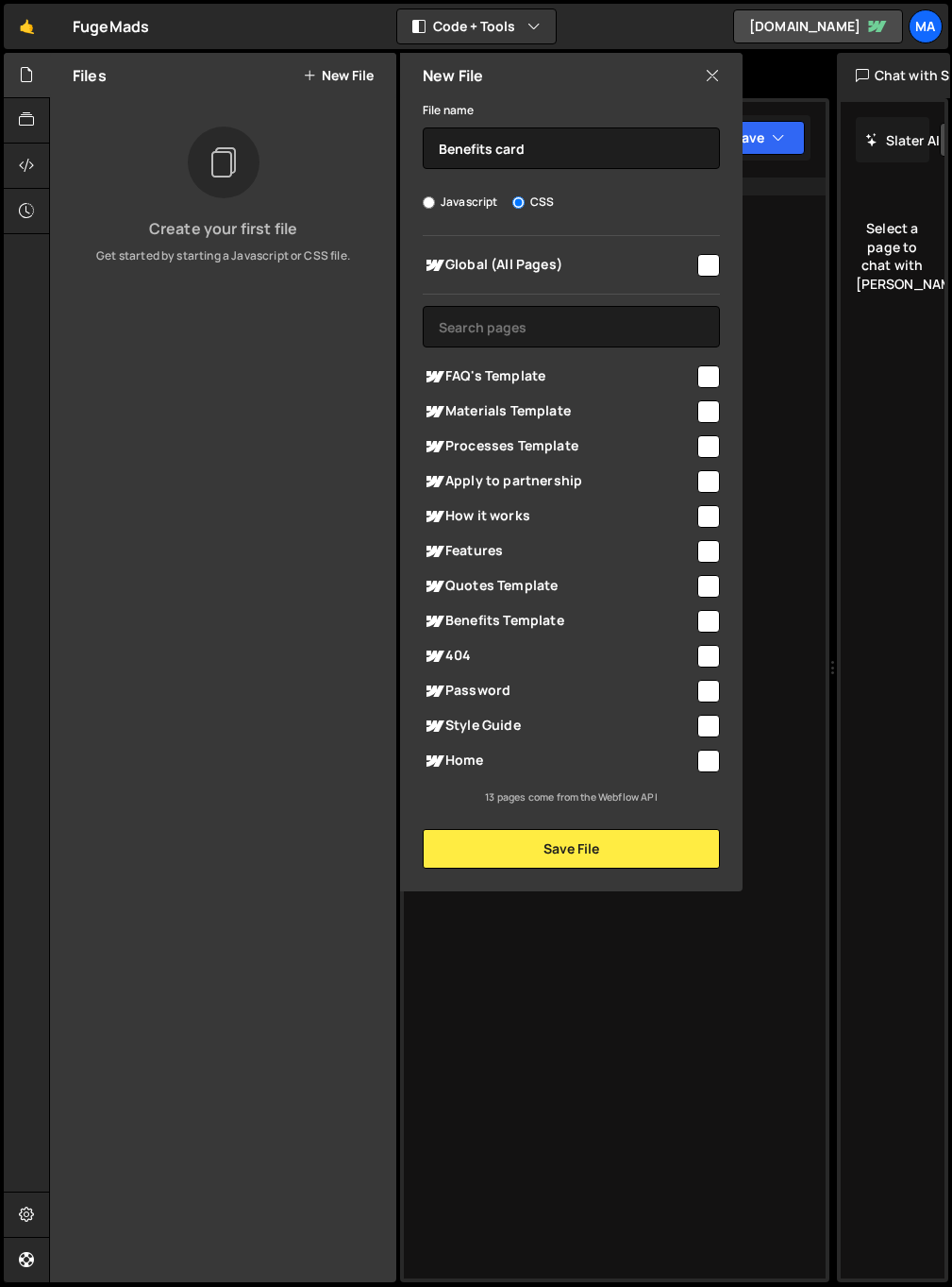
click at [703, 268] on input "checkbox" at bounding box center [708, 265] width 22 height 22
checkbox input "true"
click at [501, 149] on input "Benefits card" at bounding box center [572, 148] width 298 height 42
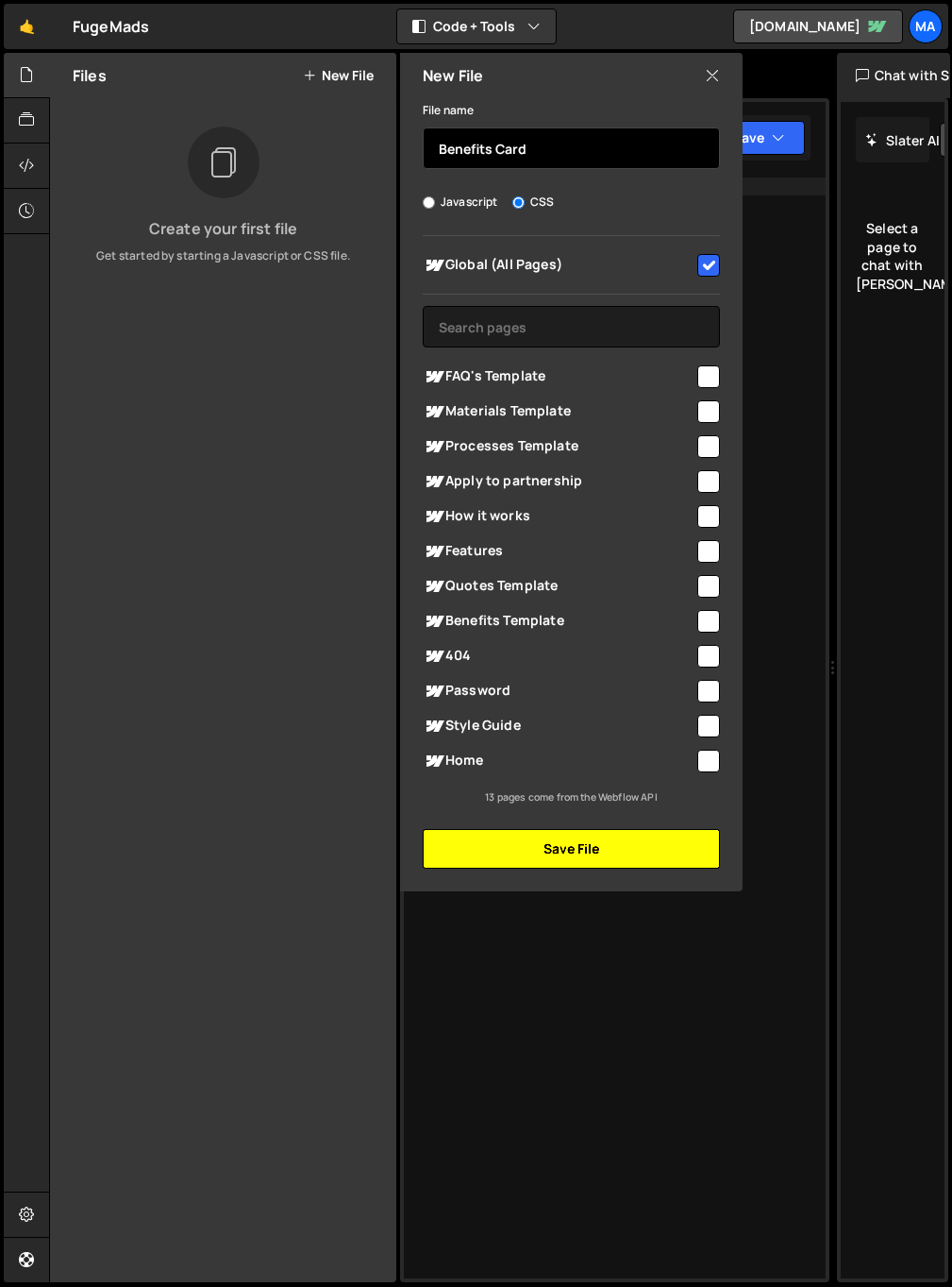
type input "Benefits Card"
click at [495, 853] on button "Save File" at bounding box center [572, 848] width 298 height 40
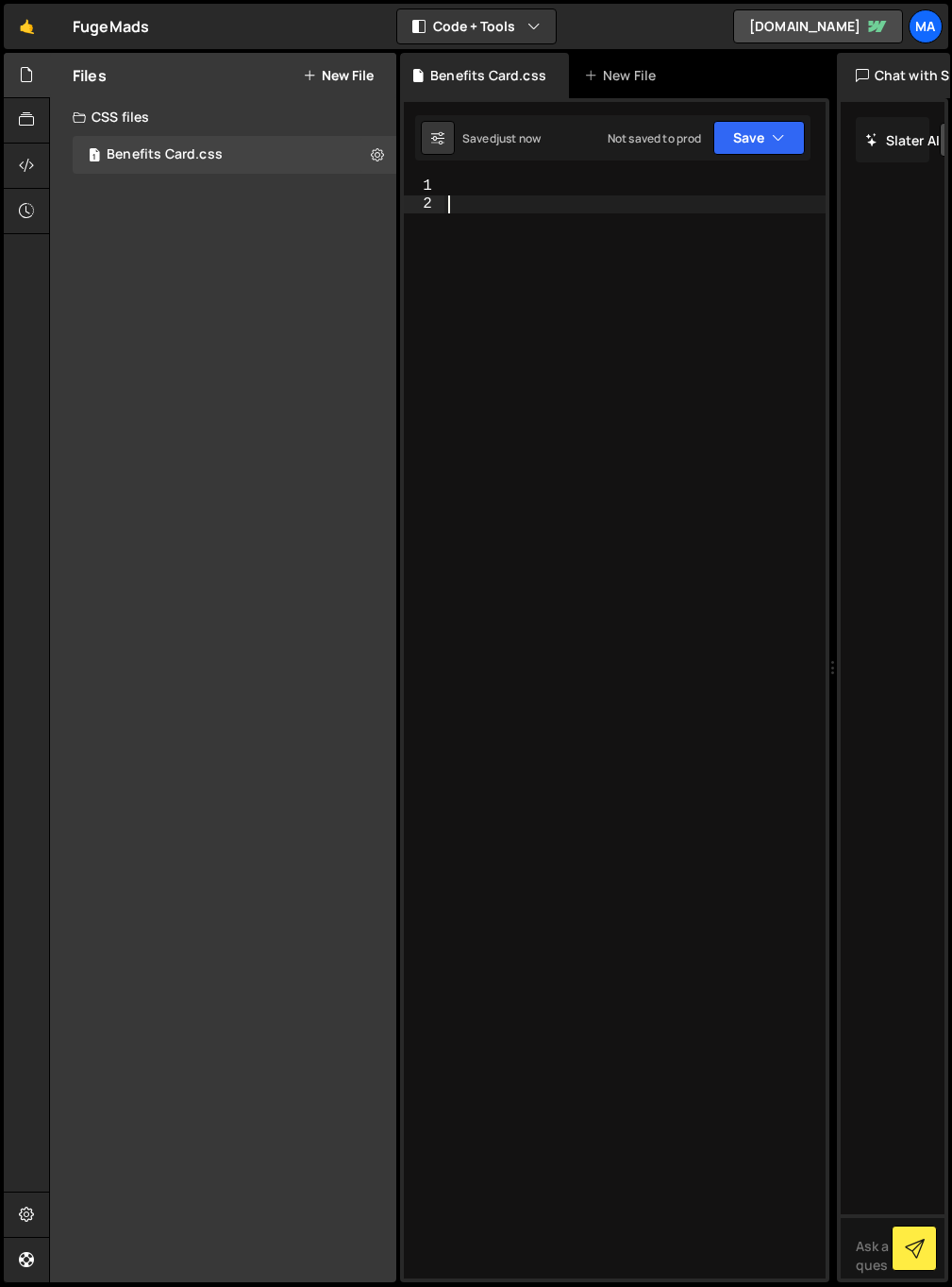
click at [484, 214] on div at bounding box center [635, 745] width 381 height 1136
click at [486, 198] on div at bounding box center [635, 745] width 381 height 1136
click at [488, 193] on div at bounding box center [635, 745] width 381 height 1136
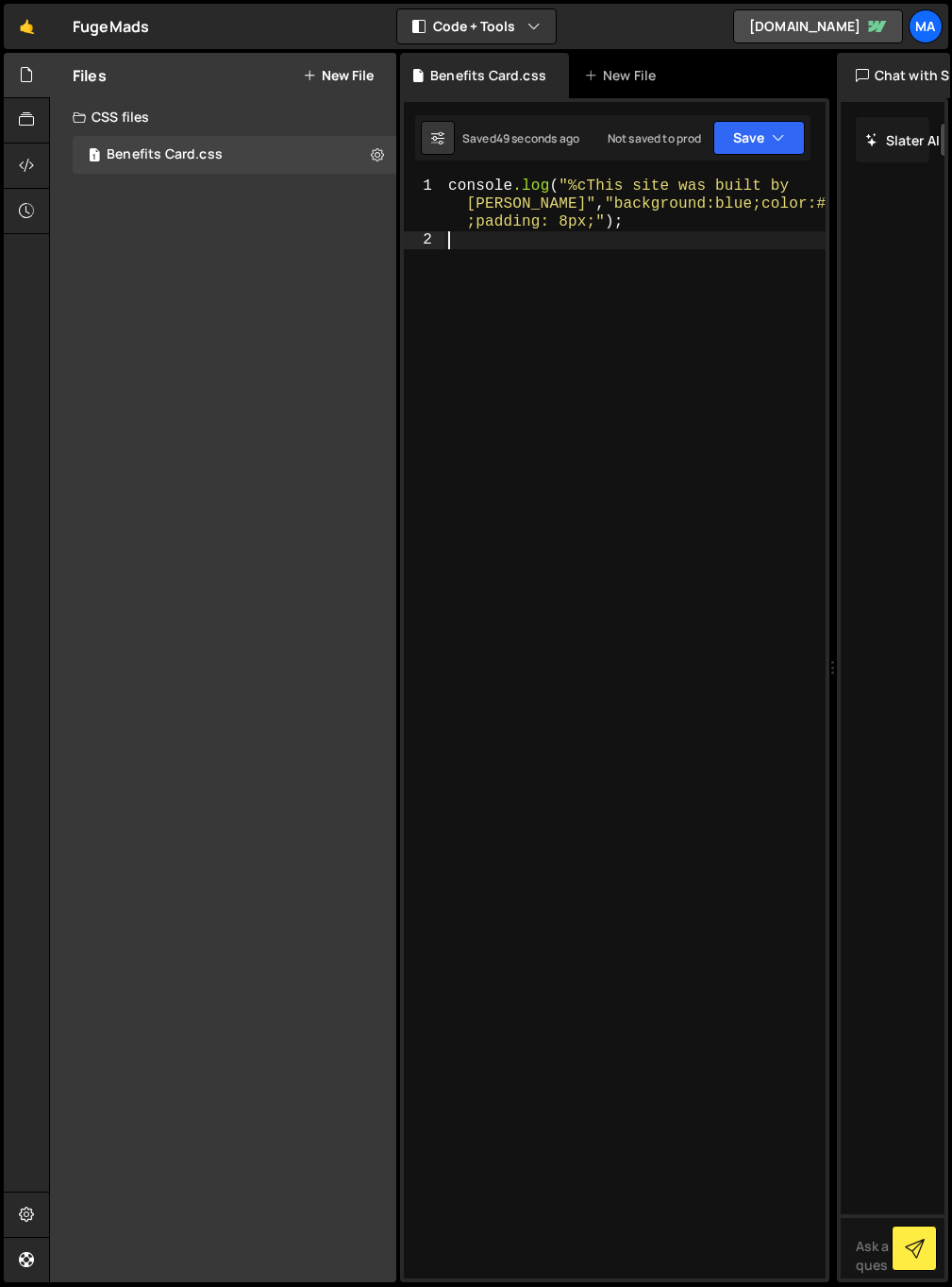
click at [548, 295] on div "console .log ( " %cThis site was built by Malan " , " background:blue;color:#ff…" at bounding box center [635, 763] width 381 height 1172
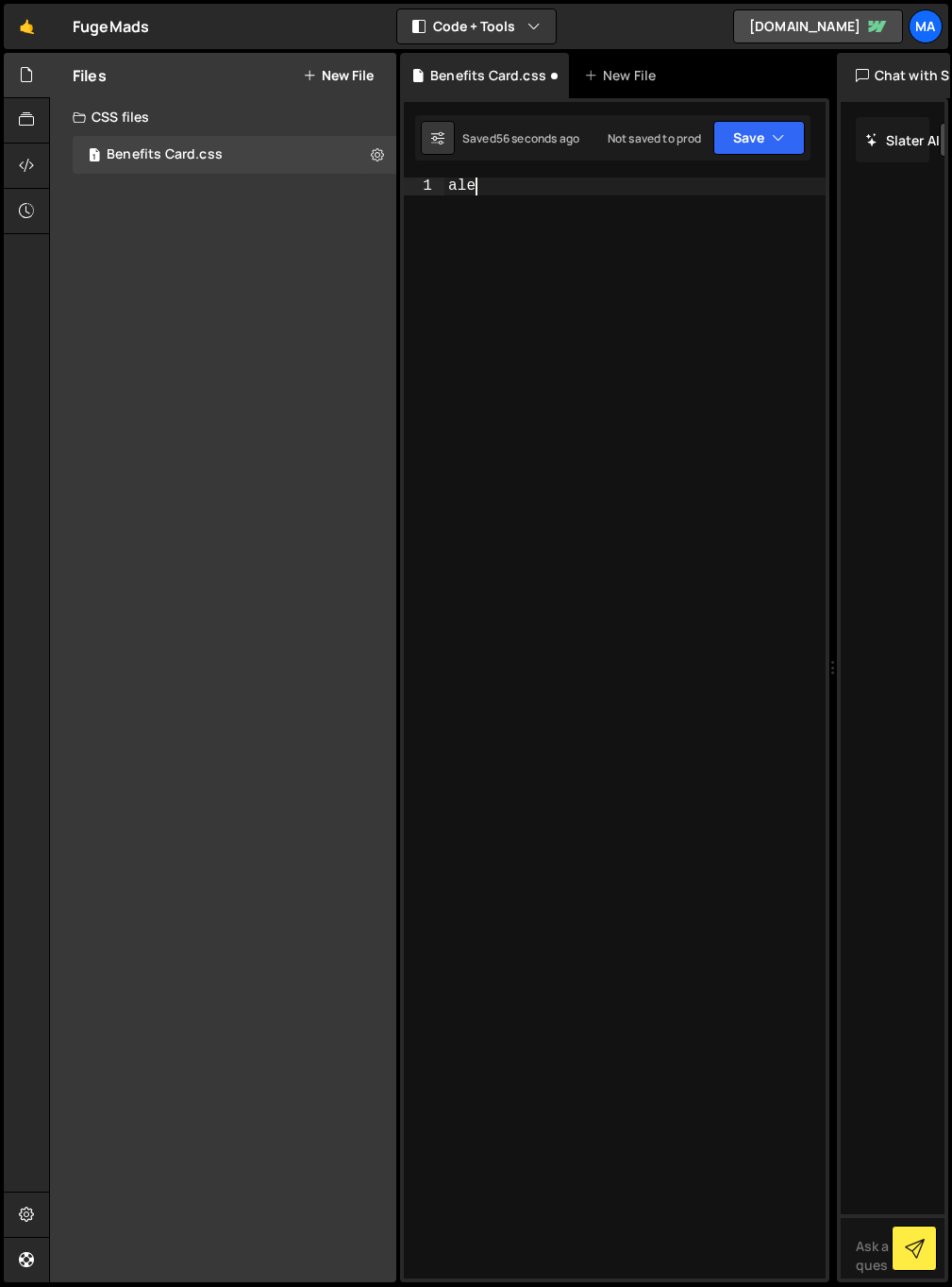
type textarea "alert"
click at [540, 697] on div "Type cmd + s to save your CSS file." at bounding box center [635, 745] width 381 height 1136
click at [863, 1262] on textarea at bounding box center [894, 1246] width 105 height 64
click at [20, 83] on icon at bounding box center [26, 74] width 16 height 20
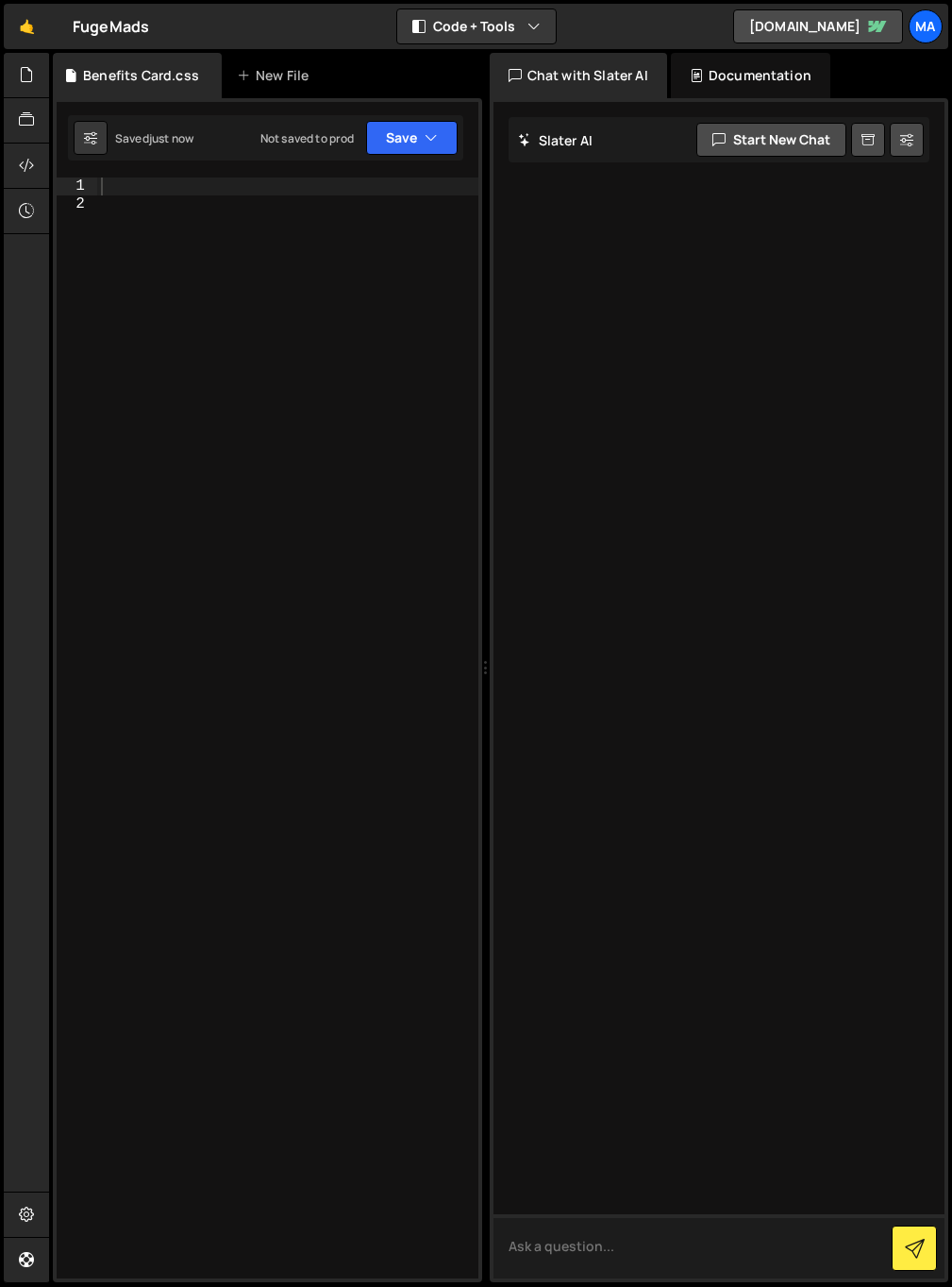
click at [704, 1250] on textarea at bounding box center [720, 1246] width 452 height 64
type textarea "can you write an alert that says hello"
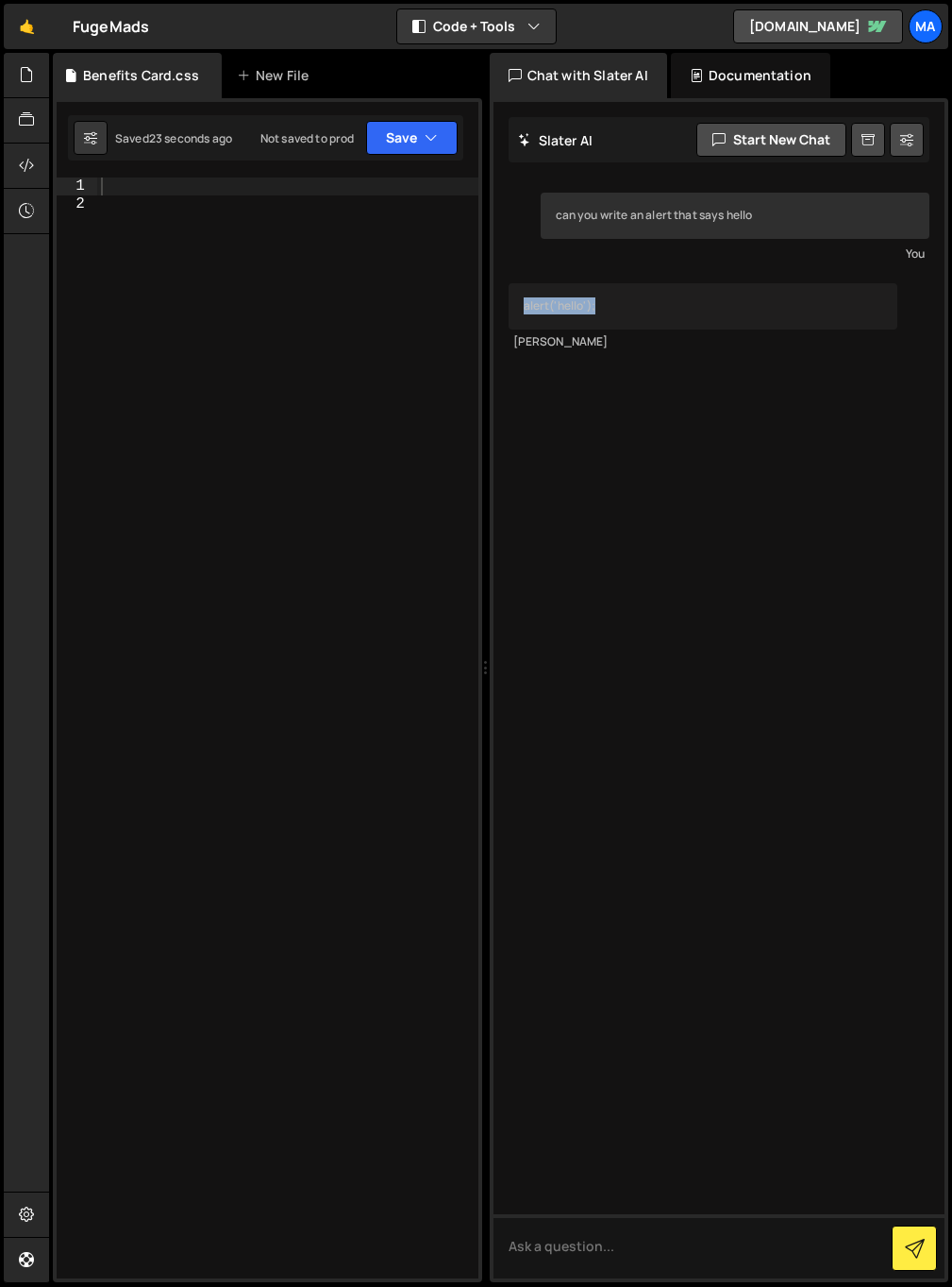
drag, startPoint x: 630, startPoint y: 302, endPoint x: 507, endPoint y: 309, distance: 123.2
click at [507, 309] on div "can you write an alert that says hello You alert('hello'); Slater" at bounding box center [720, 690] width 452 height 1176
copy div "alert('hello');"
click at [304, 298] on div at bounding box center [288, 745] width 381 height 1136
paste textarea "alert('hello');"
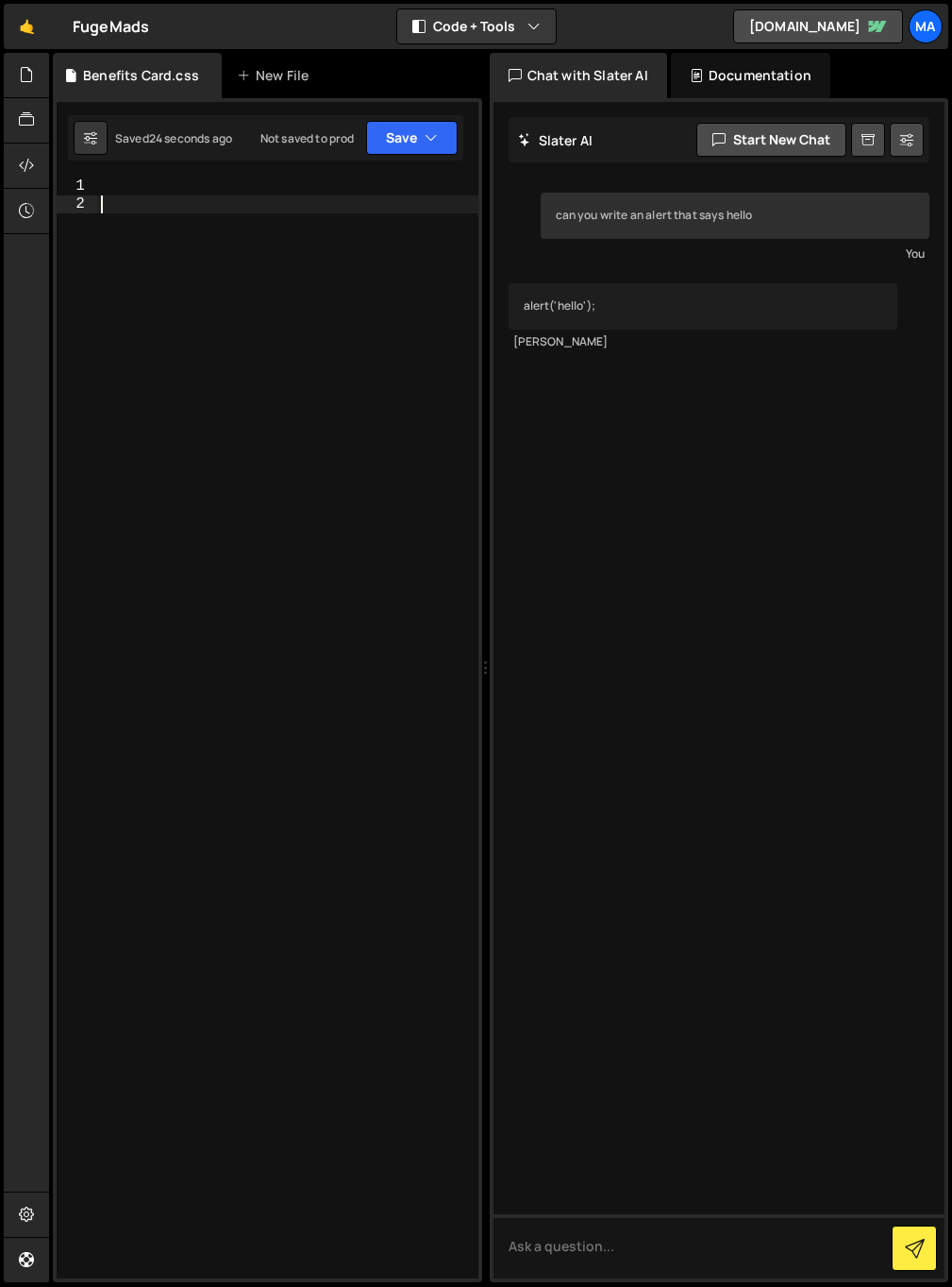
type textarea "alert('hello');"
click at [257, 533] on div "alert ( ' hello ' );" at bounding box center [288, 745] width 381 height 1136
click at [342, 300] on div "alert ( ' hello ' );" at bounding box center [288, 745] width 381 height 1136
click at [308, 253] on div "alert ( ' hello ' );" at bounding box center [288, 745] width 381 height 1136
type textarea "alert('hello');"
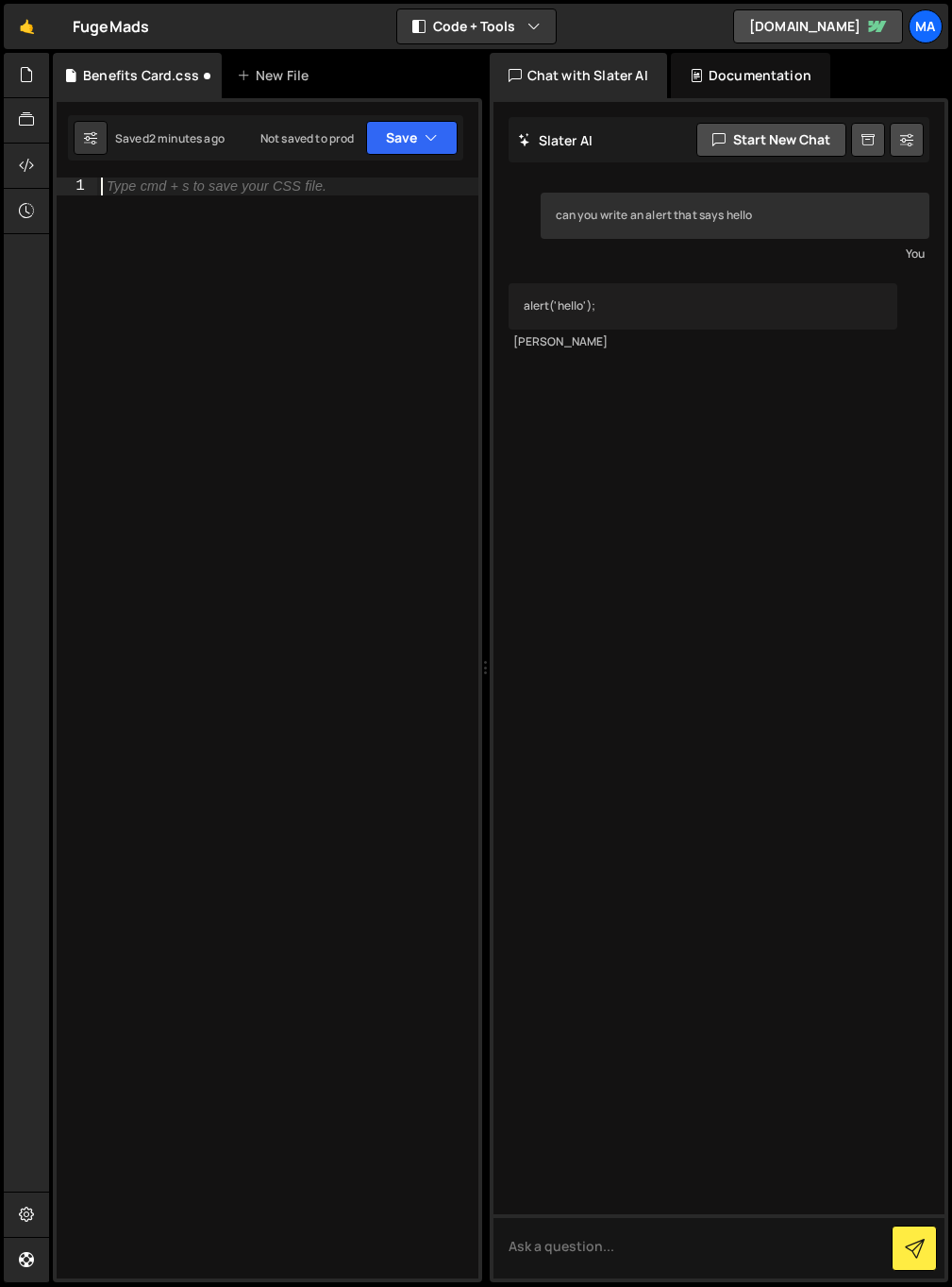
click at [332, 423] on div "Type cmd + s to save your CSS file." at bounding box center [288, 745] width 381 height 1136
type textarea "alert('hello');"
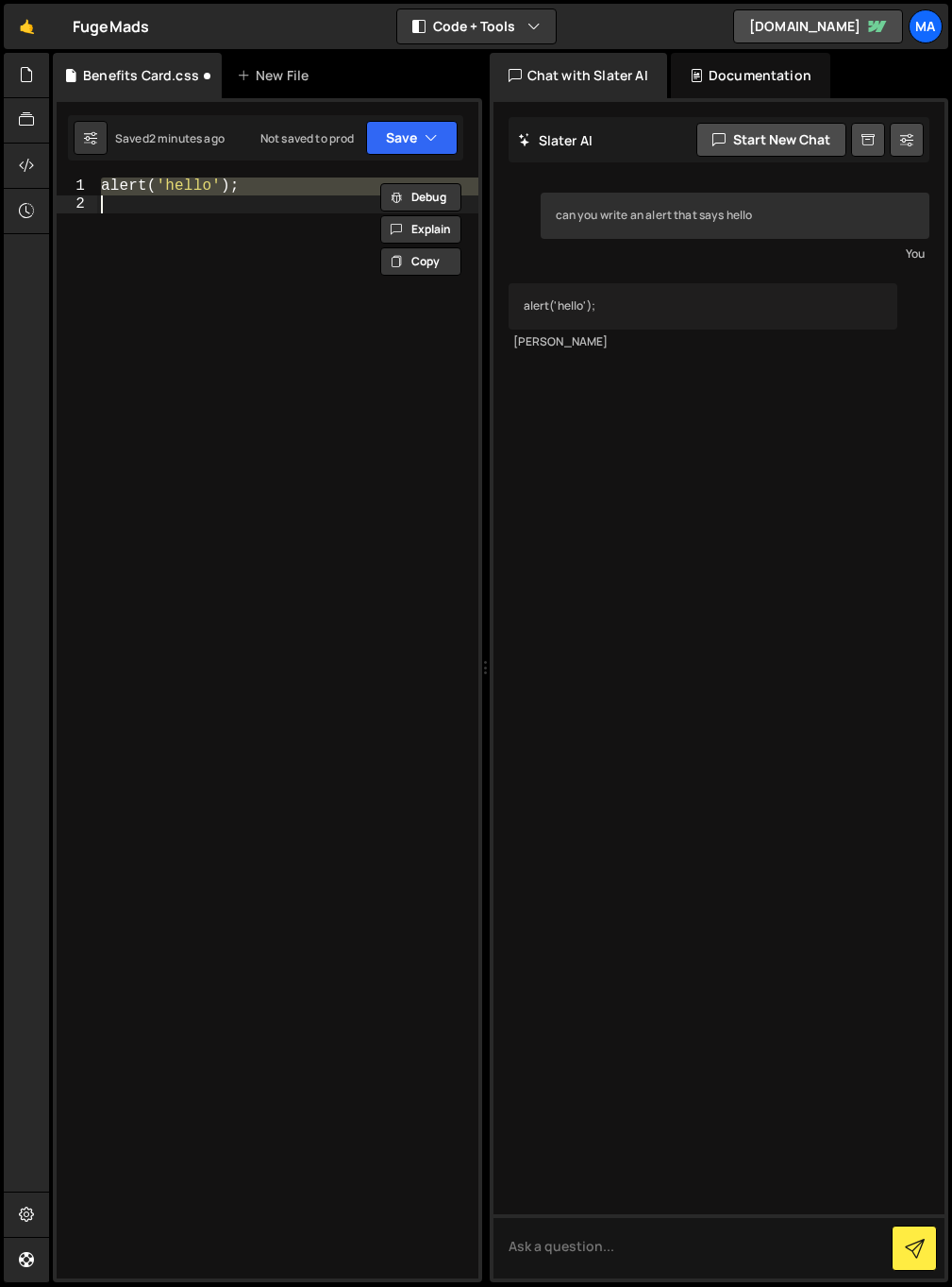
click at [331, 443] on div "alert ( ' hello ' );" at bounding box center [288, 728] width 381 height 1101
click at [204, 337] on div "alert ( ' hello ' );" at bounding box center [288, 745] width 381 height 1136
click at [281, 323] on div "alert ( ' hello ' );" at bounding box center [288, 745] width 381 height 1136
click at [282, 292] on div "alert ( ' hello ' );" at bounding box center [288, 745] width 381 height 1136
click at [296, 373] on div "alert ( ' hello ' );" at bounding box center [288, 745] width 381 height 1136
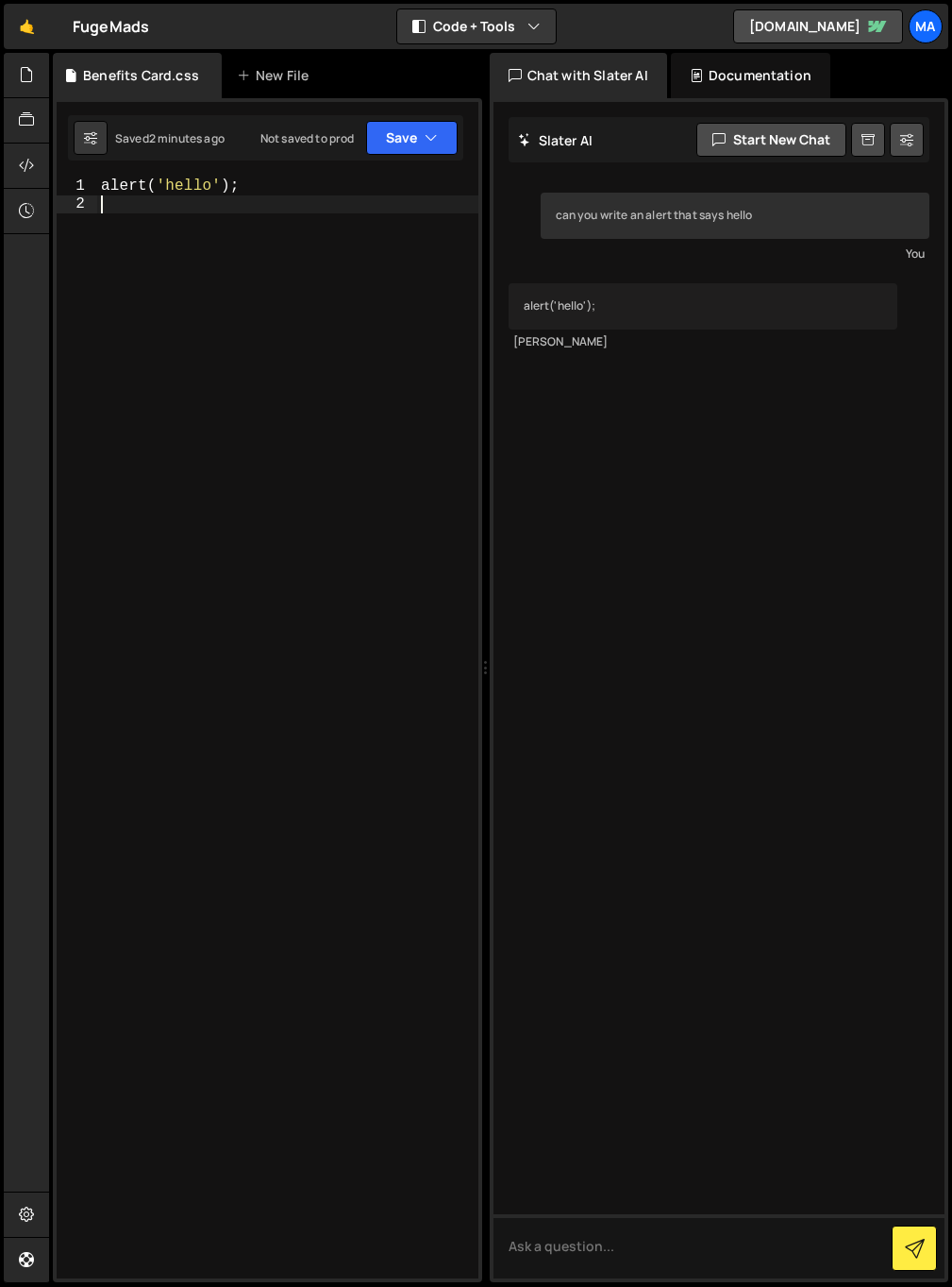
click at [255, 527] on div "alert ( ' hello ' );" at bounding box center [288, 745] width 381 height 1136
type textarea "alert('hello')"
click at [144, 328] on div "alert ( ' hello ' )" at bounding box center [288, 745] width 381 height 1136
click at [19, 86] on div at bounding box center [27, 75] width 47 height 46
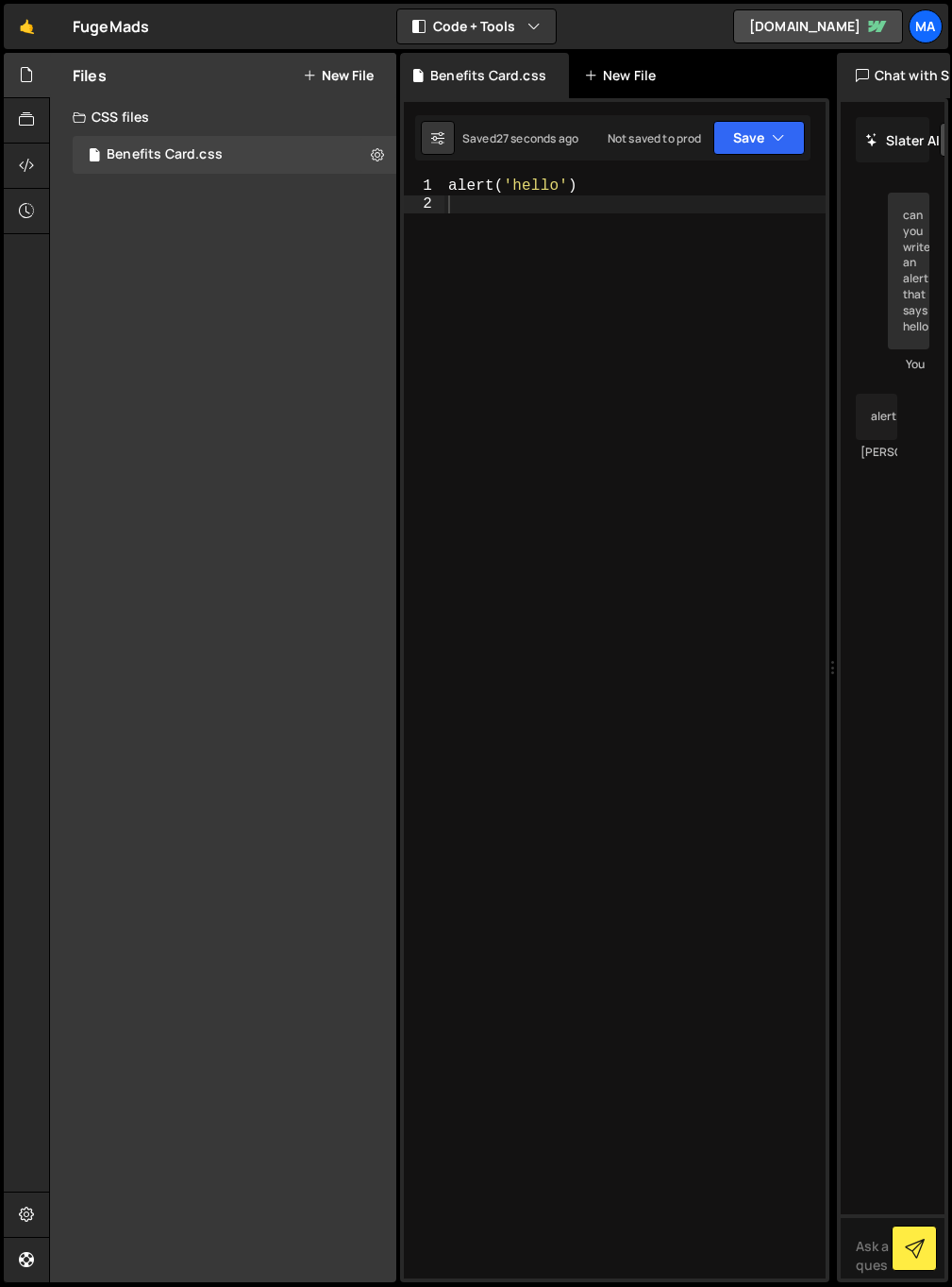
click at [611, 79] on div "New File" at bounding box center [624, 75] width 80 height 18
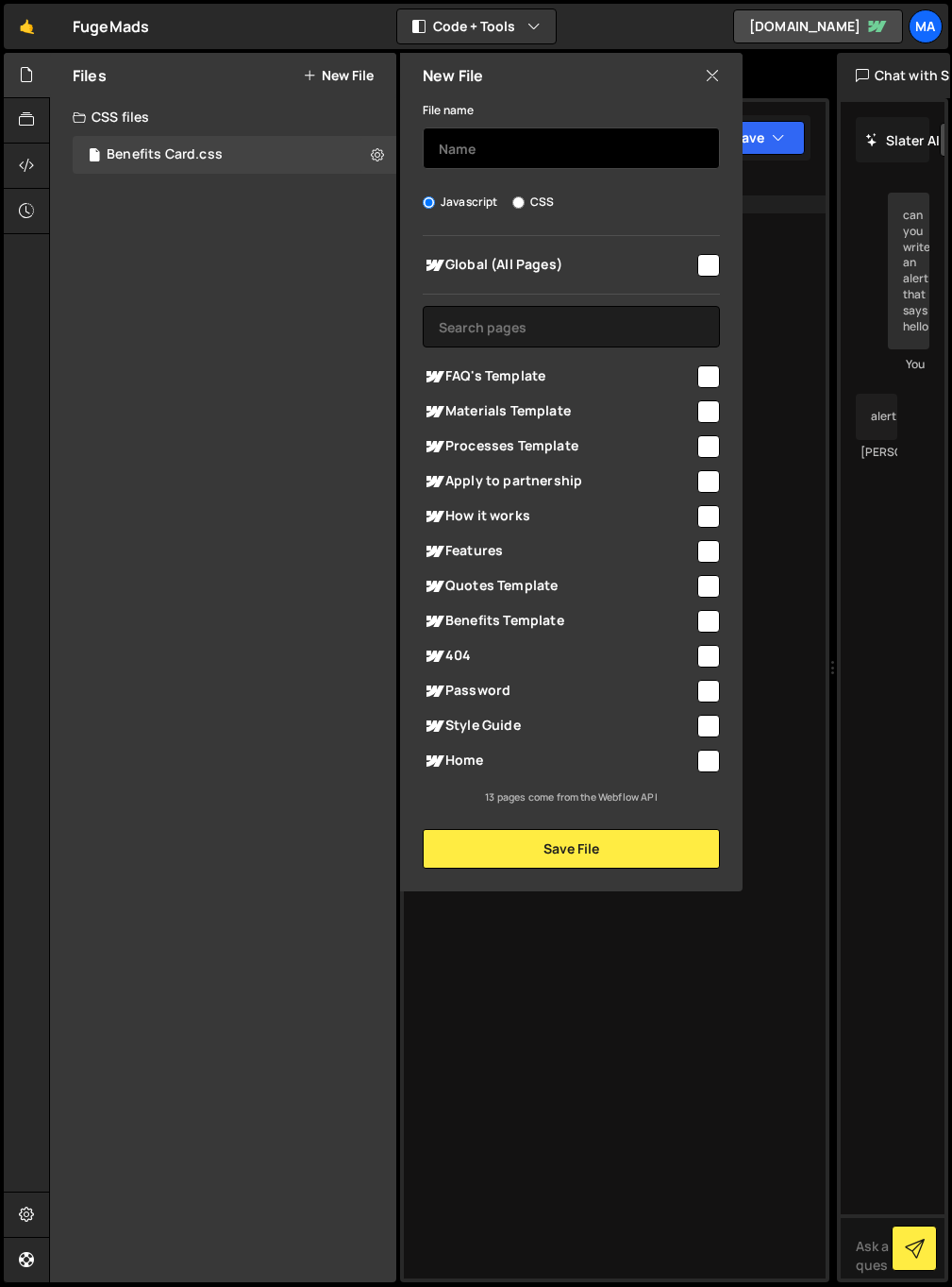
click at [559, 161] on input "text" at bounding box center [572, 148] width 298 height 42
type input "Some Js"
click at [701, 261] on input "checkbox" at bounding box center [708, 265] width 22 height 22
checkbox input "true"
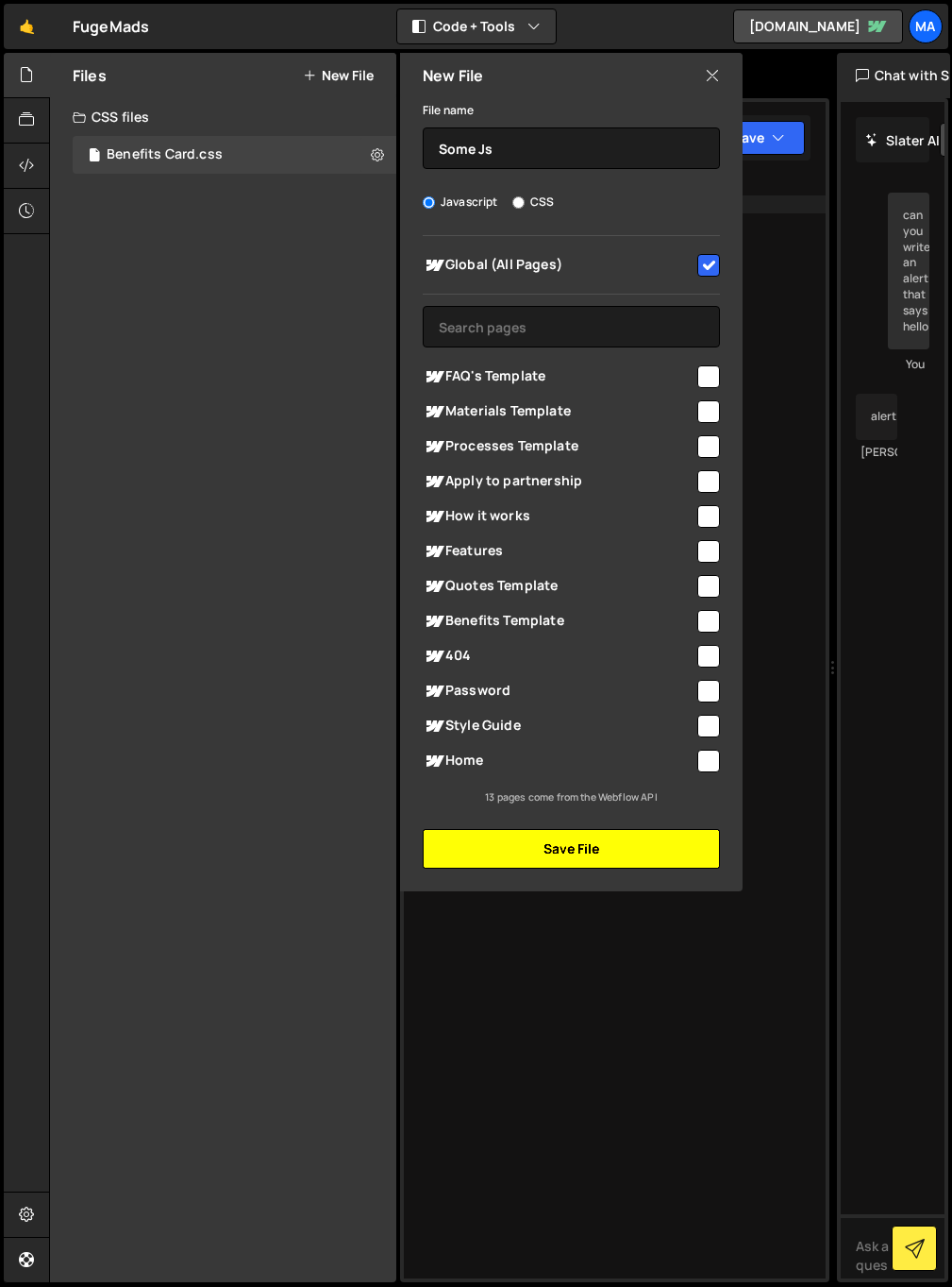
click at [542, 859] on button "Save File" at bounding box center [572, 848] width 298 height 40
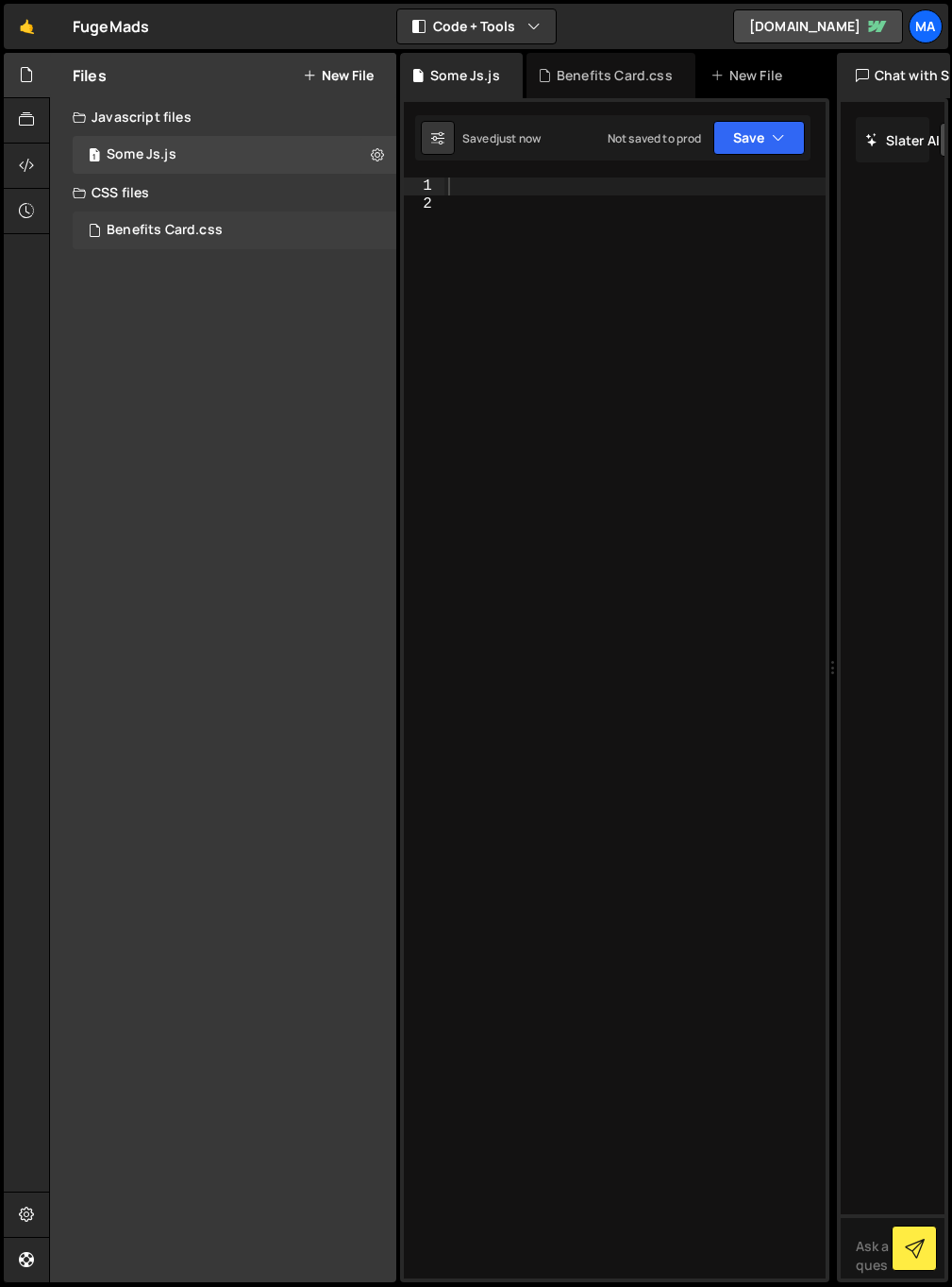
click at [159, 238] on div "Benefits Card.css" at bounding box center [164, 230] width 116 height 17
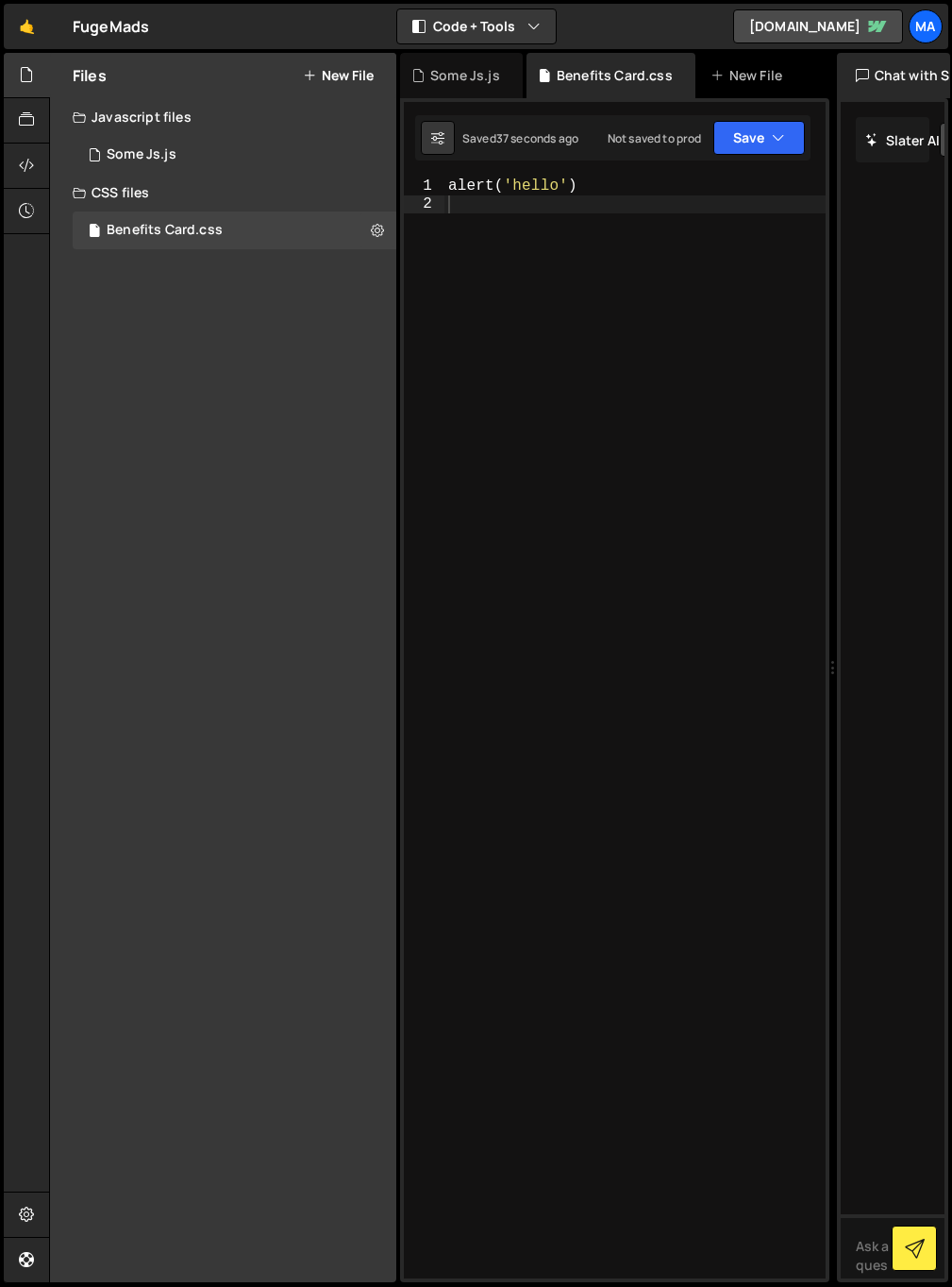
click at [585, 318] on div "alert ( ' hello ' )" at bounding box center [635, 745] width 381 height 1136
type textarea "alert('hello')"
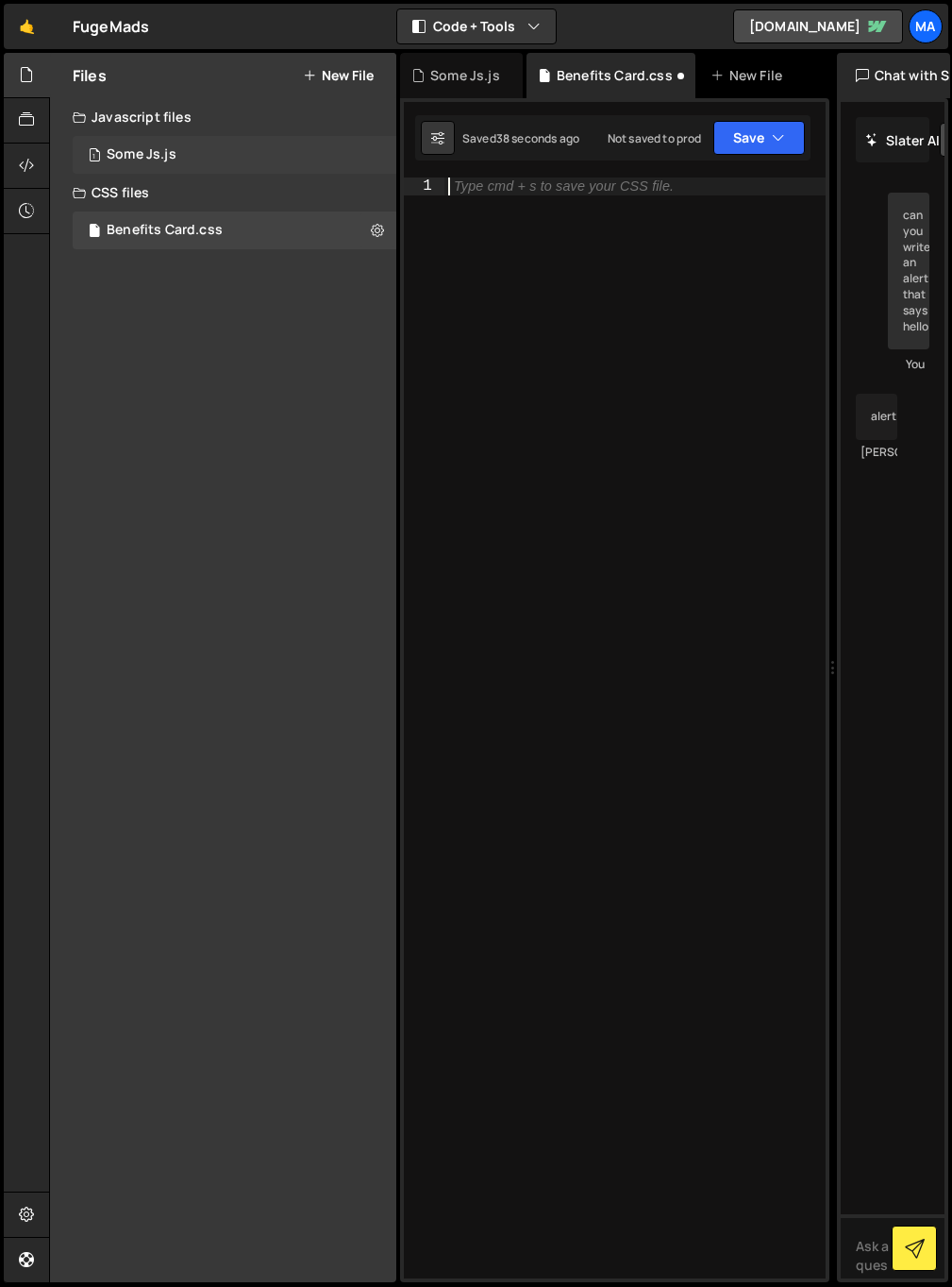
click at [182, 144] on div "1 Some Js.js 0" at bounding box center [234, 155] width 324 height 38
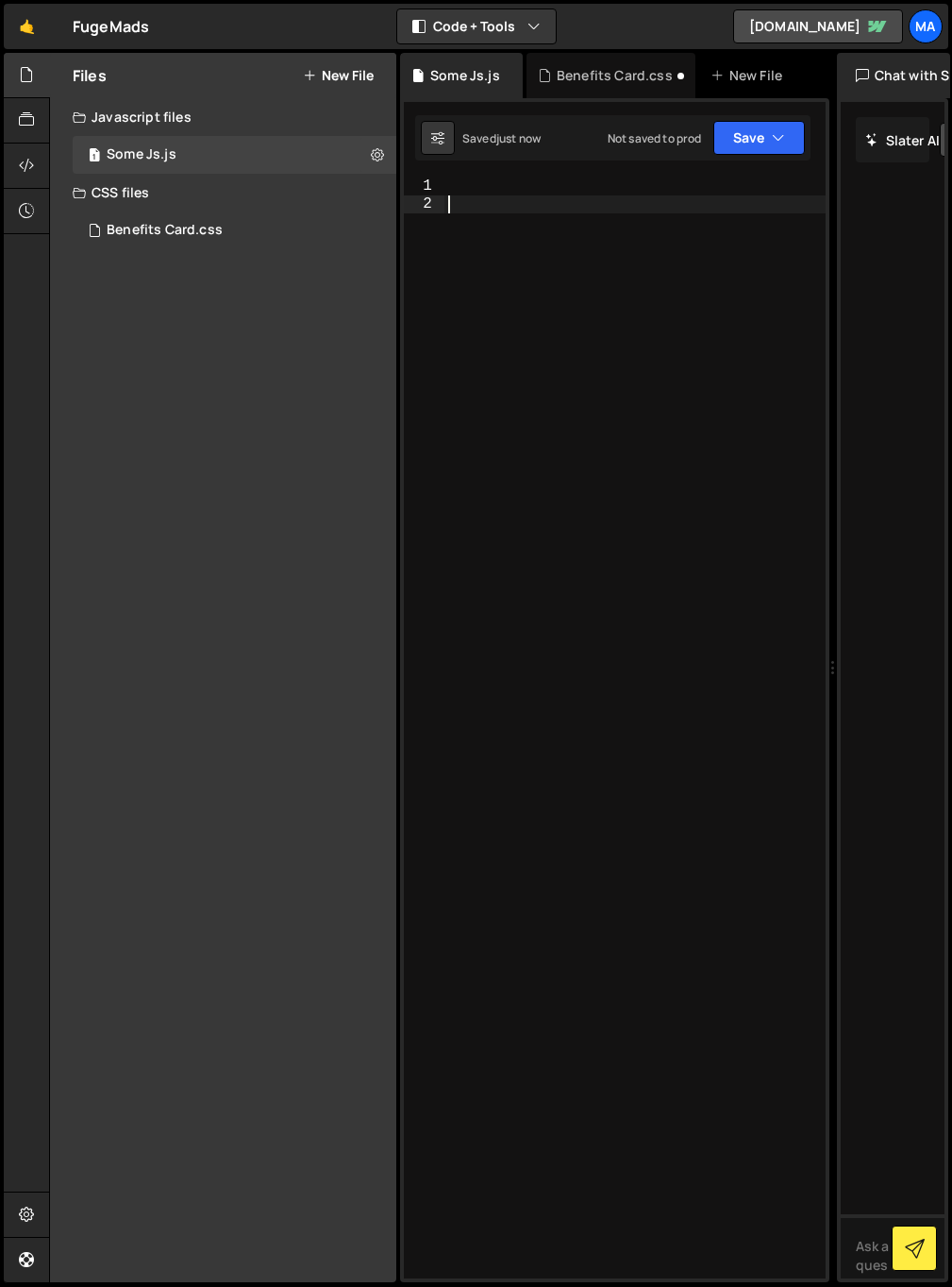
click at [508, 292] on div at bounding box center [635, 745] width 381 height 1136
click at [672, 232] on div "alert ( 'hello' )" at bounding box center [635, 745] width 381 height 1136
click at [670, 182] on div "alert ( 'hello' )" at bounding box center [635, 745] width 381 height 1136
type textarea "alert('hello');"
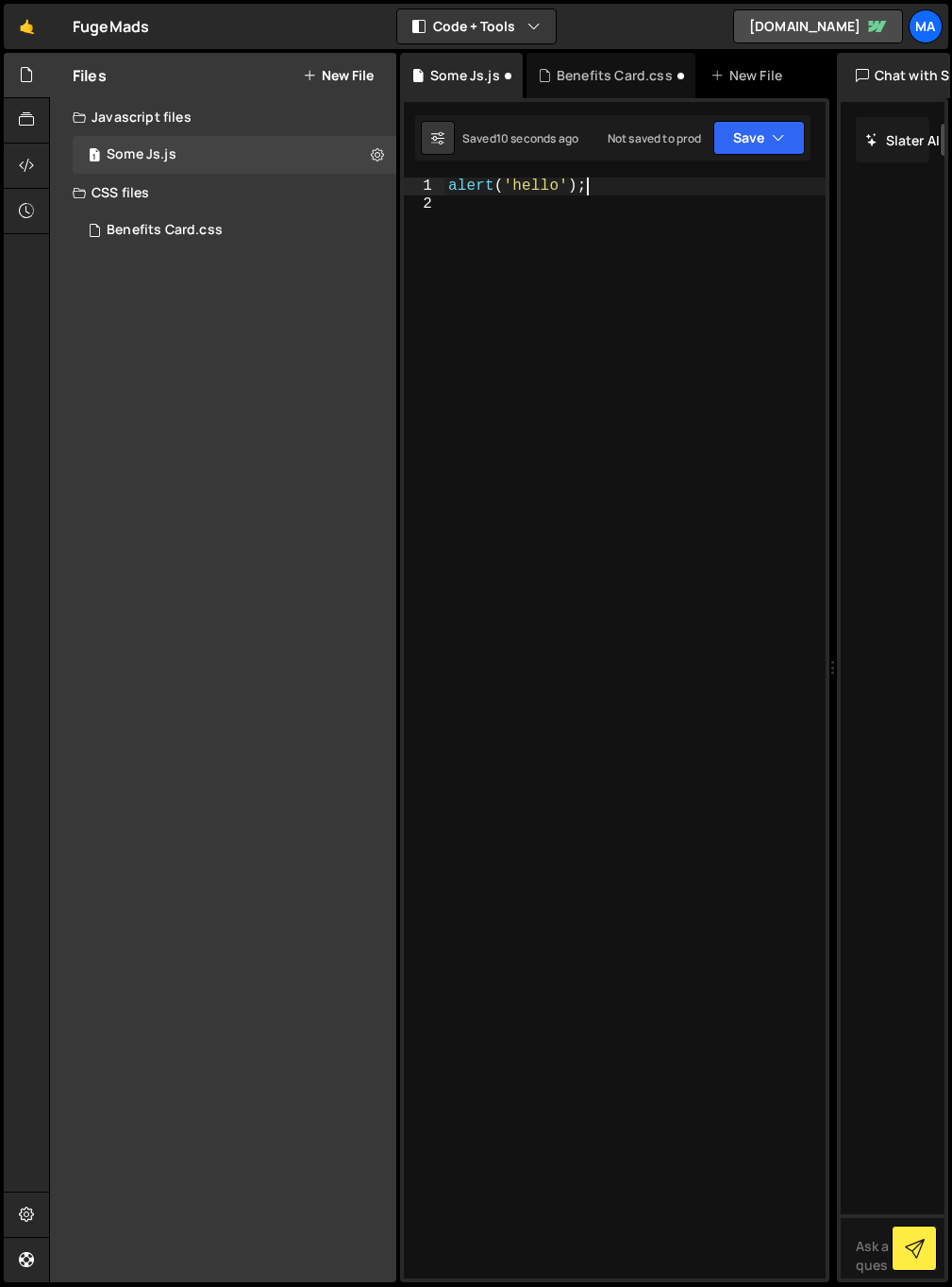
click at [671, 377] on div "alert ( 'hello' ) ;" at bounding box center [635, 745] width 381 height 1136
click at [615, 54] on div "Benefits Card.css" at bounding box center [612, 75] width 169 height 46
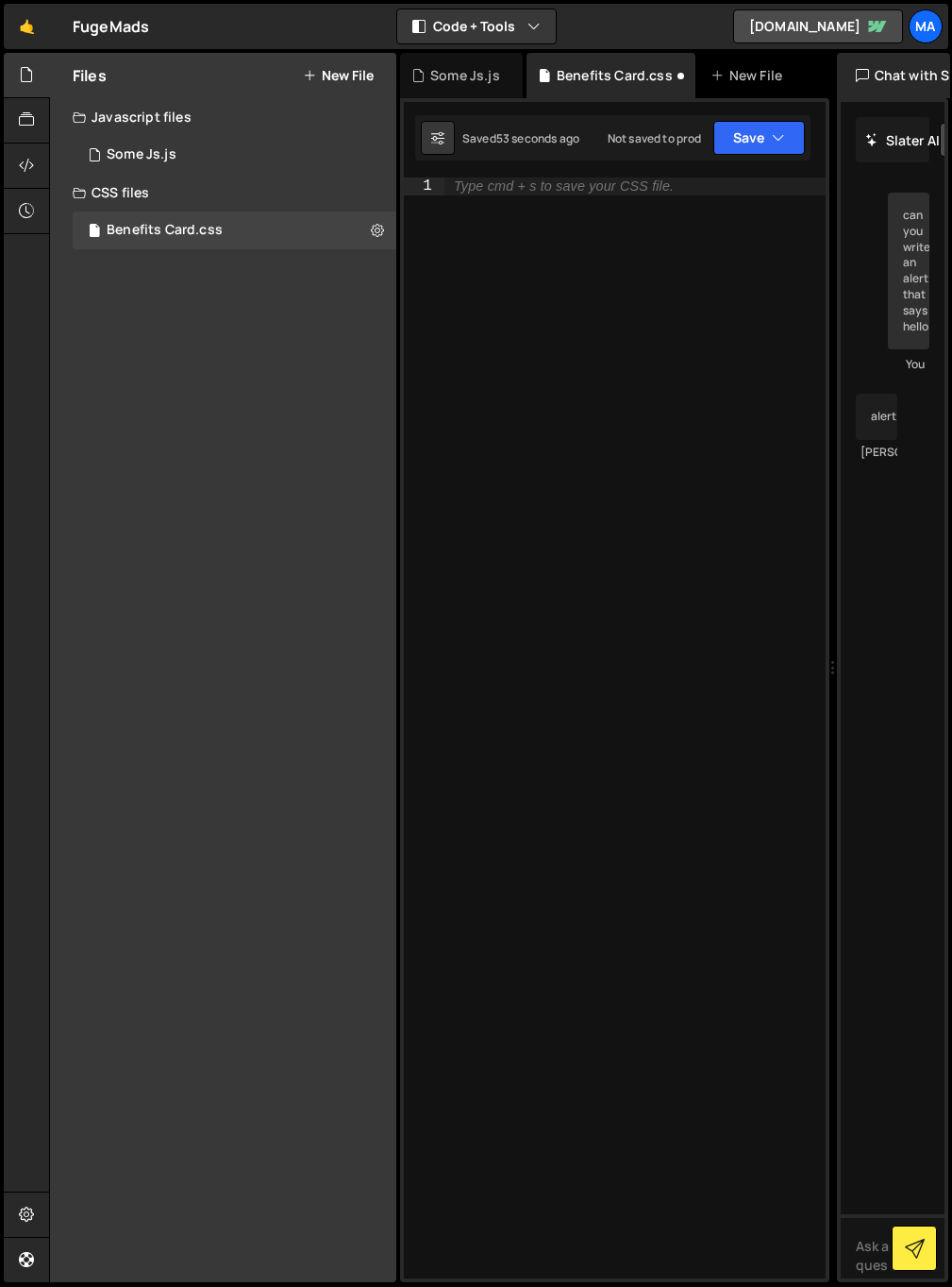
click at [629, 286] on div "Type cmd + s to save your CSS file." at bounding box center [635, 745] width 381 height 1136
click at [458, 78] on div "Some Js.js" at bounding box center [466, 75] width 70 height 18
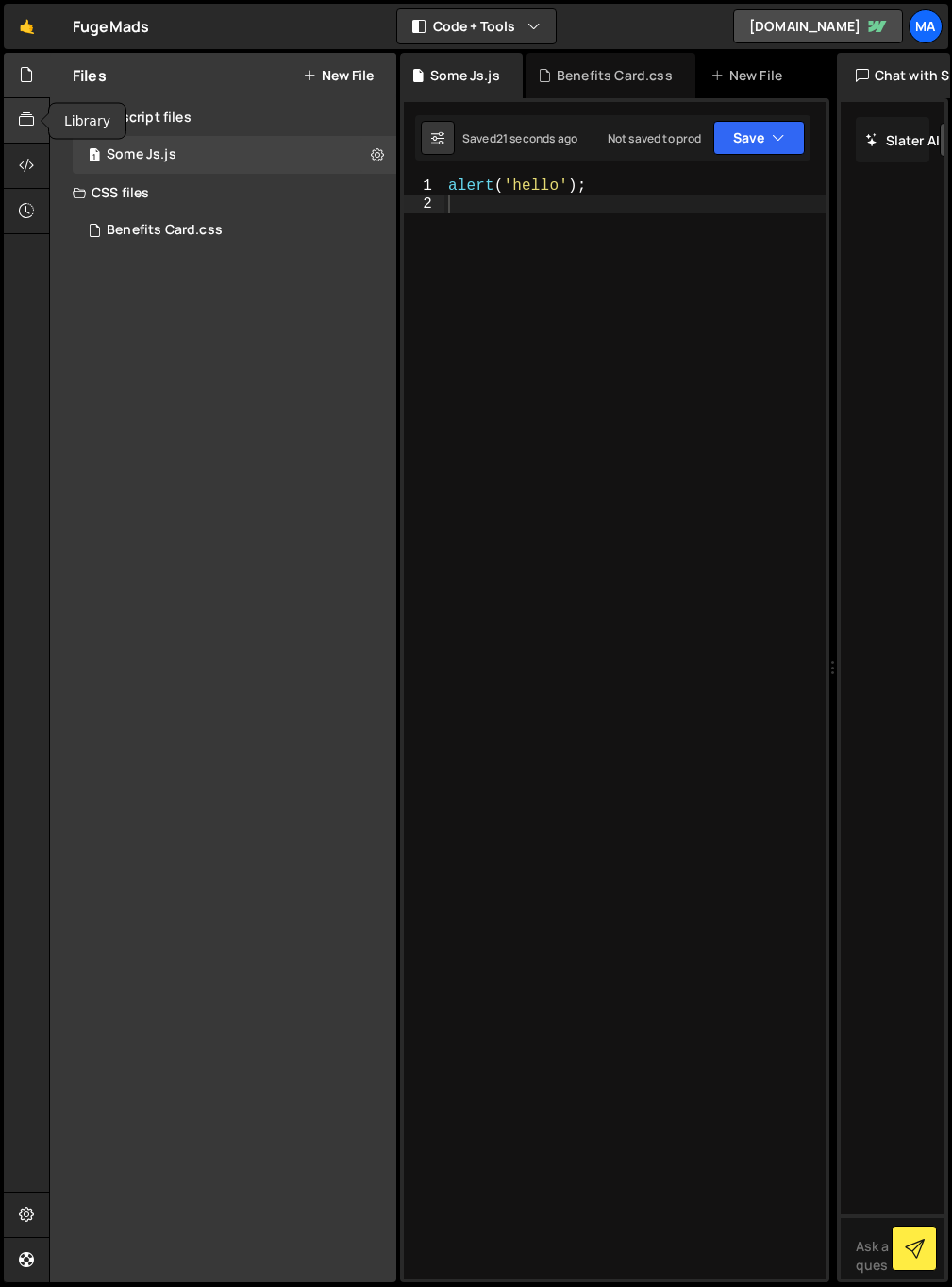
click at [16, 126] on div at bounding box center [27, 121] width 47 height 46
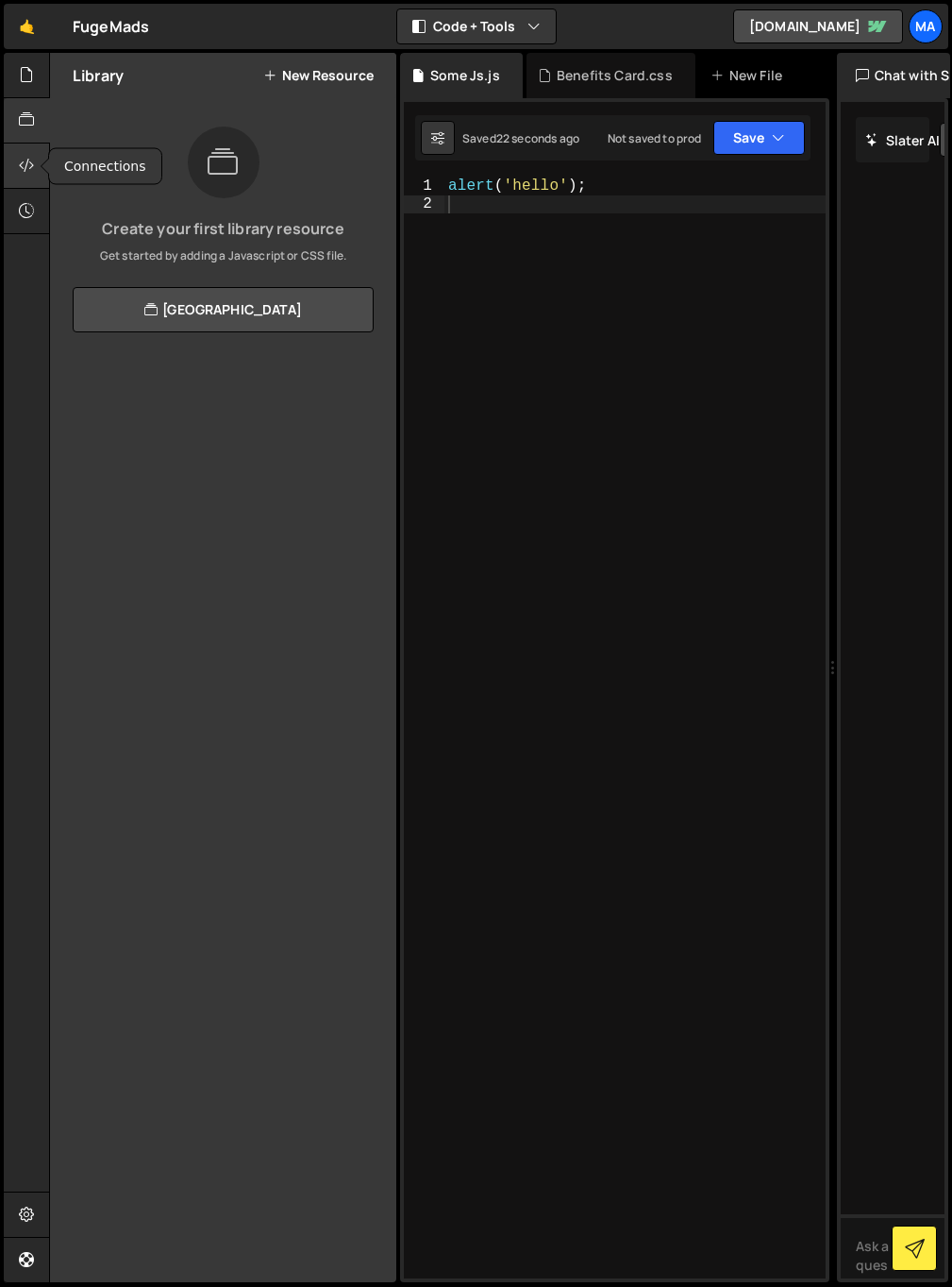
click at [23, 162] on icon at bounding box center [26, 164] width 16 height 20
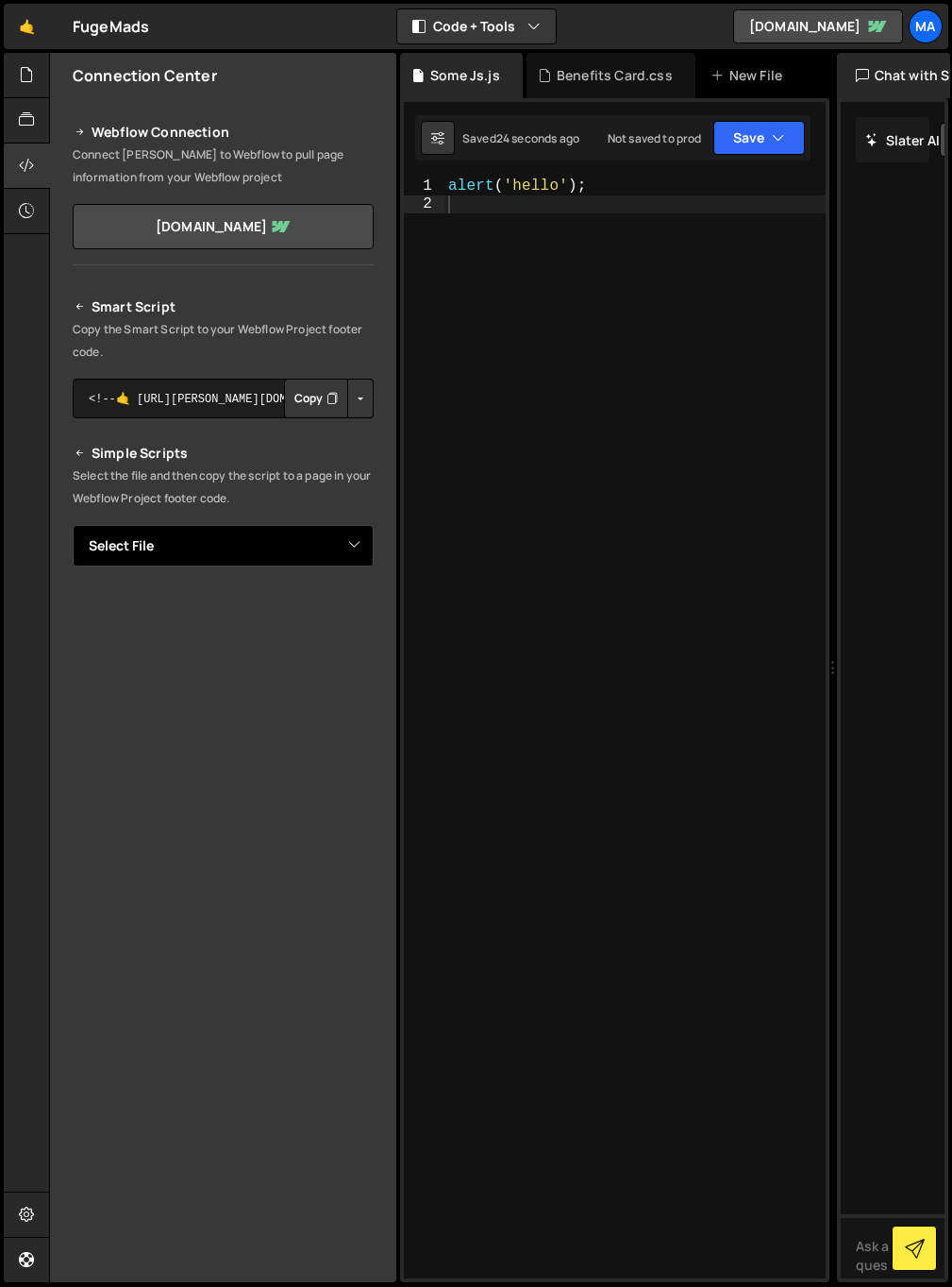
click at [276, 541] on select "Select File Benefits Card.css Some Js.js" at bounding box center [224, 546] width 301 height 42
click at [309, 396] on button "Copy" at bounding box center [316, 398] width 64 height 40
click at [547, 354] on div "alert ( 'hello' ) ;" at bounding box center [635, 745] width 381 height 1136
click at [15, 172] on div at bounding box center [27, 166] width 47 height 46
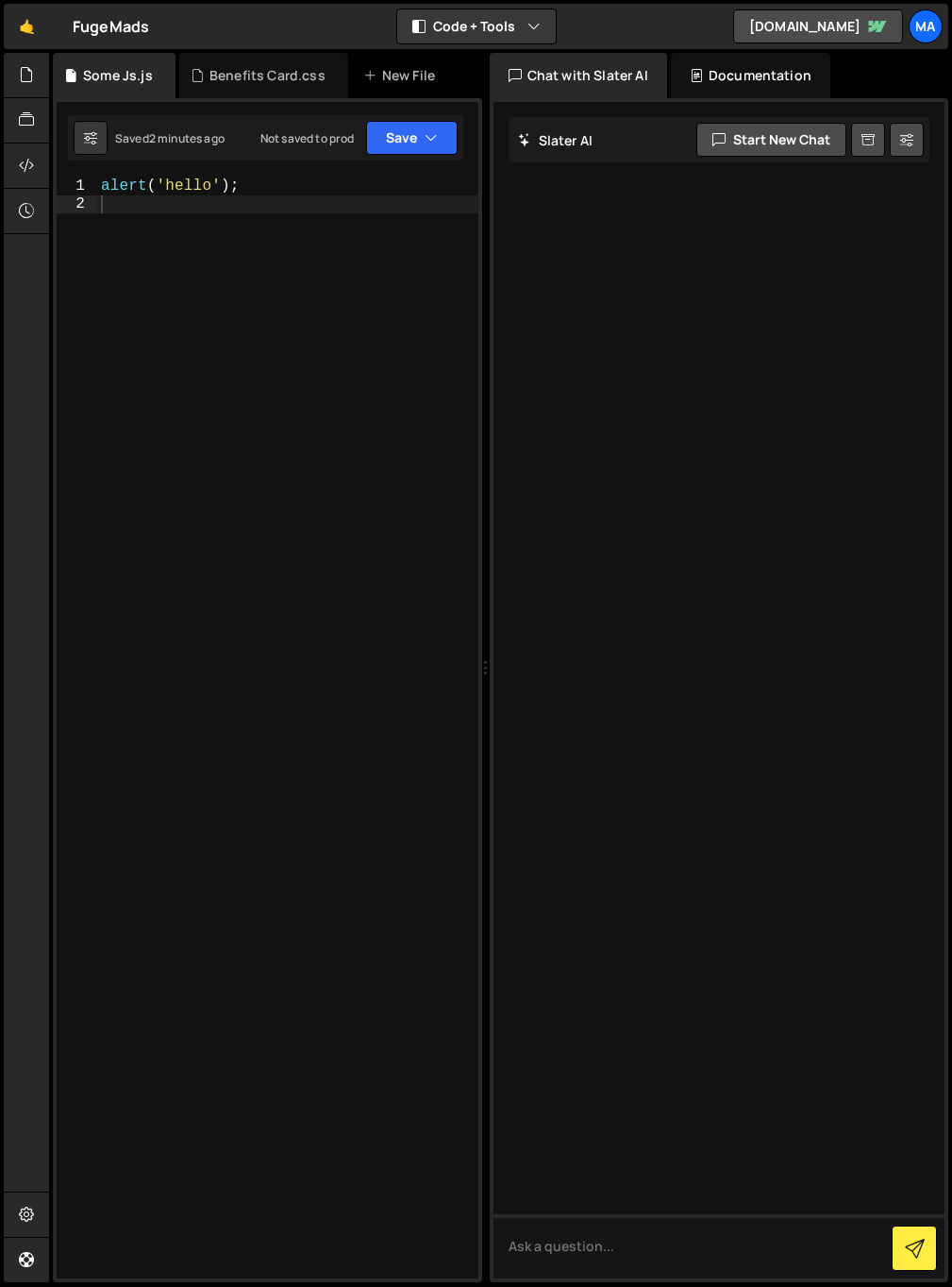
click at [280, 598] on div "alert ( 'hello' ) ;" at bounding box center [288, 745] width 381 height 1136
click at [340, 553] on div "alert ( 'hello' ) ;" at bounding box center [288, 745] width 381 height 1136
click at [166, 253] on div "alert ( 'hello' ) ;" at bounding box center [288, 745] width 381 height 1136
type textarea "alert('hello');"
click at [226, 71] on div "Benefits Card.css" at bounding box center [266, 75] width 116 height 18
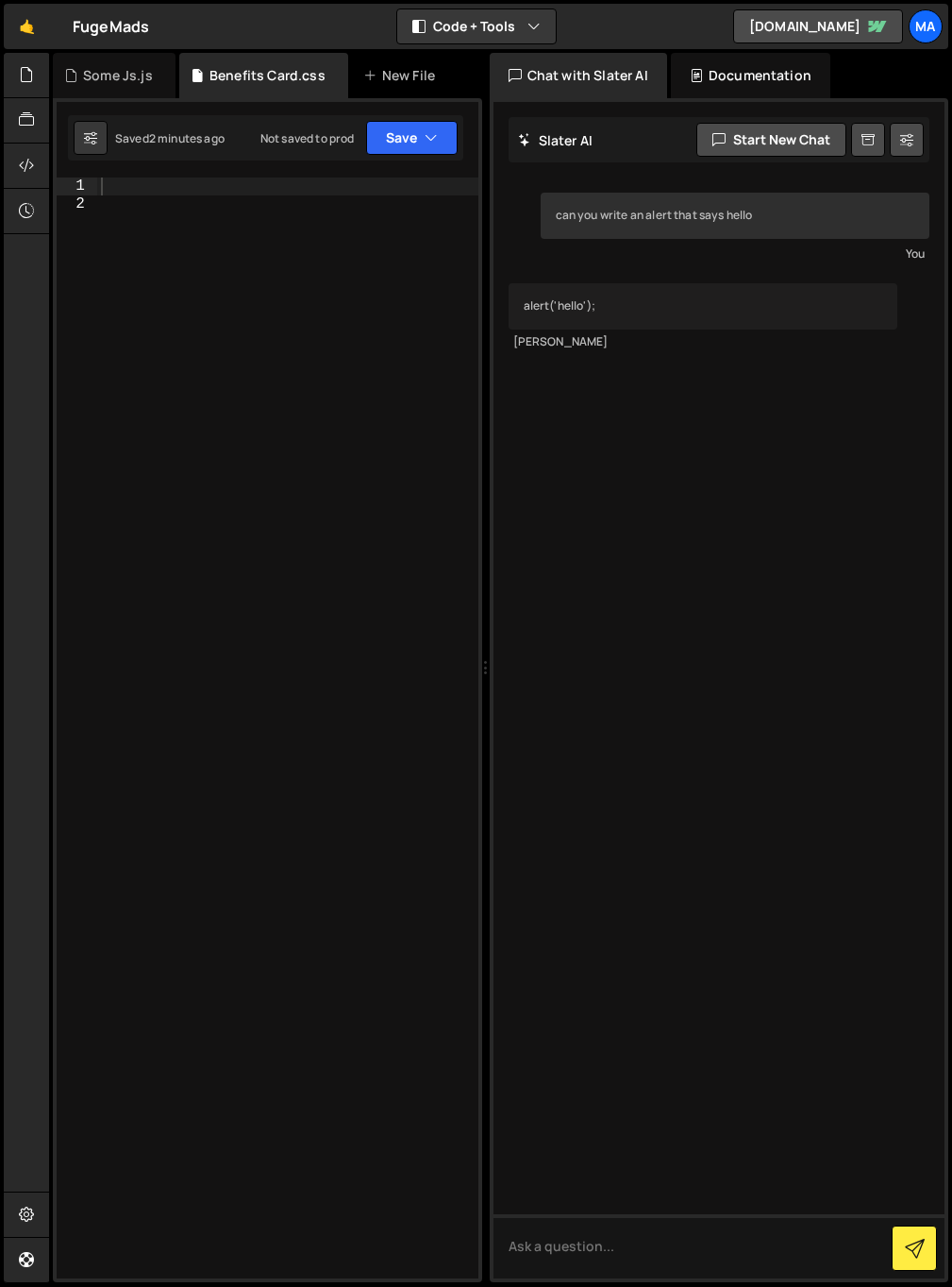
click at [198, 223] on div at bounding box center [288, 745] width 381 height 1136
click at [208, 192] on div at bounding box center [288, 745] width 381 height 1136
click at [189, 268] on div at bounding box center [288, 745] width 381 height 1136
paste textarea "benefits_card"
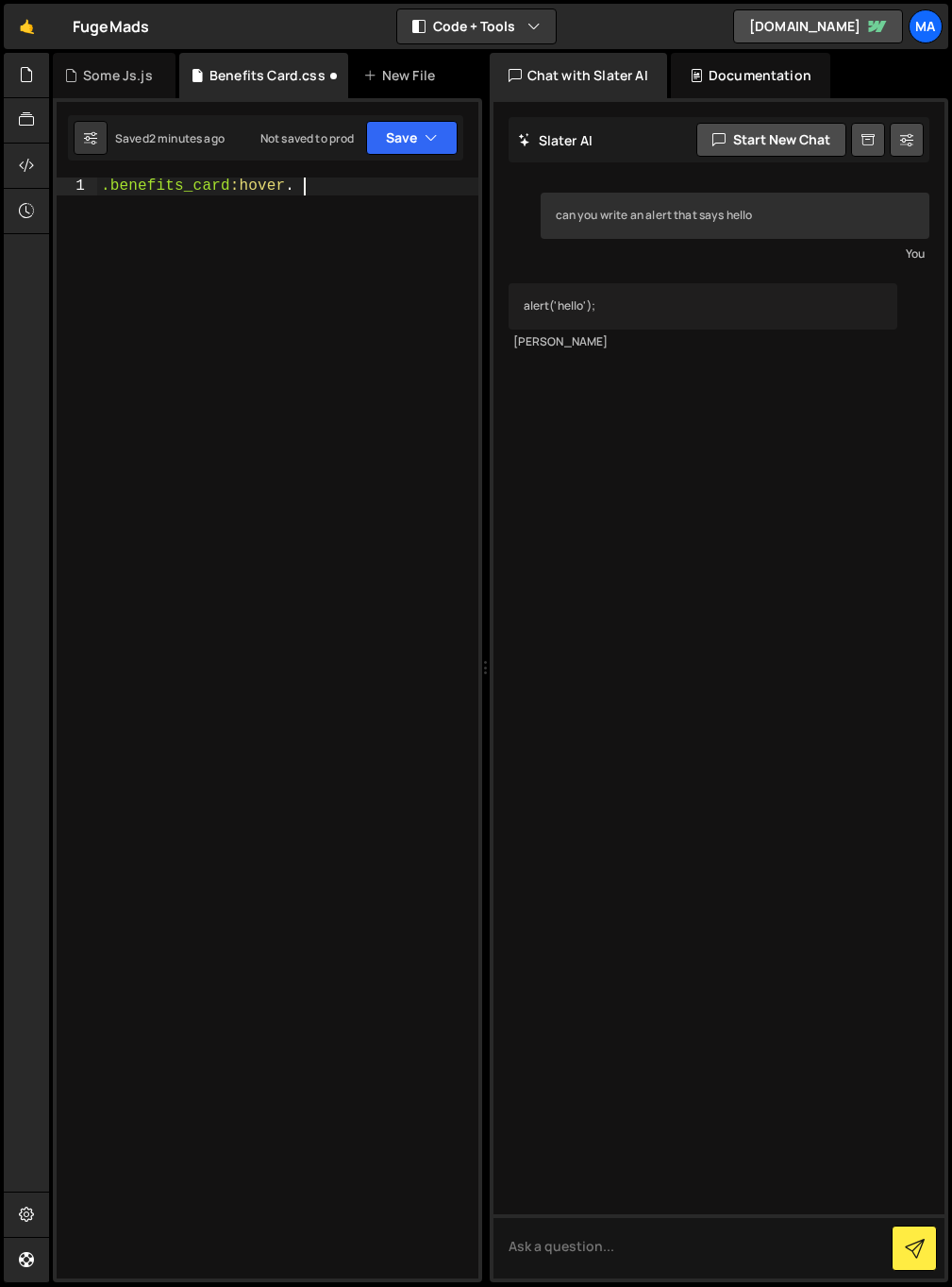
click at [379, 184] on div ".benefits_card :hover ." at bounding box center [288, 745] width 381 height 1136
paste textarea "benefits_paragraph"
type textarea ".benefits_card:hover .benefits_paragraph {"
click at [545, 82] on div "Chat with Slater AI" at bounding box center [579, 75] width 177 height 46
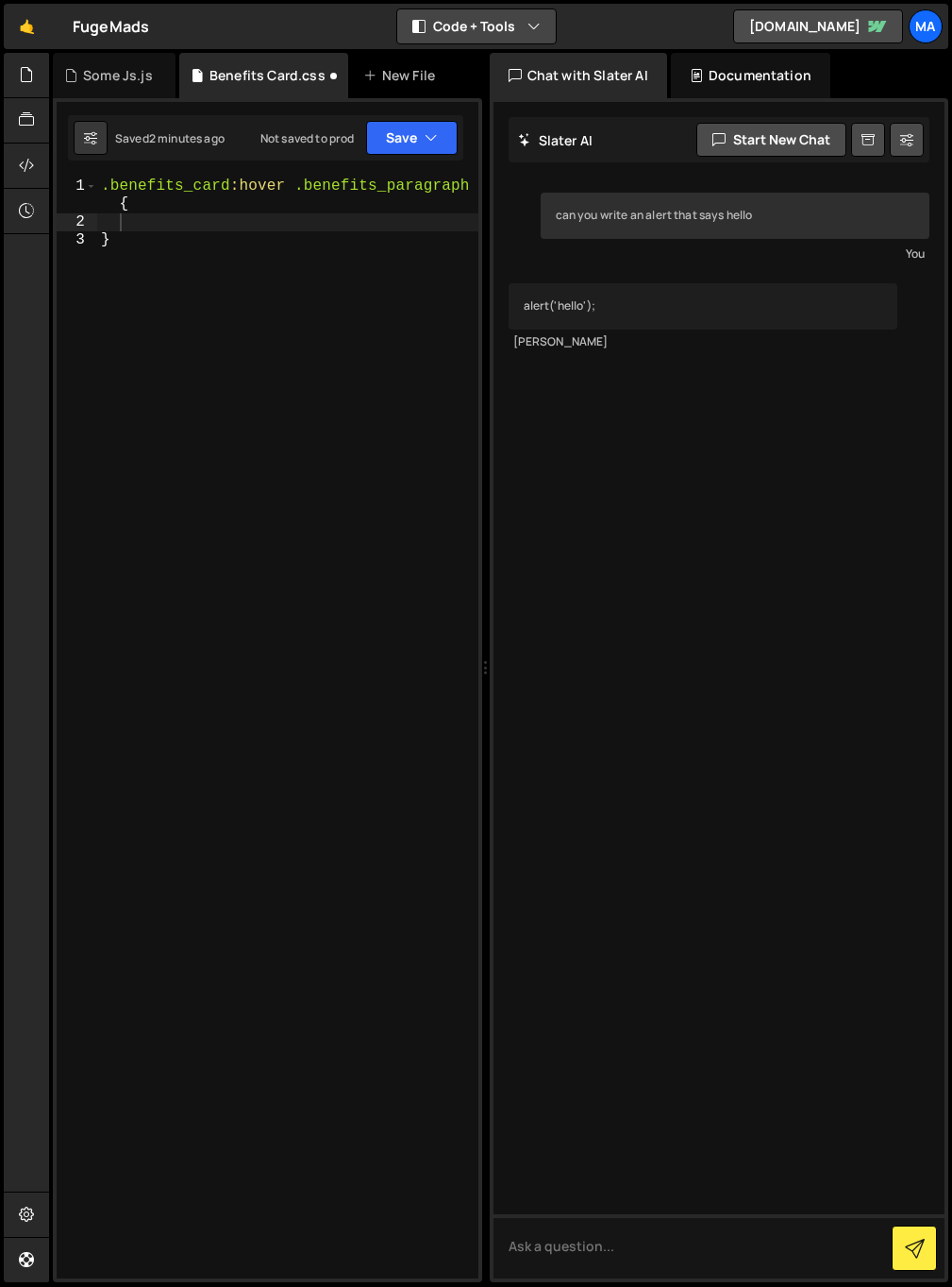
click at [520, 40] on button "Code + Tools" at bounding box center [476, 26] width 159 height 34
click at [505, 64] on button "Code Only" at bounding box center [477, 67] width 159 height 34
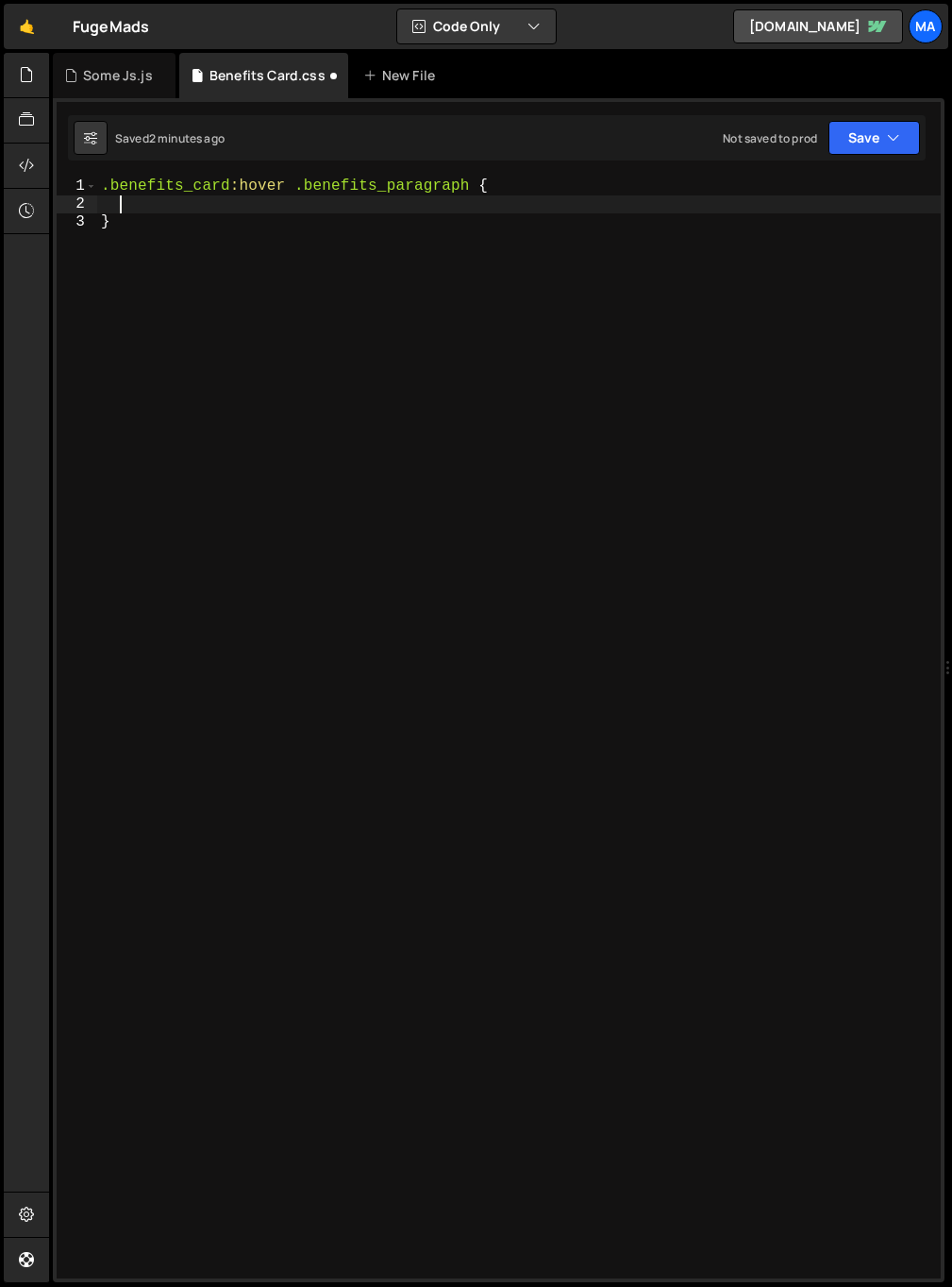
click at [204, 209] on div ".benefits_card :hover .benefits_paragraph { }" at bounding box center [519, 745] width 844 height 1136
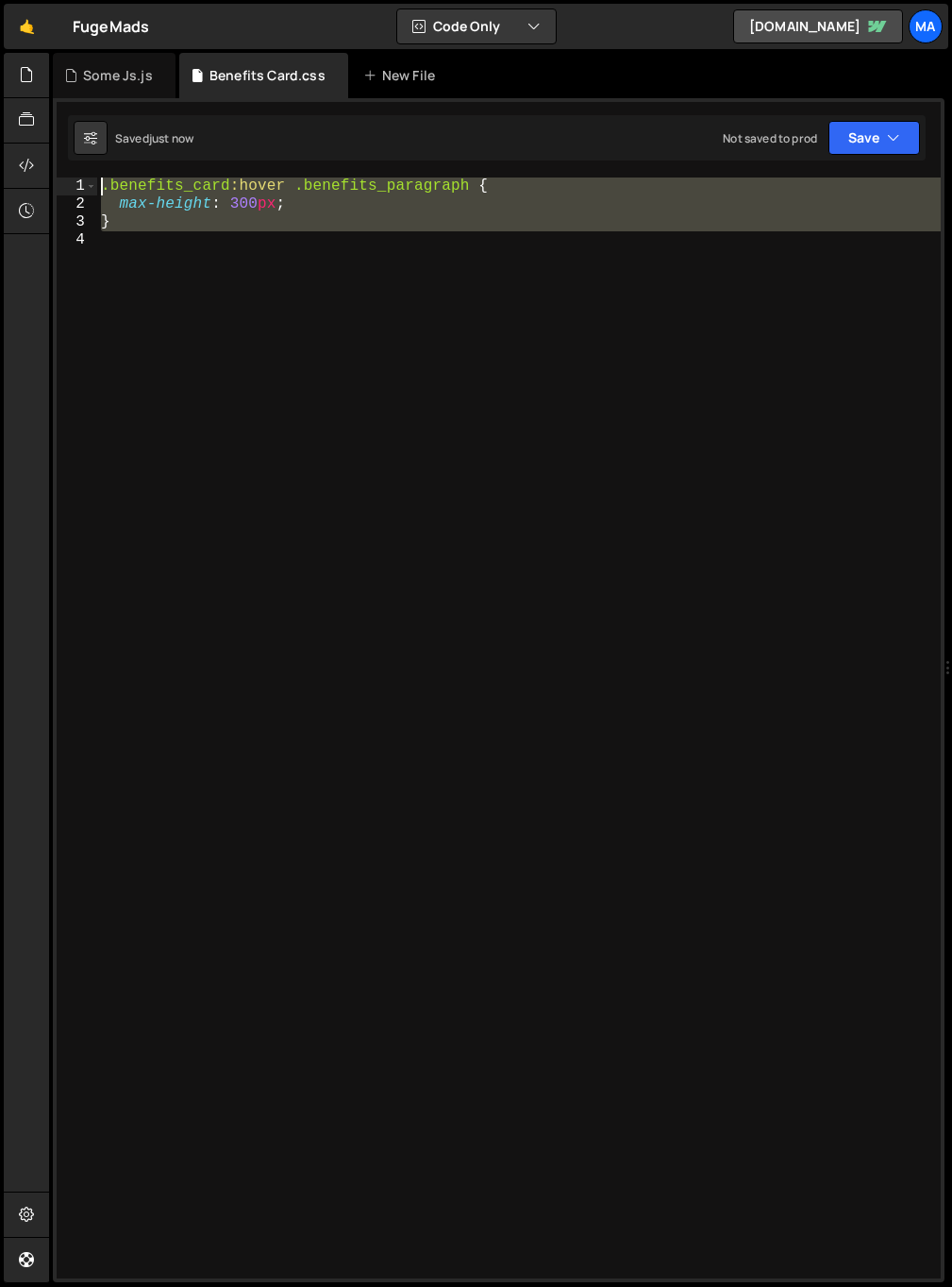
drag, startPoint x: 221, startPoint y: 240, endPoint x: 55, endPoint y: 168, distance: 180.9
click at [56, 169] on div "max-height: 300px; 1 2 3 4 .benefits_card :hover .benefits_paragraph { max-heig…" at bounding box center [498, 690] width 892 height 1184
type textarea ".benefits_card:hover .benefits_paragraph { max-height: 300px;"
click at [137, 251] on div ".benefits_card :hover .benefits_paragraph { max-height : 300 px ; }" at bounding box center [519, 728] width 844 height 1101
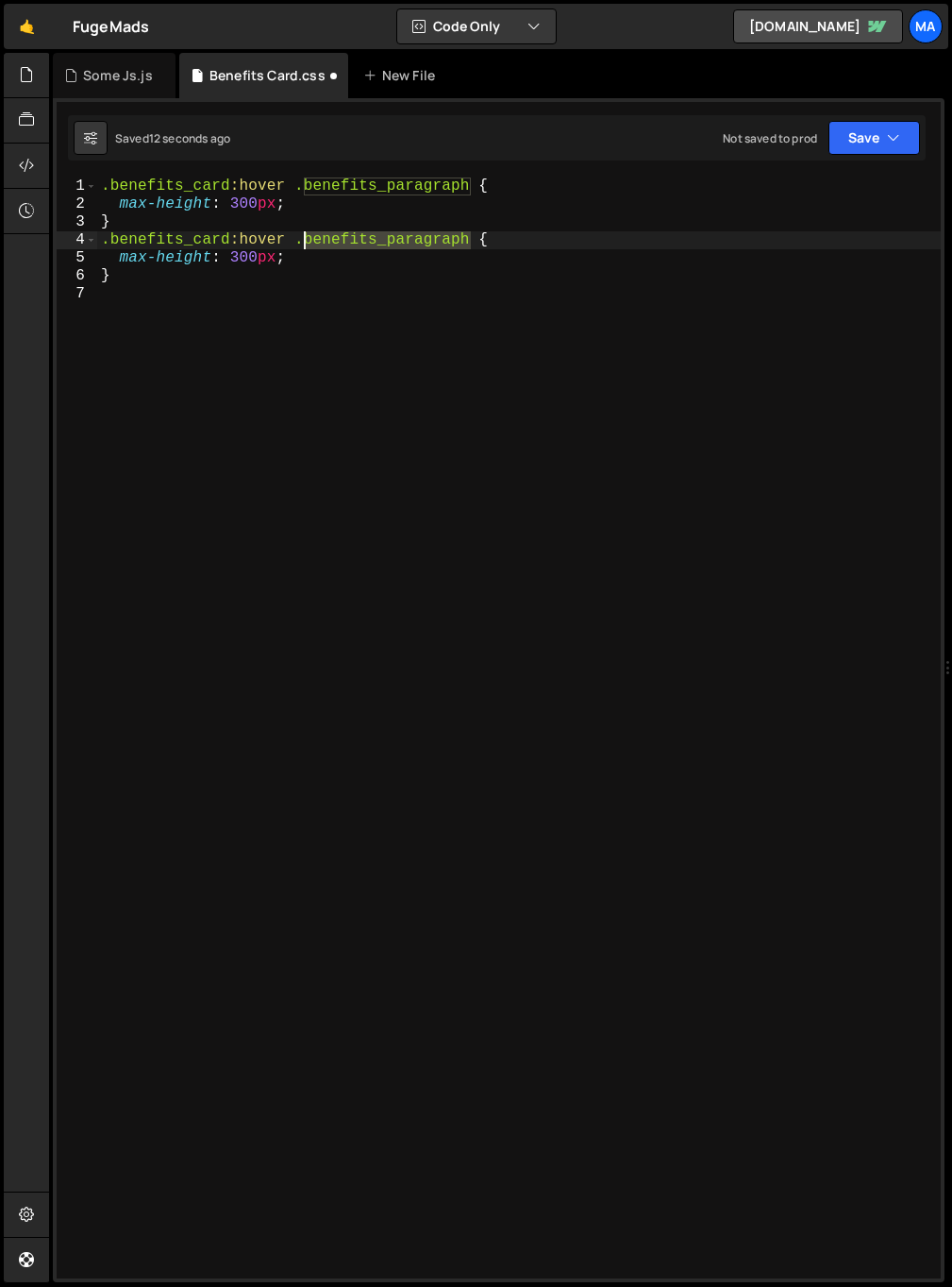
drag, startPoint x: 473, startPoint y: 240, endPoint x: 303, endPoint y: 242, distance: 170.0
click at [303, 242] on div ".benefits_card :hover .benefits_paragraph { max-height : 300 px ; } .benefits_c…" at bounding box center [519, 745] width 844 height 1136
paste textarea "border-bg"
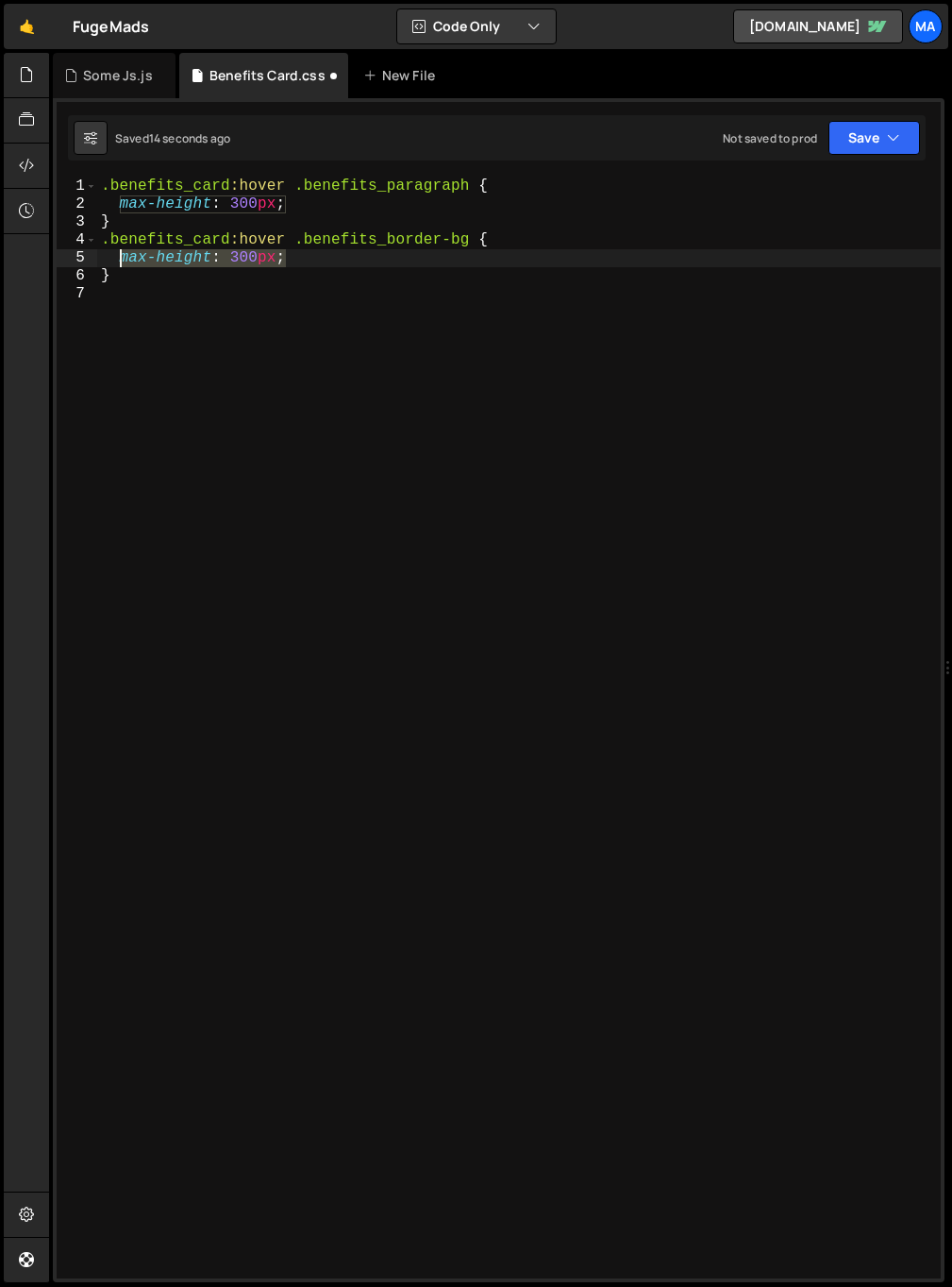
drag, startPoint x: 291, startPoint y: 258, endPoint x: 118, endPoint y: 251, distance: 173.1
click at [118, 251] on div ".benefits_card :hover .benefits_paragraph { max-height : 300 px ; } .benefits_c…" at bounding box center [519, 745] width 844 height 1136
type textarea "opacity: 100%;"
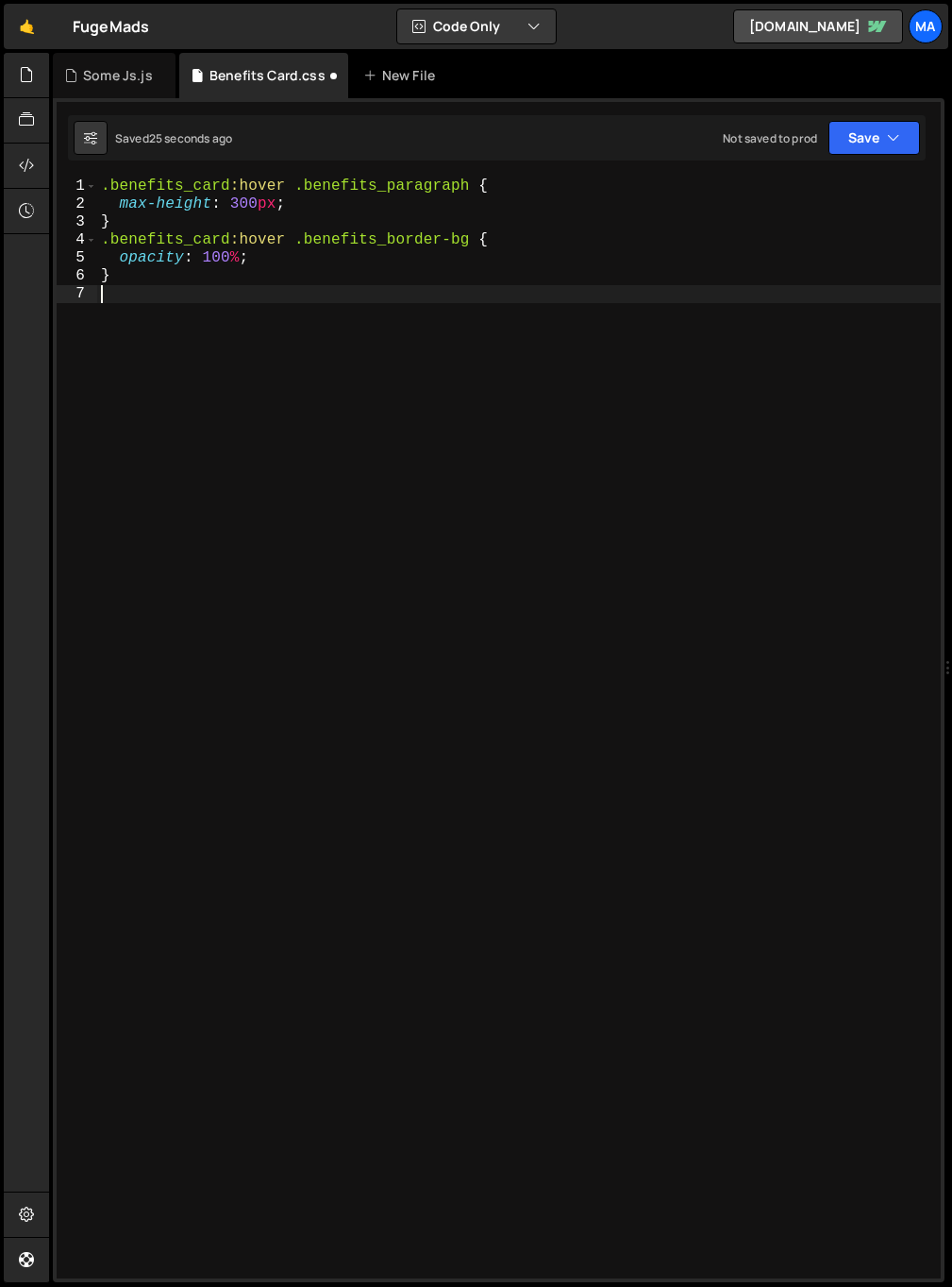
click at [542, 517] on div ".benefits_card :hover .benefits_paragraph { max-height : 300 px ; } .benefits_c…" at bounding box center [519, 745] width 844 height 1136
click at [239, 201] on div ".benefits_card :hover .benefits_paragraph { max-height : 300 px ; } .benefits_c…" at bounding box center [519, 745] width 844 height 1136
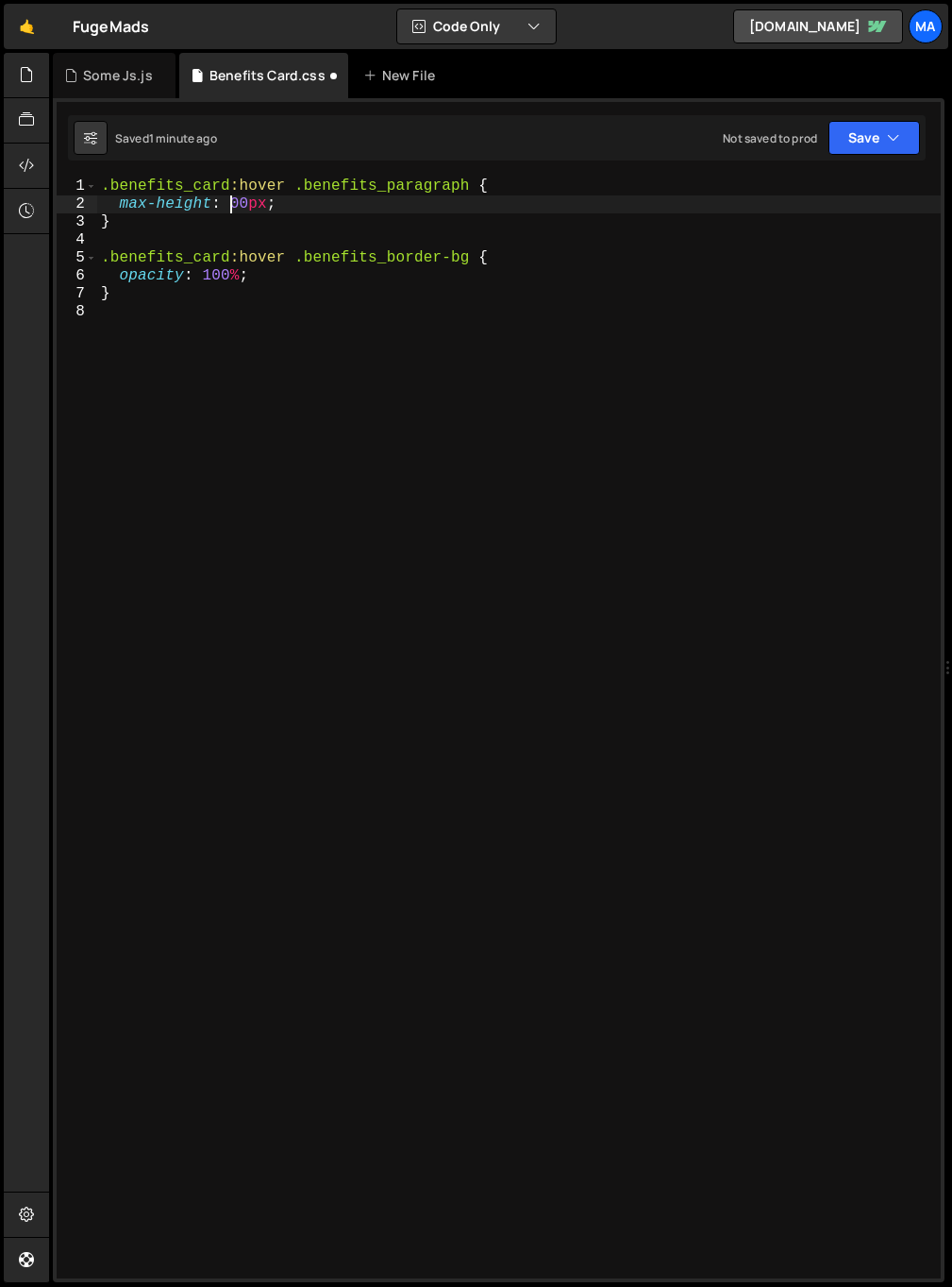
type textarea "max-height: 200px;"
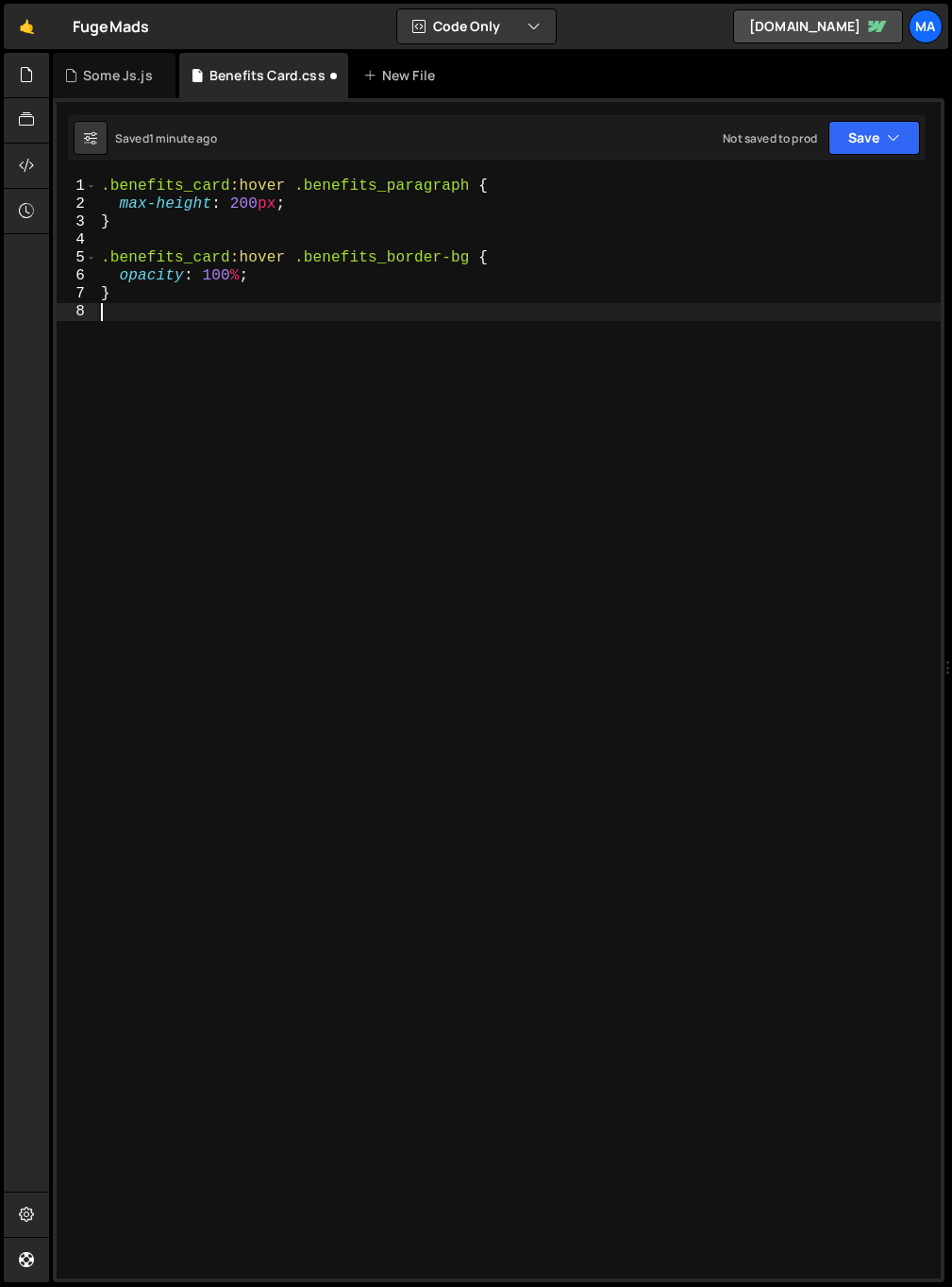
click at [285, 358] on div ".benefits_card :hover .benefits_paragraph { max-height : 200 px ; } .benefits_c…" at bounding box center [519, 745] width 844 height 1136
click at [240, 204] on div ".benefits_card :hover .benefits_paragraph { max-height : 200 px ; } .benefits_c…" at bounding box center [519, 745] width 844 height 1136
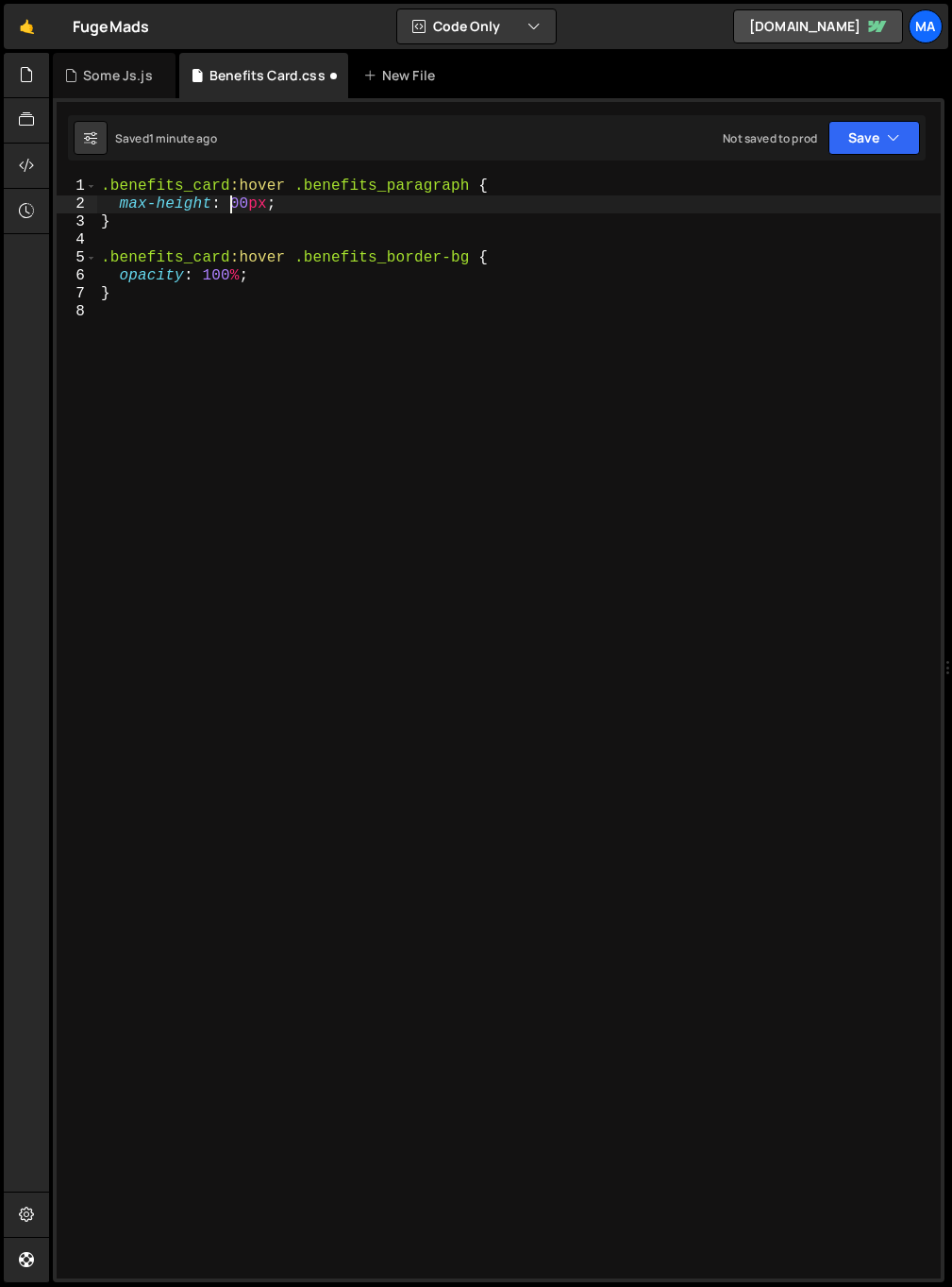
type textarea "max-height: 100px;"
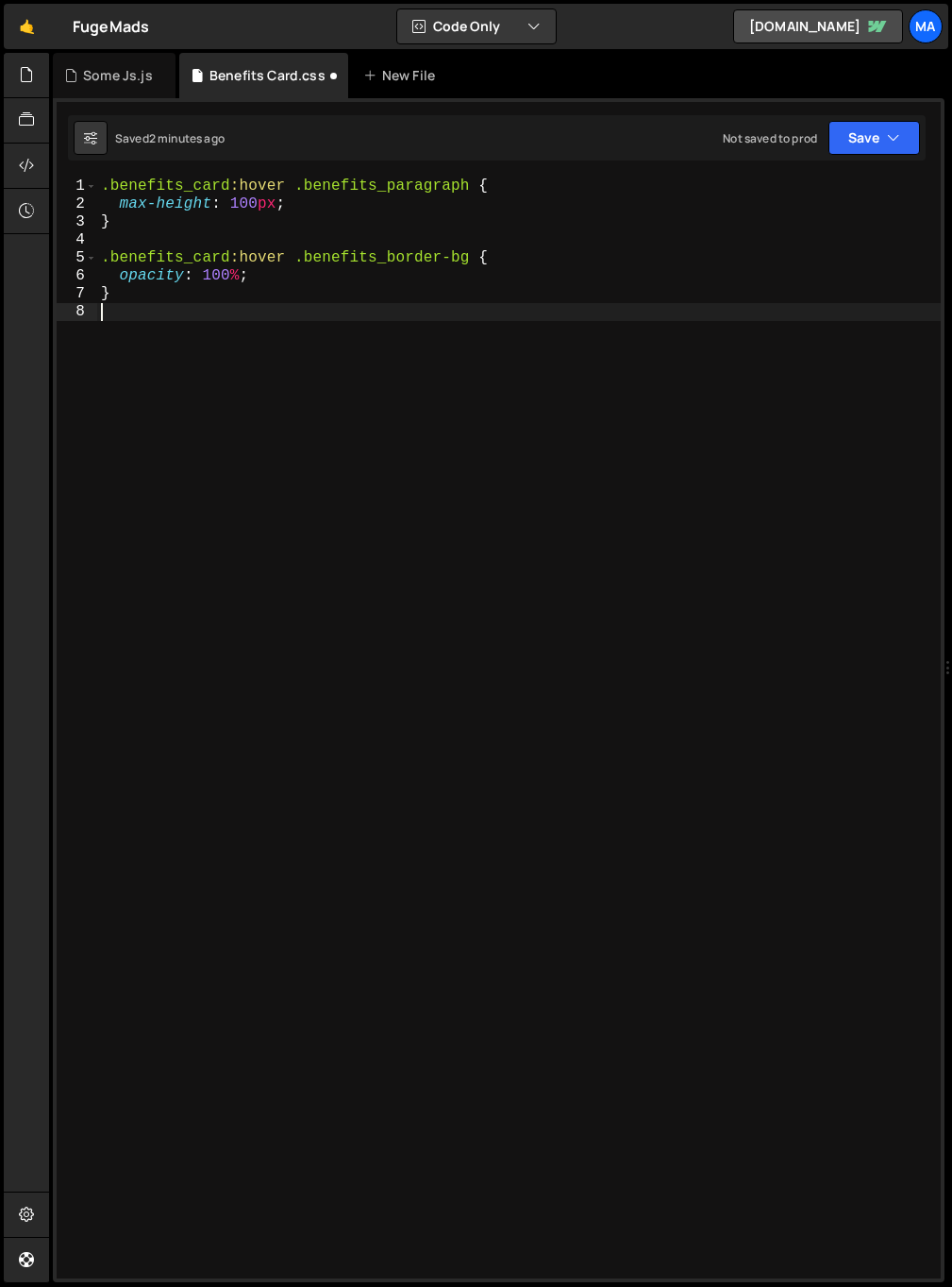
click at [292, 537] on div ".benefits_card :hover .benefits_paragraph { max-height : 100 px ; } .benefits_c…" at bounding box center [519, 745] width 844 height 1136
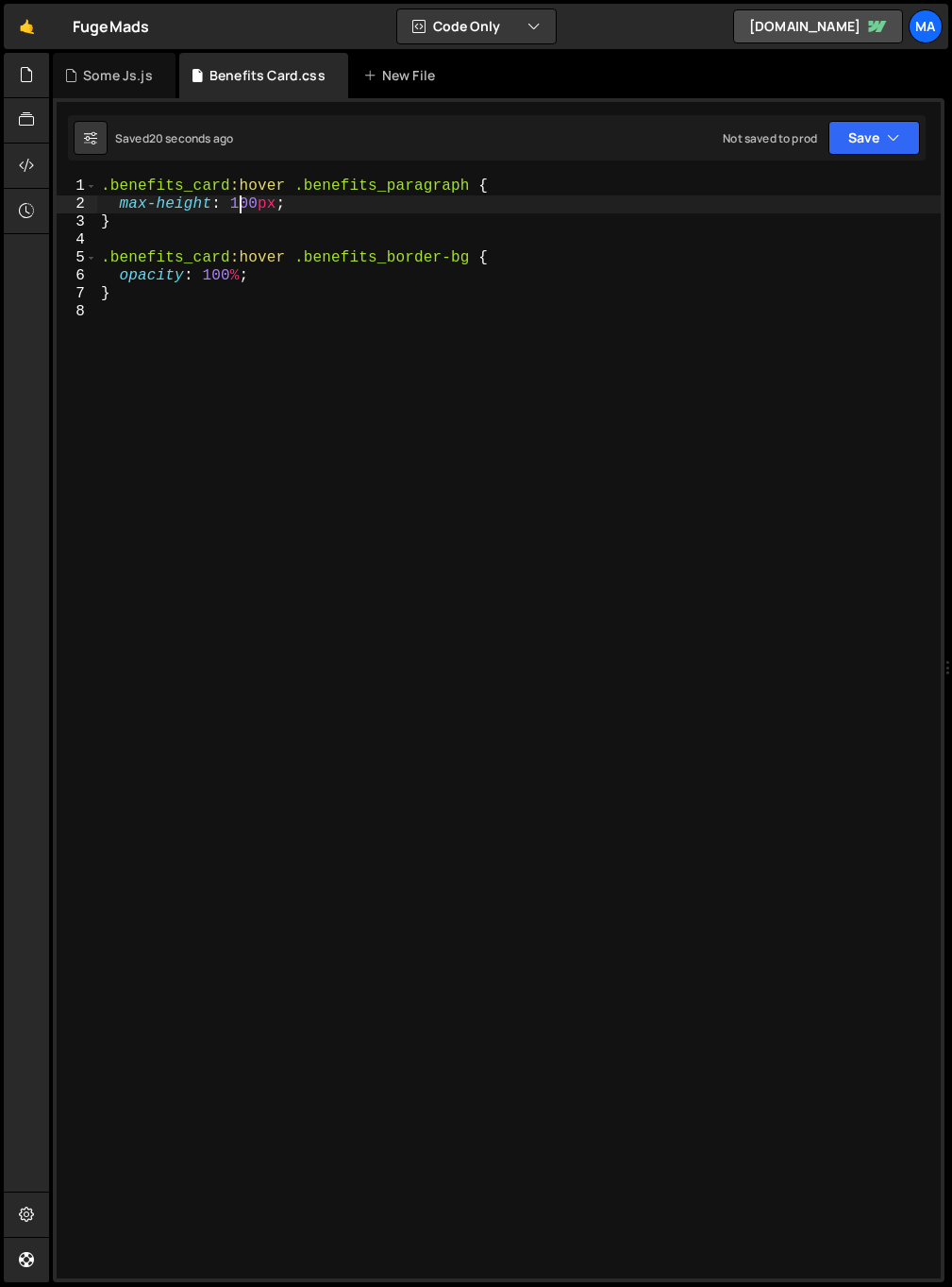
click at [235, 198] on div ".benefits_card :hover .benefits_paragraph { max-height : 100 px ; } .benefits_c…" at bounding box center [519, 745] width 844 height 1136
click at [249, 205] on div ".benefits_card :hover .benefits_paragraph { max-height : 150 px ; } .benefits_c…" at bounding box center [519, 745] width 844 height 1136
type textarea "max-height: 120px;"
click at [247, 212] on div ".benefits_card :hover .benefits_paragraph { max-height : 120 px ; } .benefits_c…" at bounding box center [519, 745] width 844 height 1136
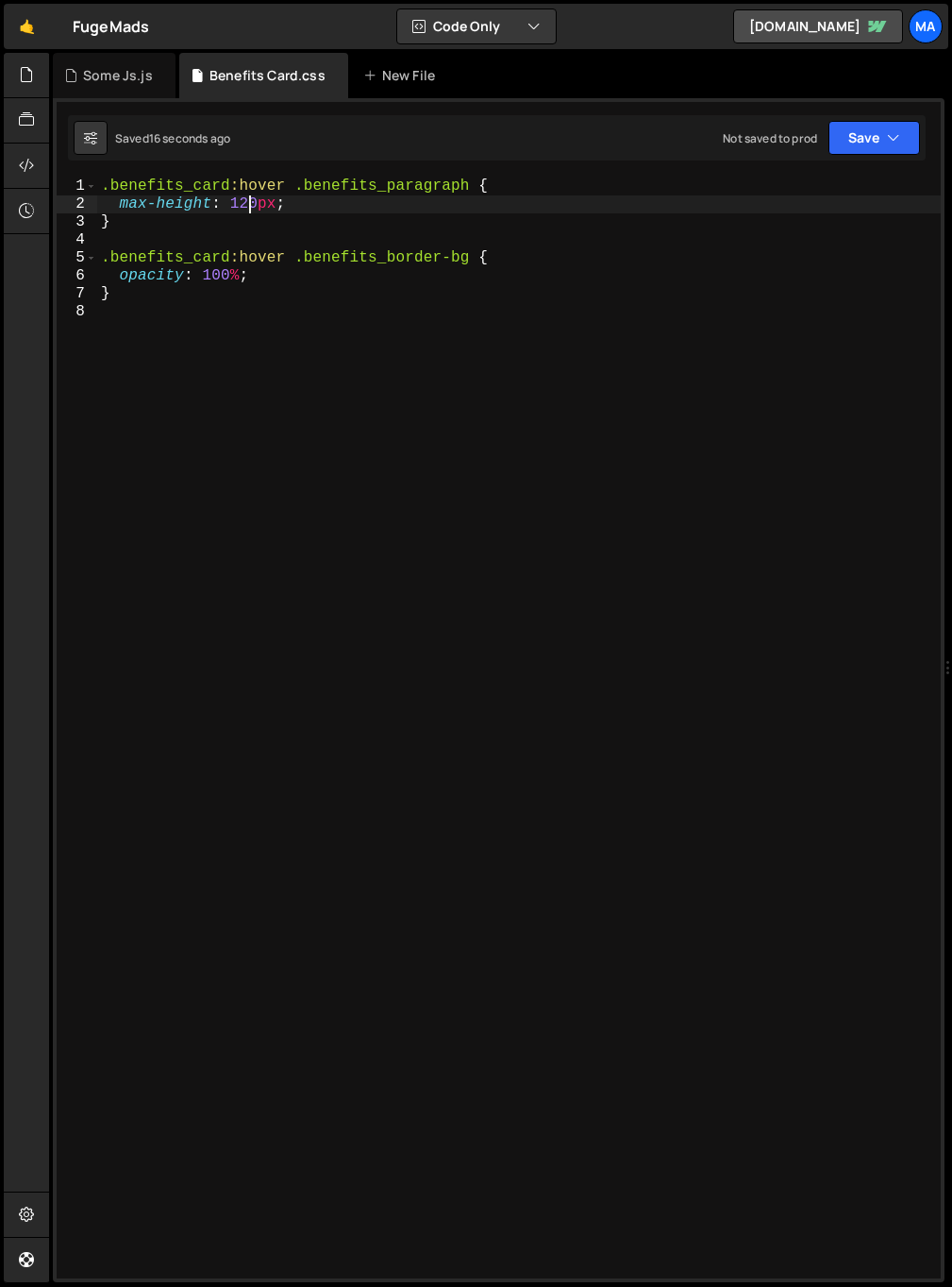
click at [253, 207] on div ".benefits_card :hover .benefits_paragraph { max-height : 120 px ; } .benefits_c…" at bounding box center [519, 745] width 844 height 1136
click at [305, 200] on div ".benefits_card :hover .benefits_paragraph { max-height : 120 px ; } .benefits_c…" at bounding box center [519, 745] width 844 height 1136
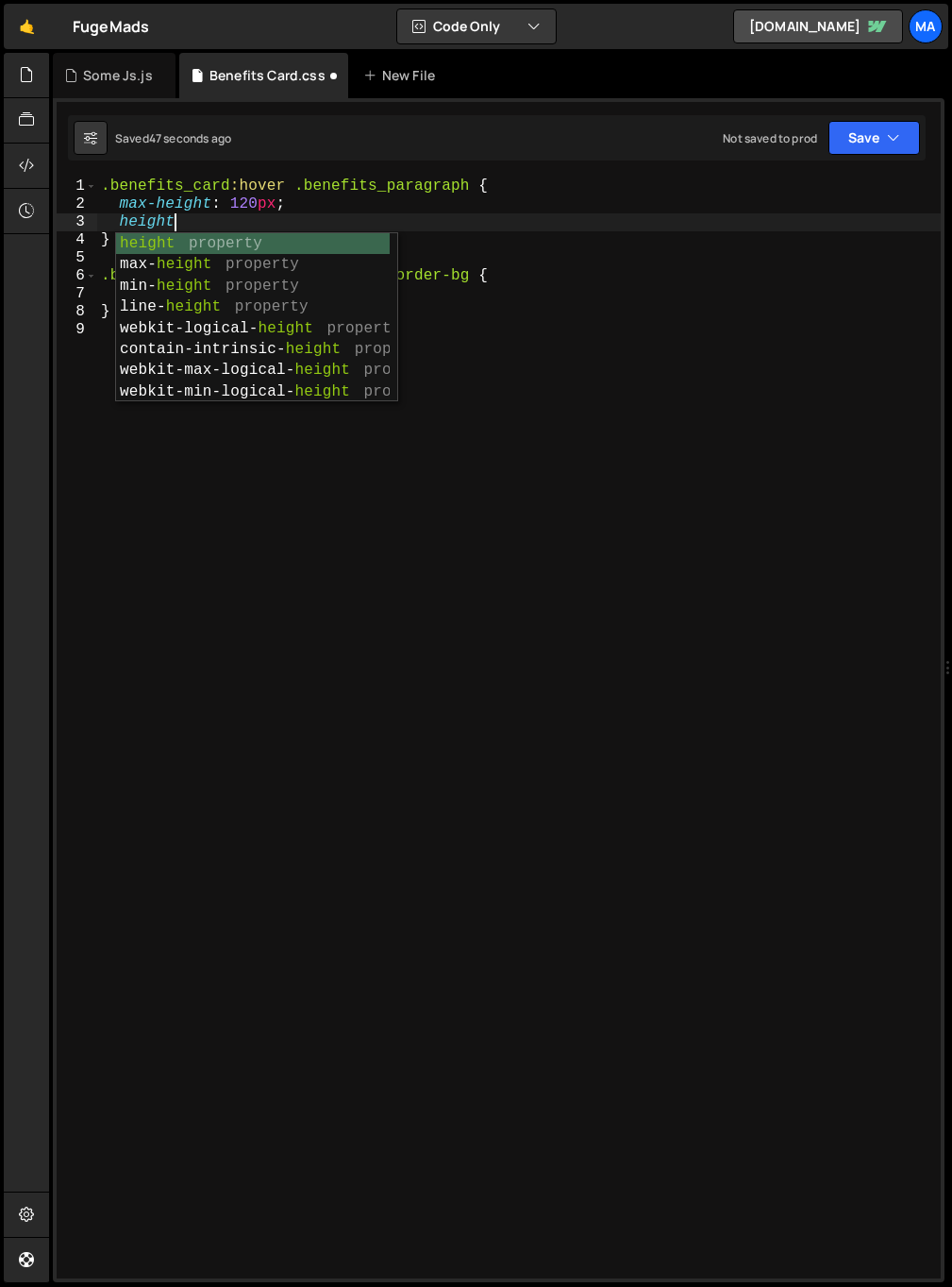
scroll to position [0, 3]
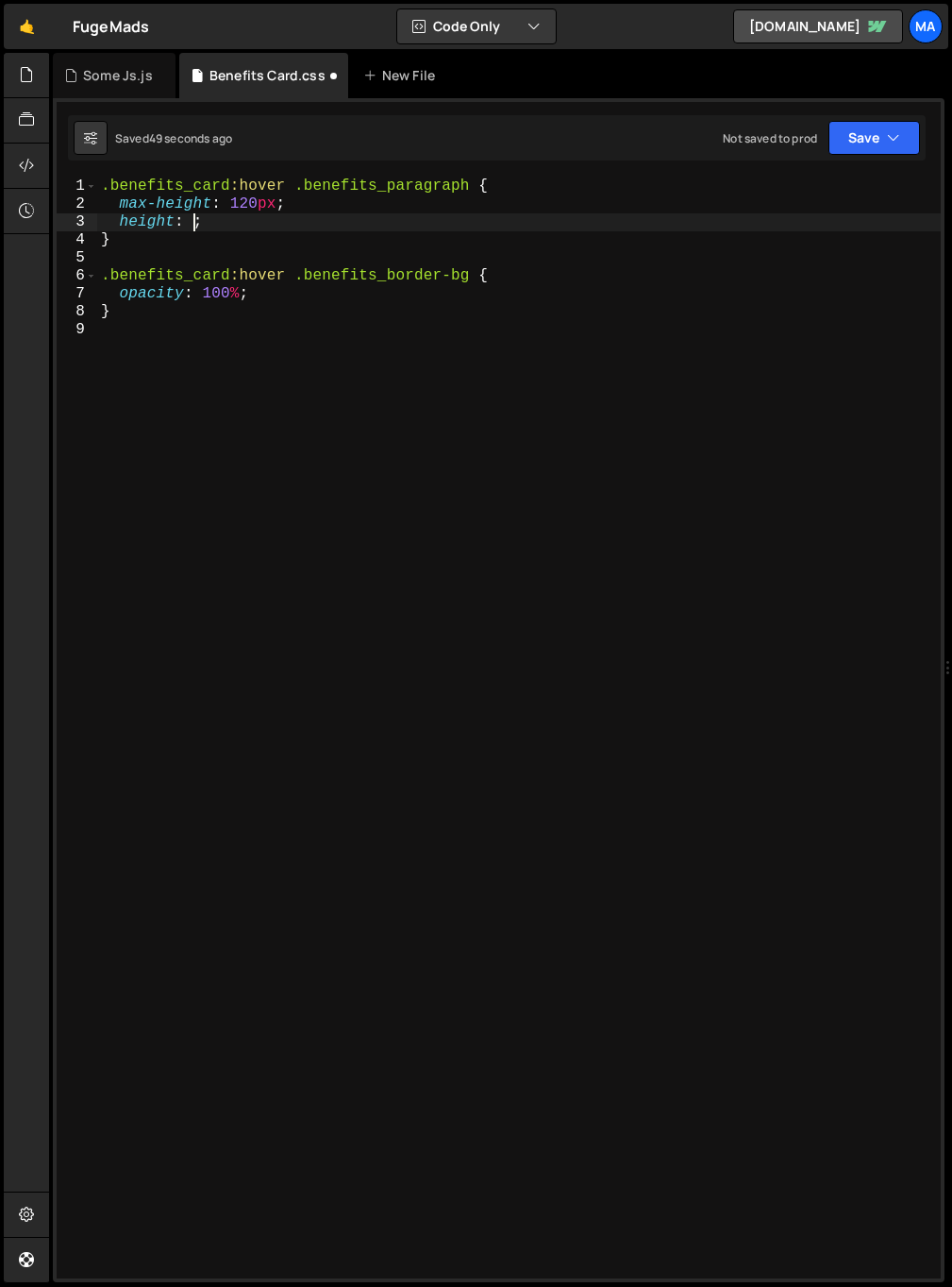
type textarea "height: 0"
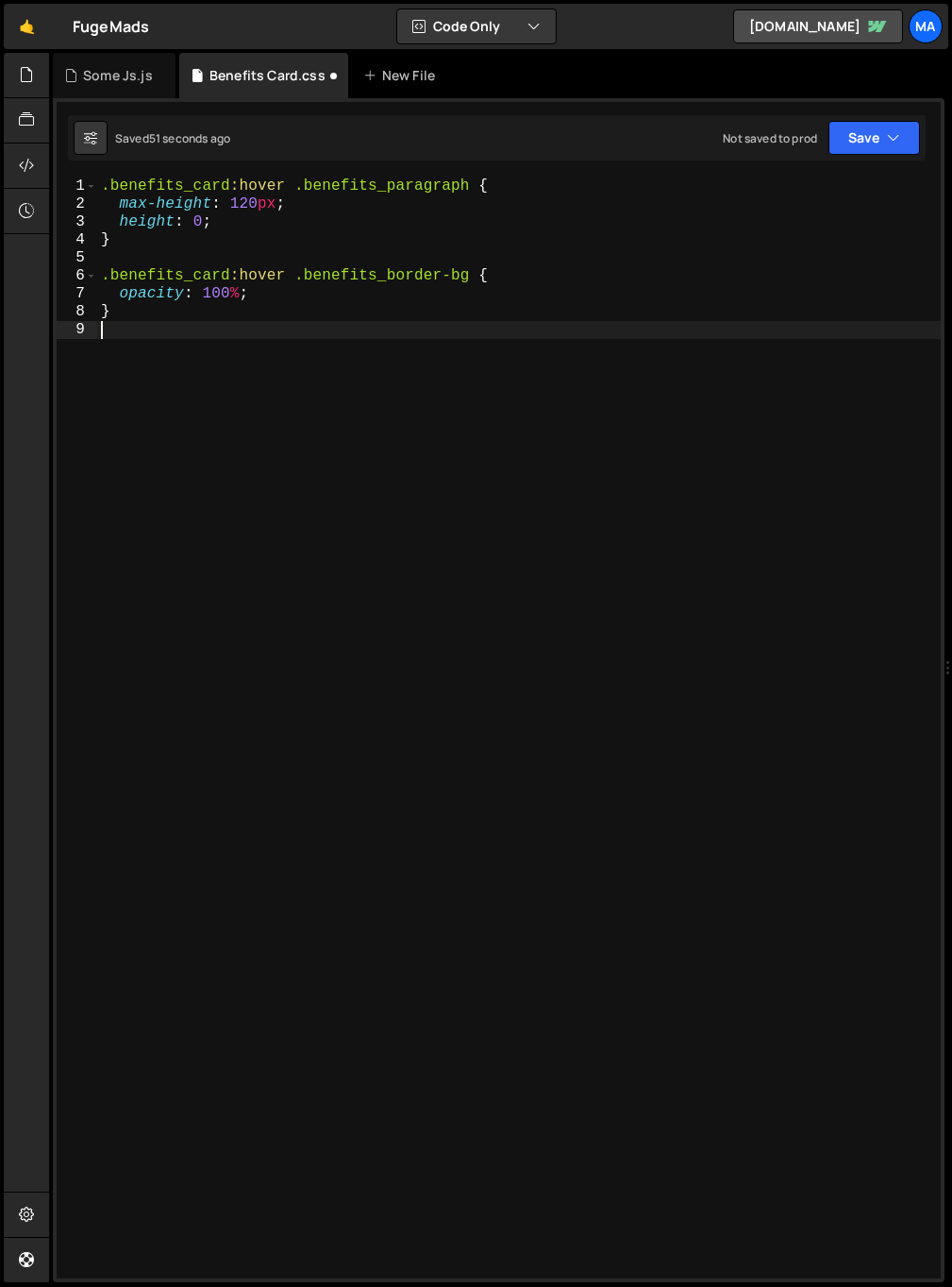
click at [490, 483] on div ".benefits_card :hover .benefits_paragraph { max-height : 120 px ; height : 0 ; …" at bounding box center [519, 745] width 844 height 1136
click at [202, 224] on div ".benefits_card :hover .benefits_paragraph { max-height : 120 px ; height : 0 ; …" at bounding box center [519, 745] width 844 height 1136
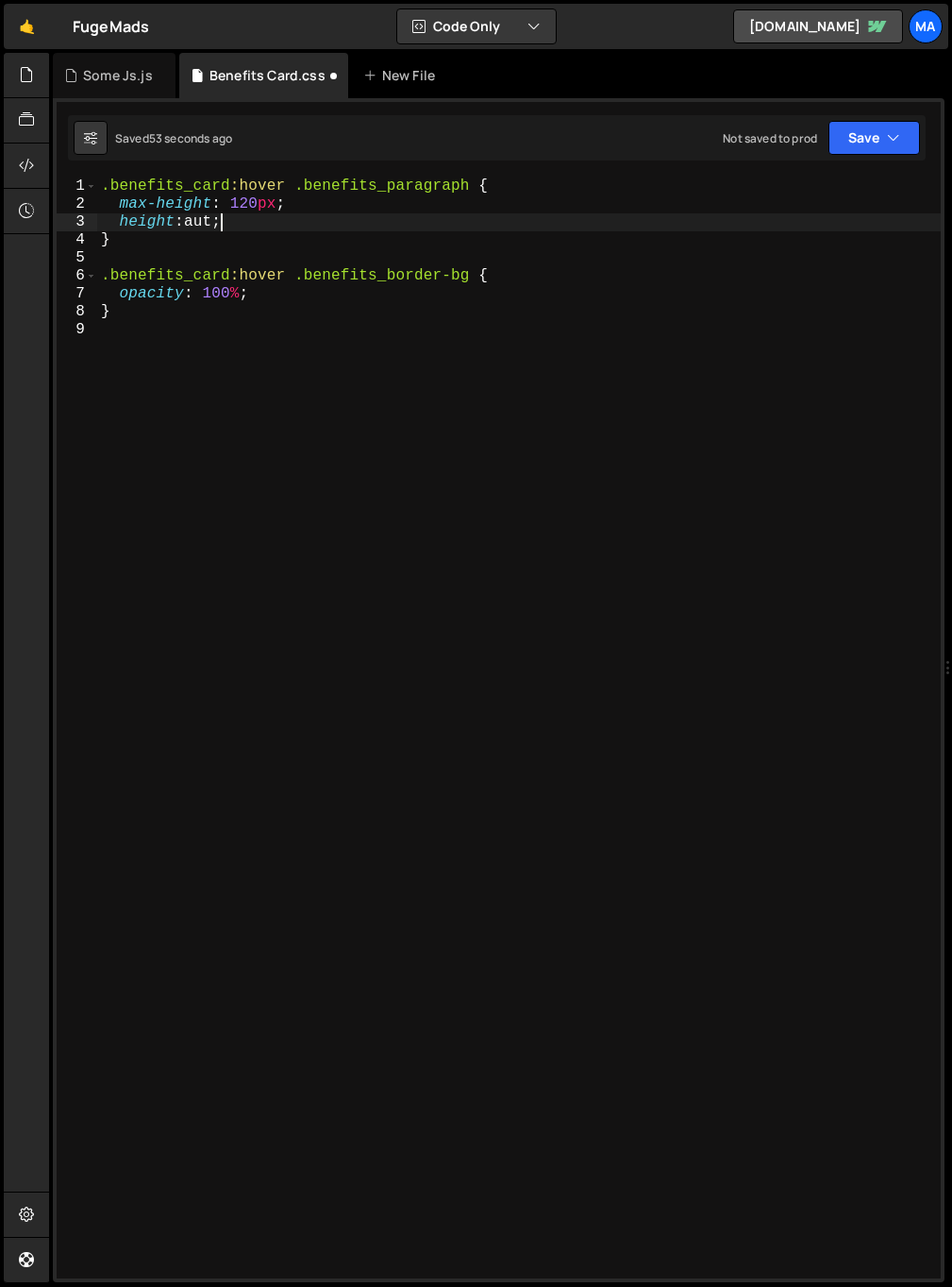
type textarea "height: auto;"
click at [278, 421] on div ".benefits_card :hover .benefits_paragraph { max-height : 120 px ; height : auto…" at bounding box center [519, 745] width 844 height 1136
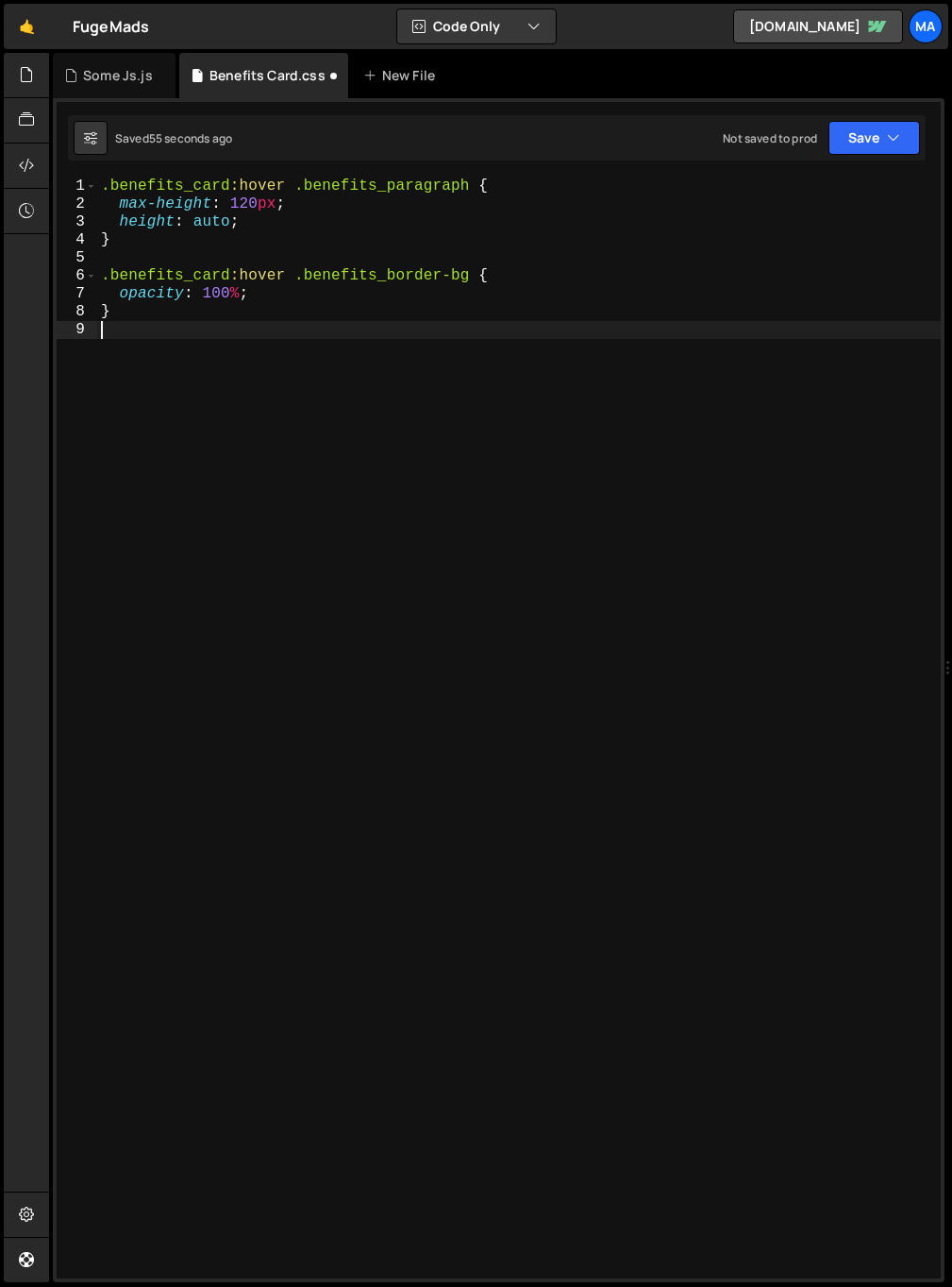
scroll to position [0, 0]
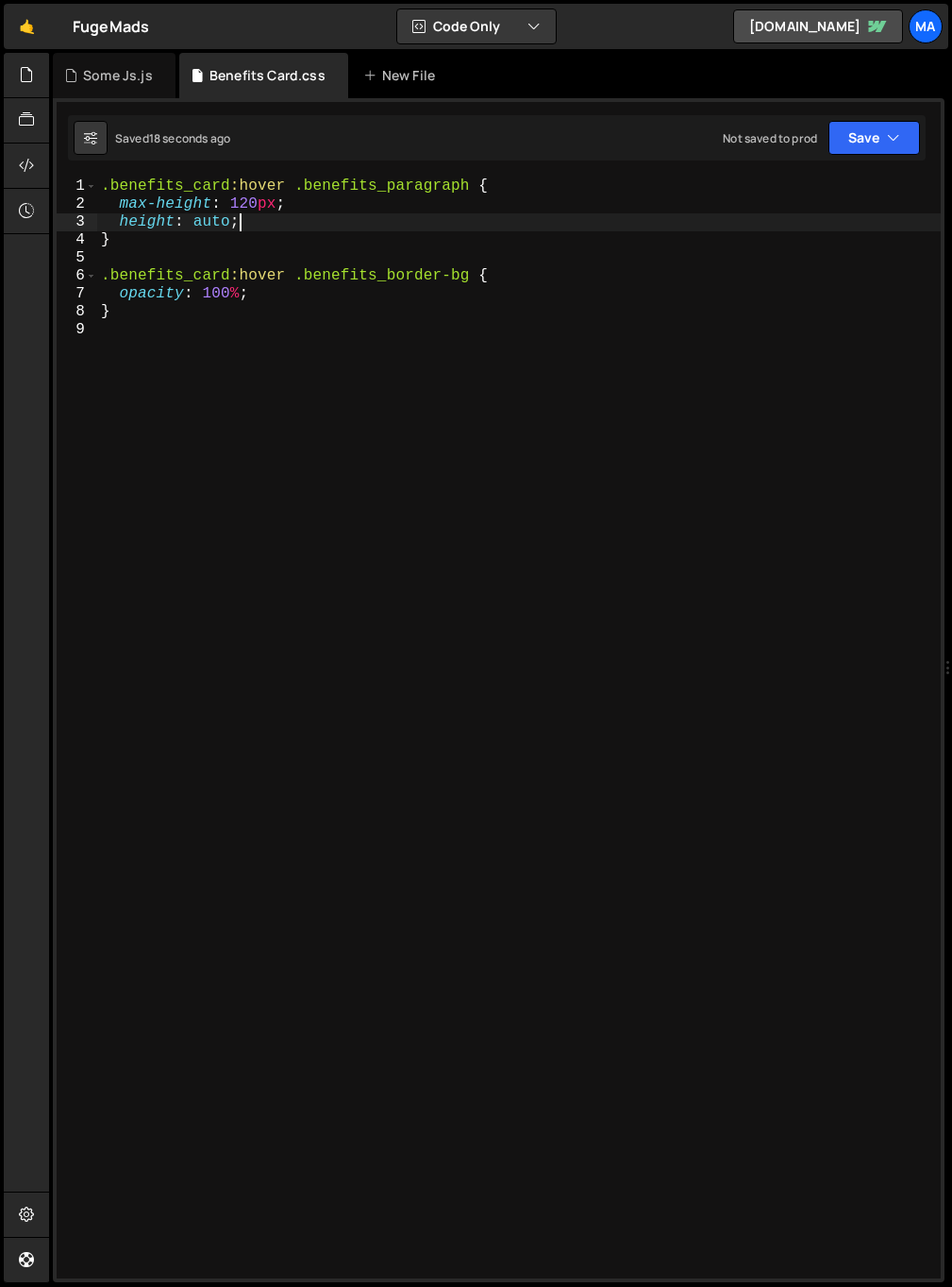
click at [301, 213] on div ".benefits_card :hover .benefits_paragraph { max-height : 120 px ; height : auto…" at bounding box center [519, 745] width 844 height 1136
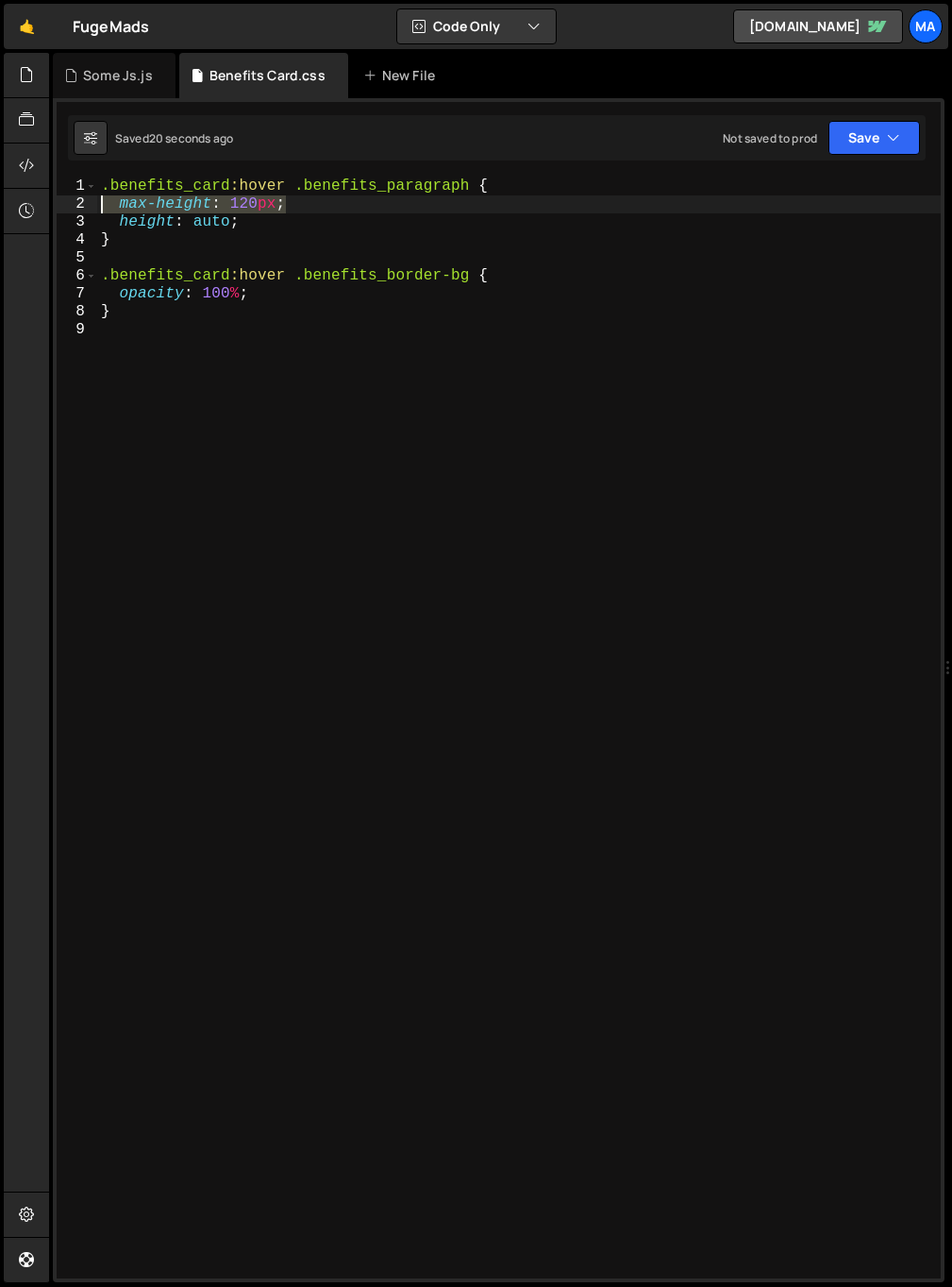
drag, startPoint x: 320, startPoint y: 207, endPoint x: 100, endPoint y: 207, distance: 220.0
click at [100, 207] on div ".benefits_card :hover .benefits_paragraph { max-height : 120 px ; height : auto…" at bounding box center [519, 745] width 844 height 1136
type textarea "max-height: 120px;"
click at [211, 227] on div ".benefits_card :hover .benefits_paragraph { height : auto ; } .benefits_card :h…" at bounding box center [519, 745] width 844 height 1136
type textarea "height: auto;"
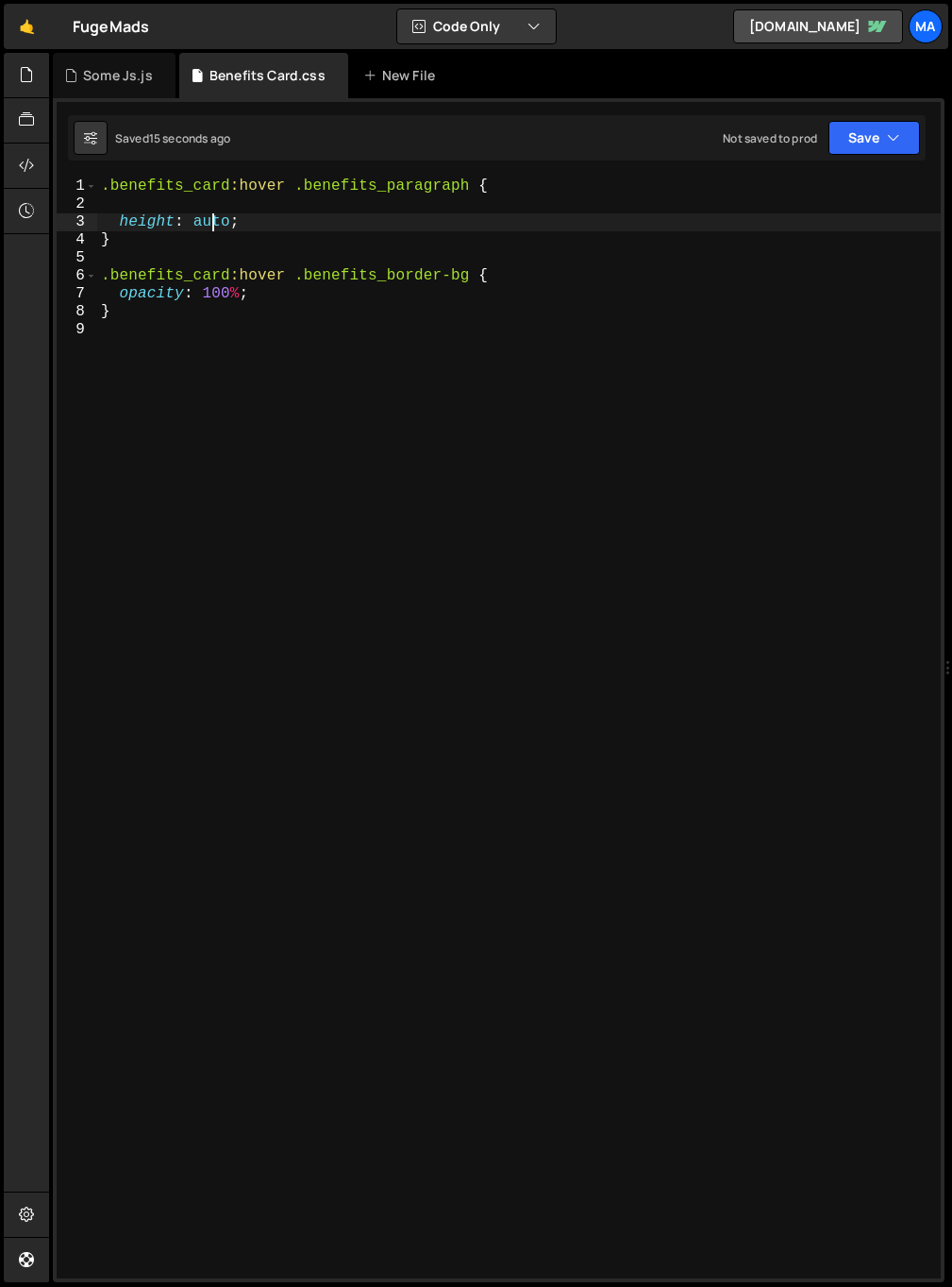
click at [240, 204] on div ".benefits_card :hover .benefits_paragraph { height : auto ; } .benefits_card :h…" at bounding box center [519, 745] width 844 height 1136
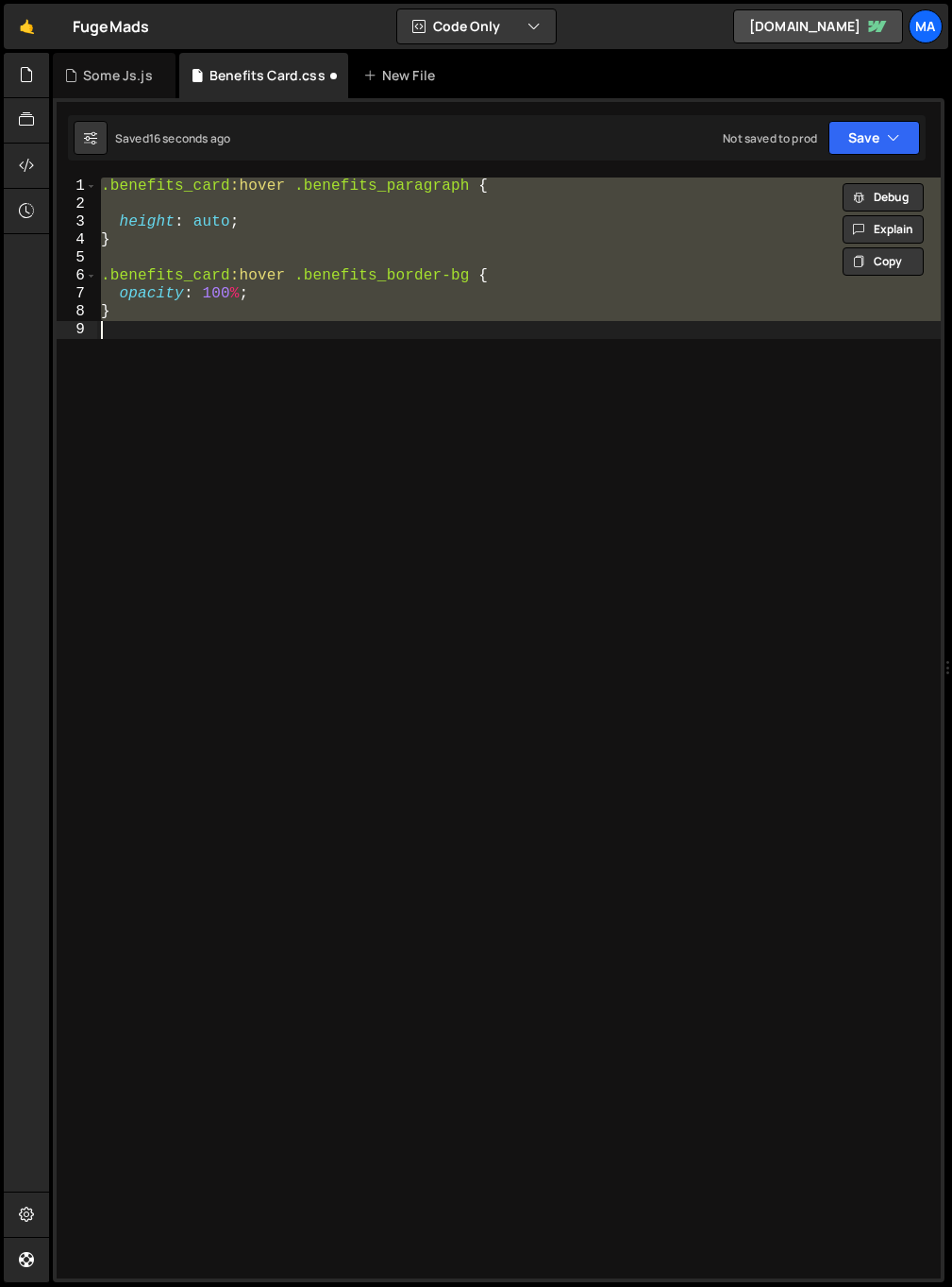
type textarea "max-height: 120px;"
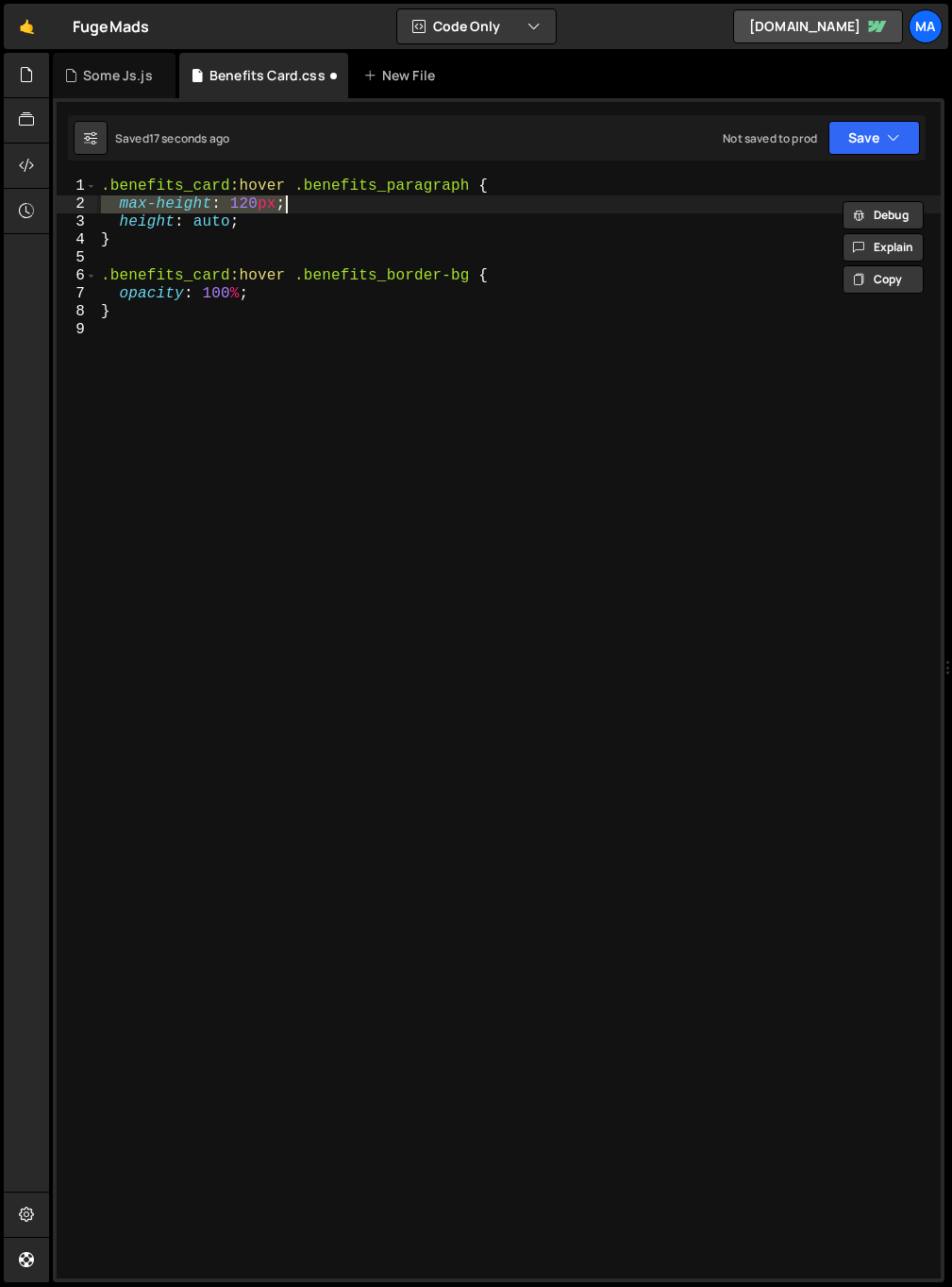
click at [169, 564] on div ".benefits_card :hover .benefits_paragraph { max-height : 120 px ; height : auto…" at bounding box center [519, 745] width 844 height 1136
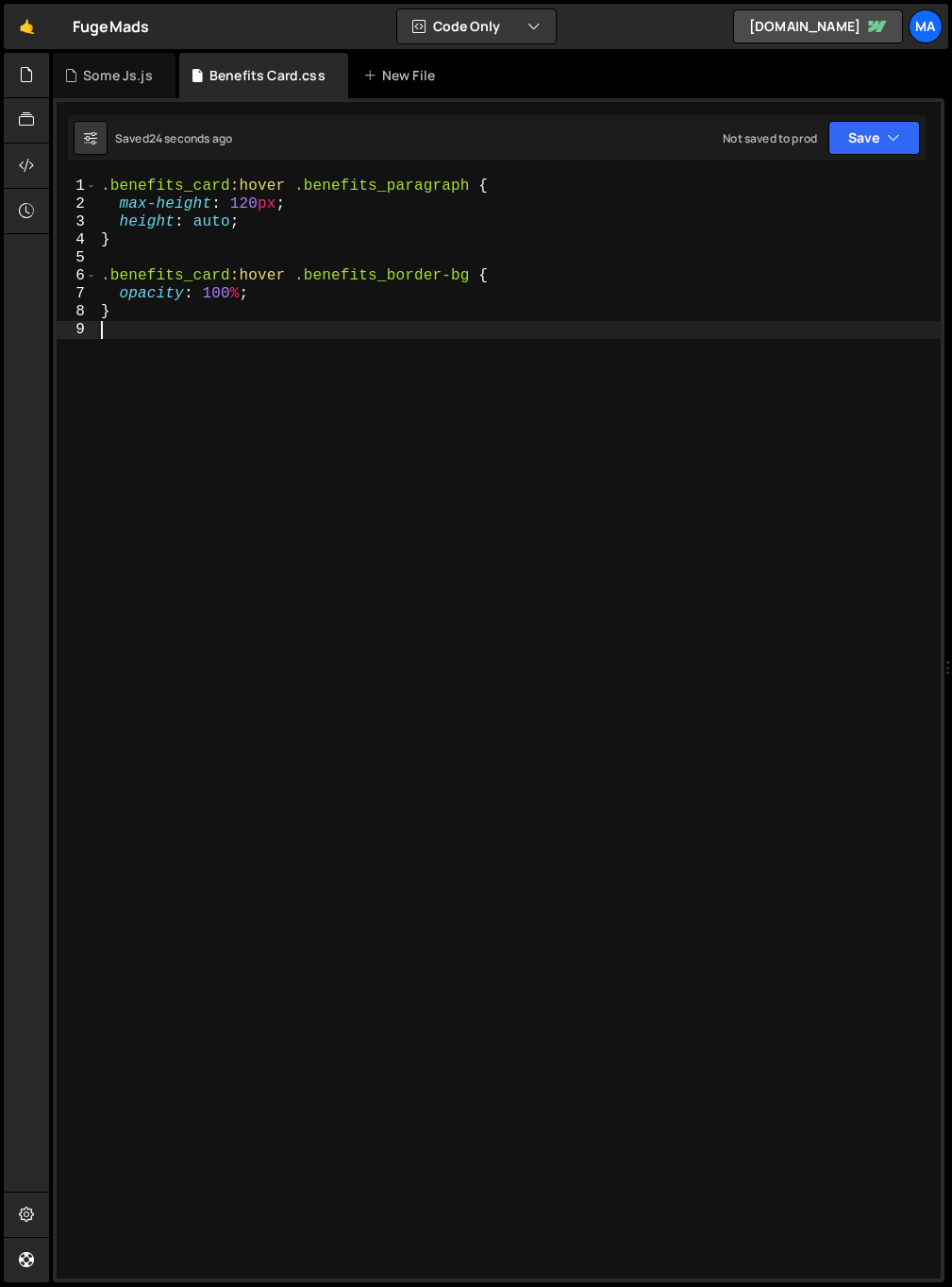
click at [240, 205] on div ".benefits_card :hover .benefits_paragraph { max-height : 120 px ; height : auto…" at bounding box center [519, 745] width 844 height 1136
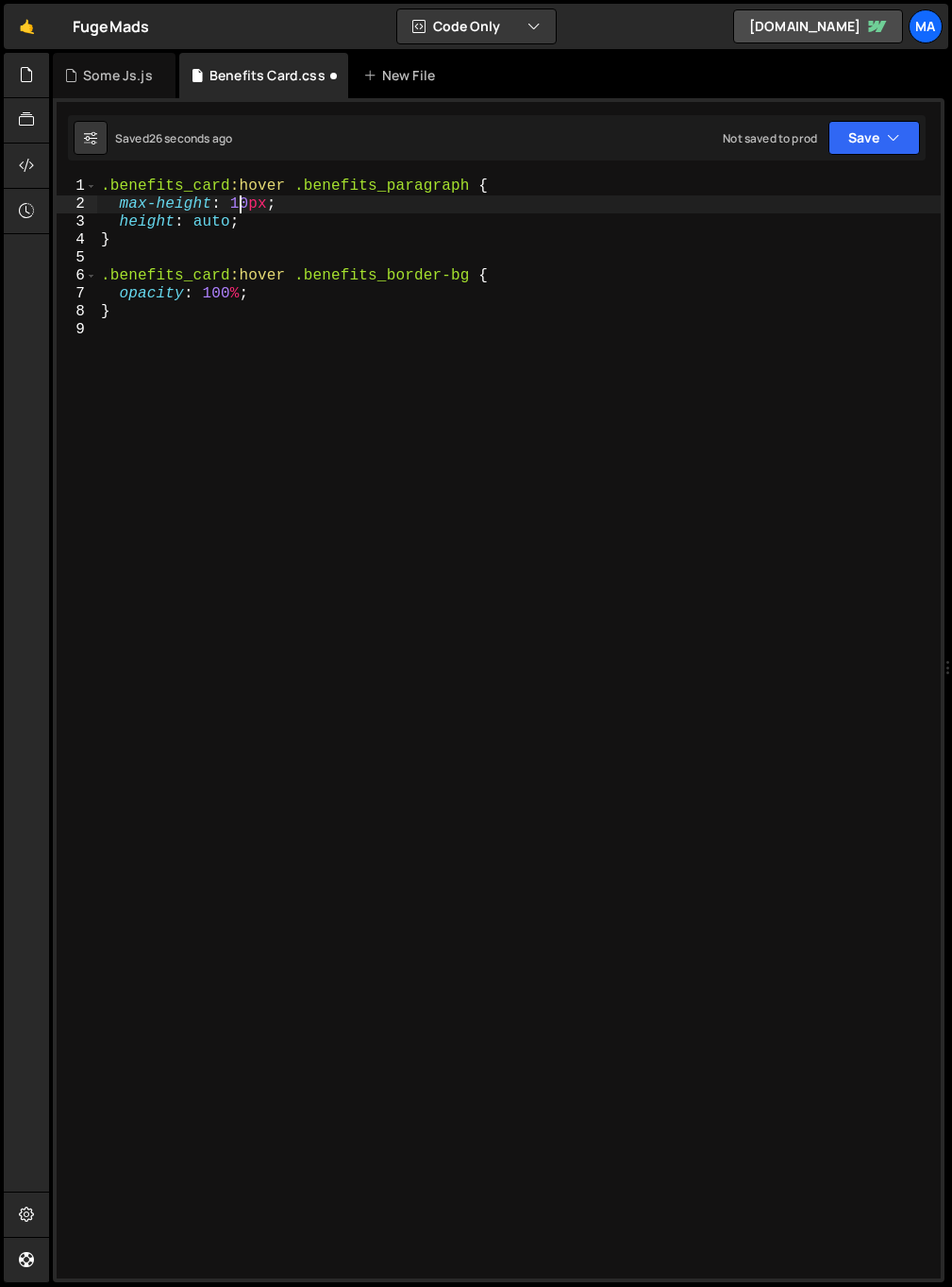
scroll to position [0, 9]
type textarea "max-height: 150px;"
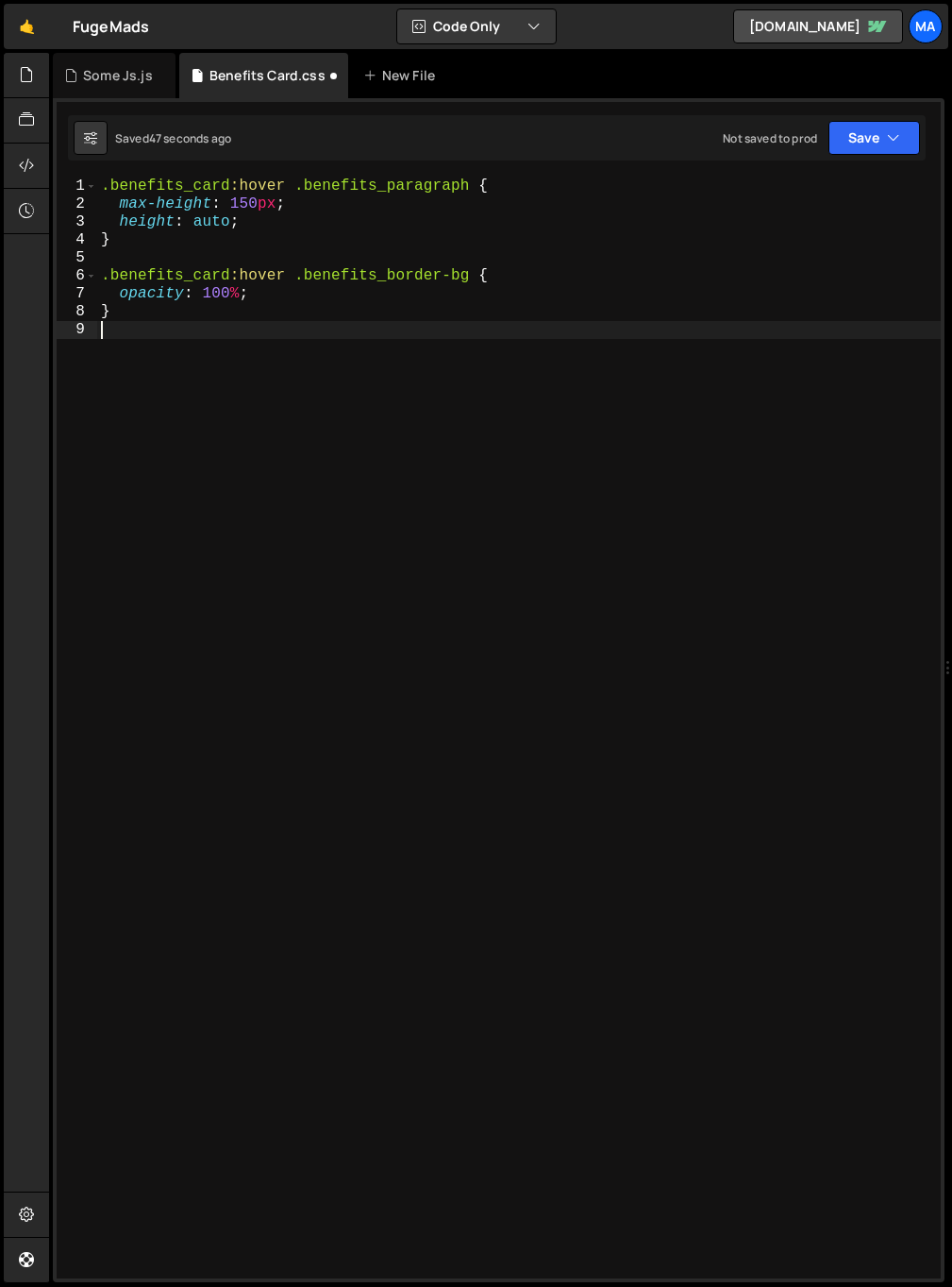
click at [521, 750] on div ".benefits_card :hover .benefits_paragraph { max-height : 150 px ; height : auto…" at bounding box center [519, 745] width 844 height 1136
click at [249, 202] on div ".benefits_card :hover .benefits_paragraph { max-height : 150 px ; height : auto…" at bounding box center [519, 745] width 844 height 1136
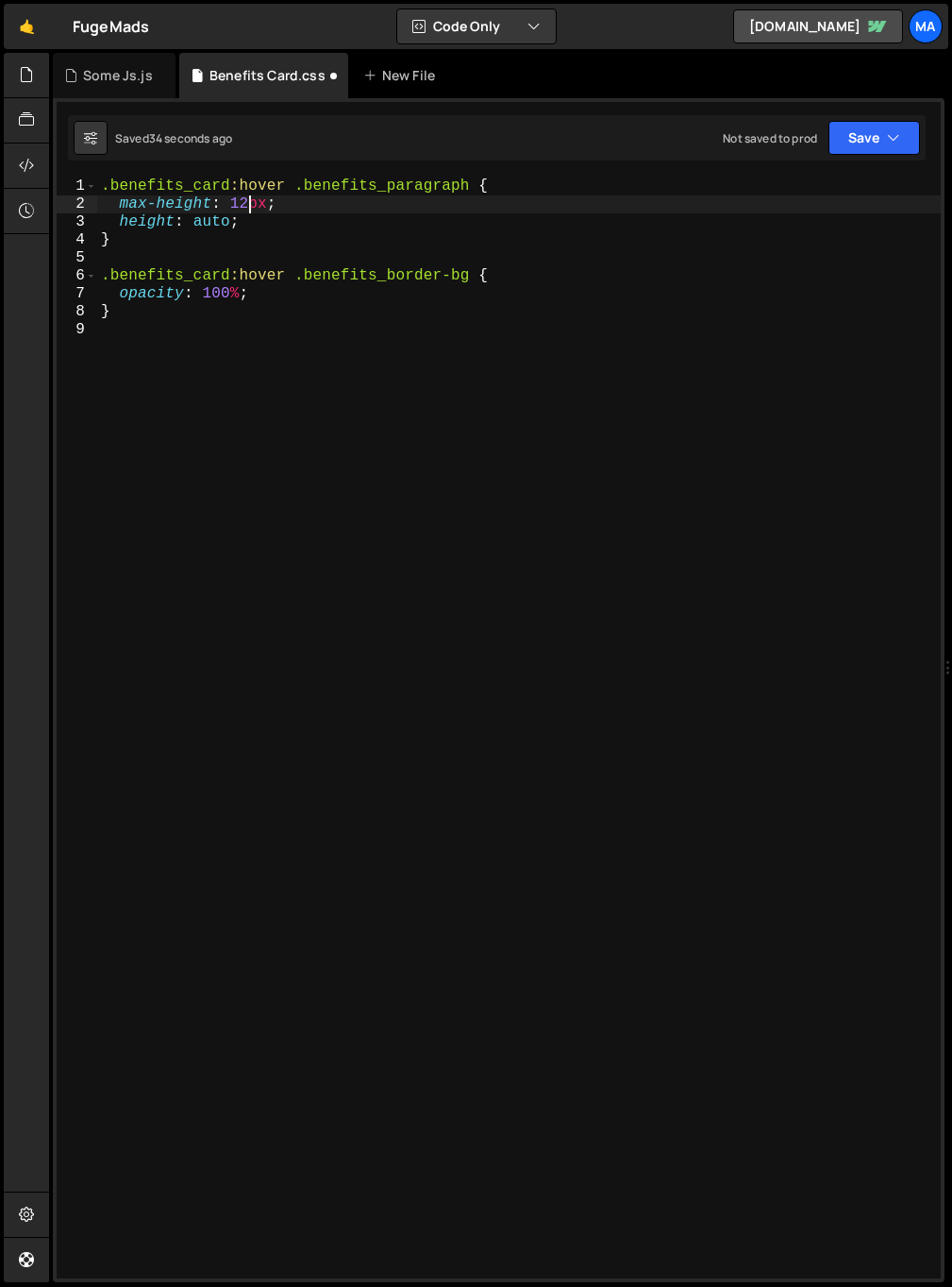
scroll to position [0, 9]
type textarea "max-height: 125px;"
click at [300, 484] on div ".benefits_card :hover .benefits_paragraph { max-height : 125 px ; height : auto…" at bounding box center [519, 745] width 844 height 1136
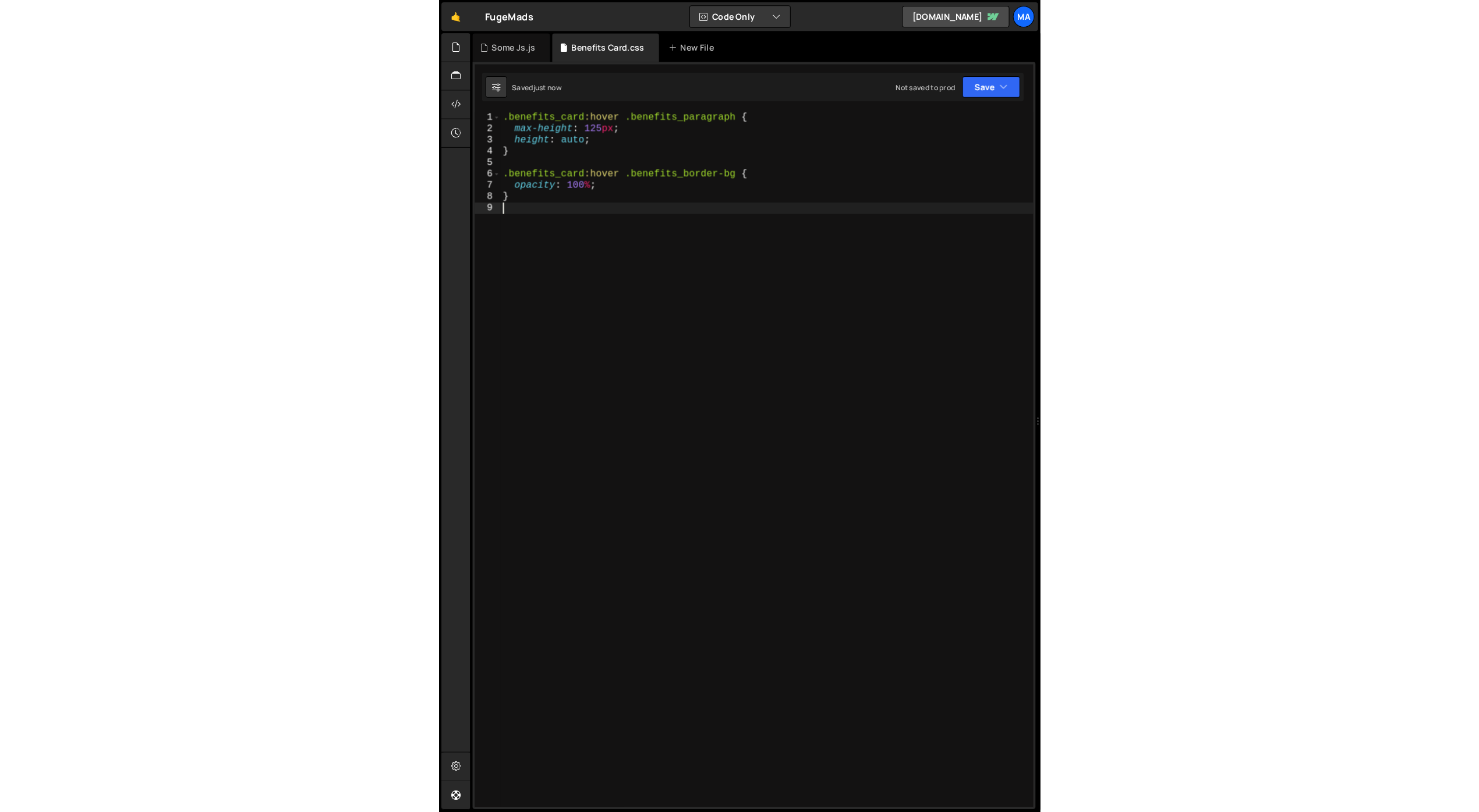
scroll to position [0, 0]
